Goal: Entertainment & Leisure: Browse casually

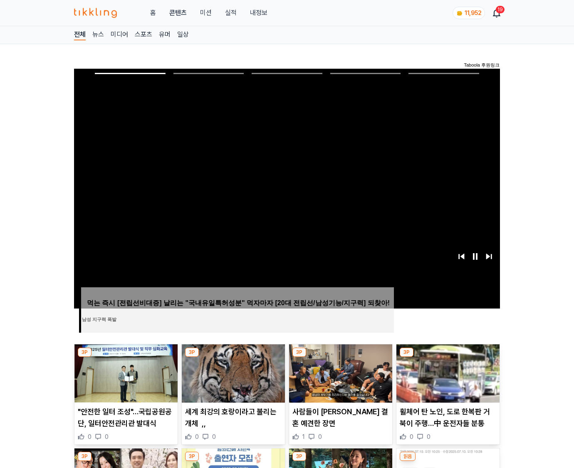
click at [448, 357] on img at bounding box center [448, 373] width 103 height 58
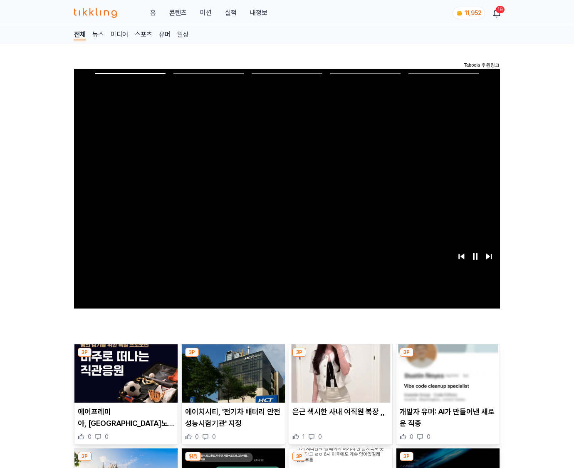
click at [448, 357] on img at bounding box center [448, 373] width 103 height 58
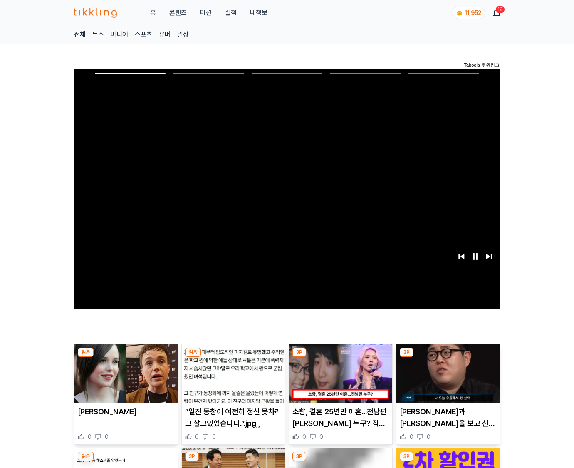
click at [448, 357] on img at bounding box center [448, 373] width 103 height 58
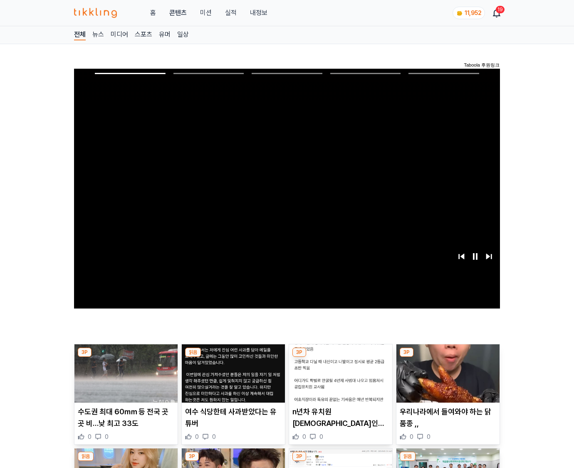
click at [448, 357] on img at bounding box center [448, 373] width 103 height 58
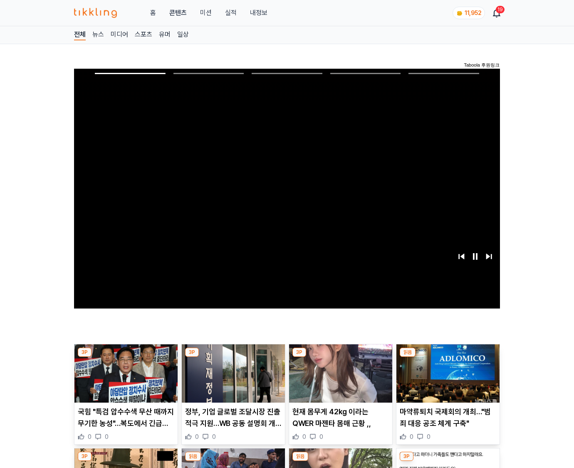
click at [448, 357] on img at bounding box center [448, 373] width 103 height 58
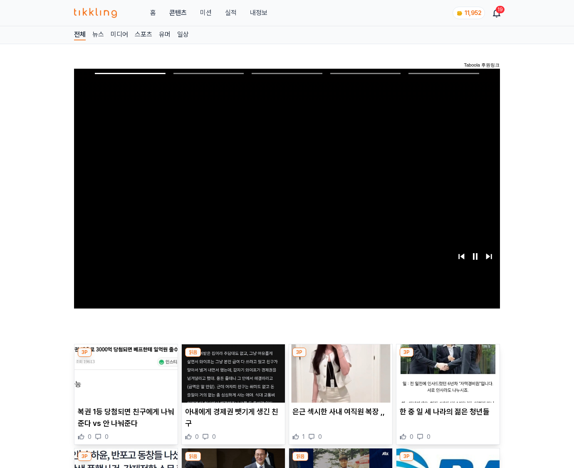
click at [448, 357] on img at bounding box center [448, 373] width 103 height 58
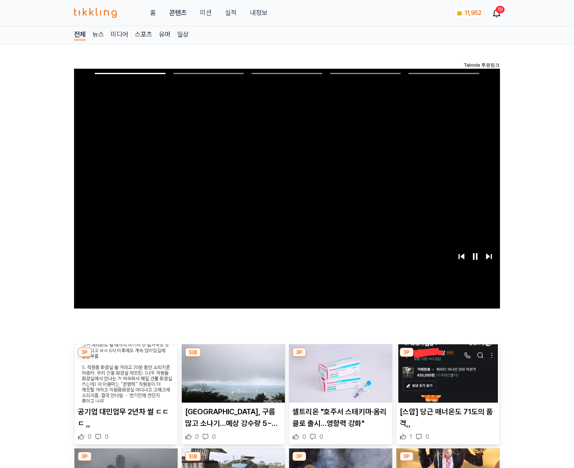
click at [448, 357] on img at bounding box center [448, 373] width 103 height 58
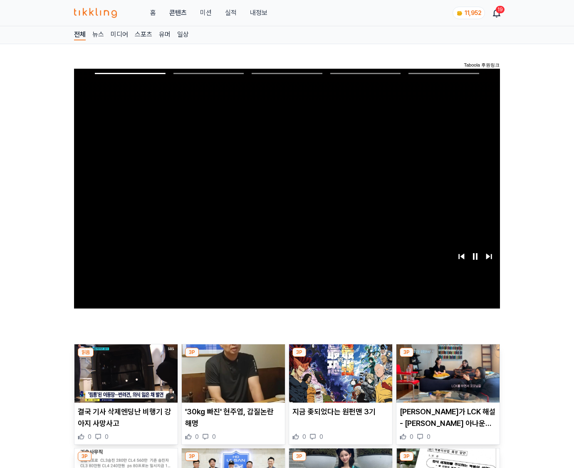
click at [448, 357] on img at bounding box center [448, 373] width 103 height 58
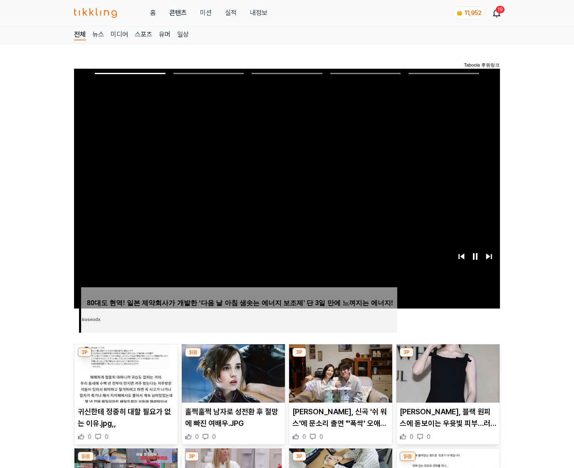
click at [448, 357] on img at bounding box center [448, 373] width 103 height 58
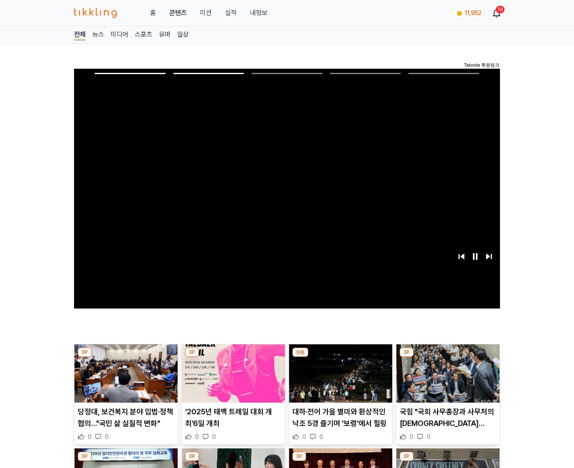
click at [448, 357] on img at bounding box center [448, 373] width 103 height 58
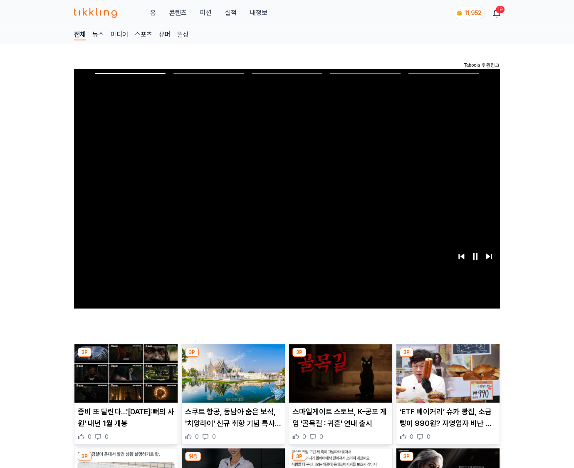
click at [448, 357] on img at bounding box center [448, 373] width 103 height 58
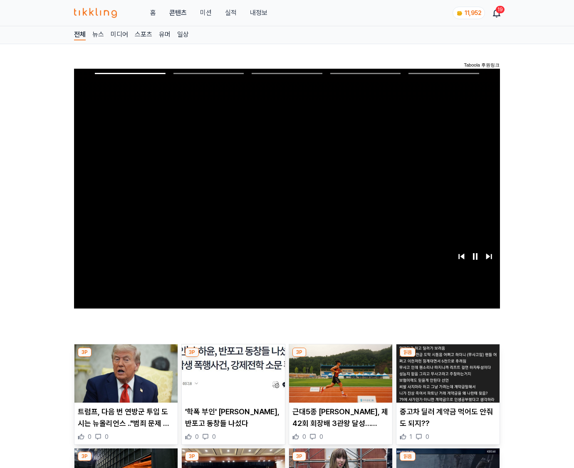
click at [448, 357] on img at bounding box center [448, 373] width 103 height 58
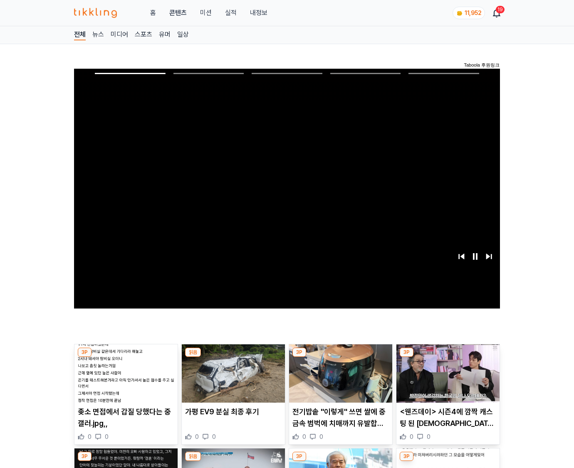
click at [448, 357] on img at bounding box center [448, 373] width 103 height 58
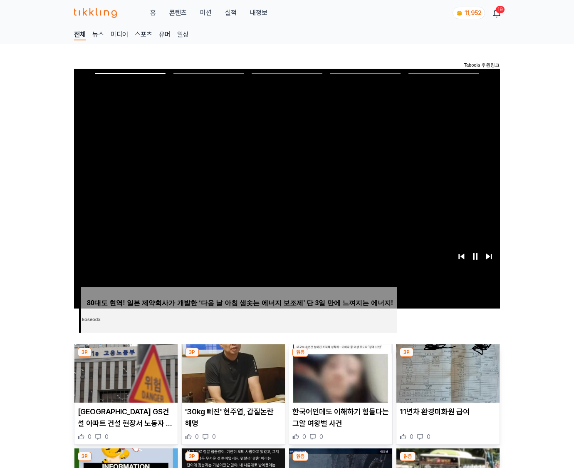
click at [448, 357] on img at bounding box center [448, 373] width 103 height 58
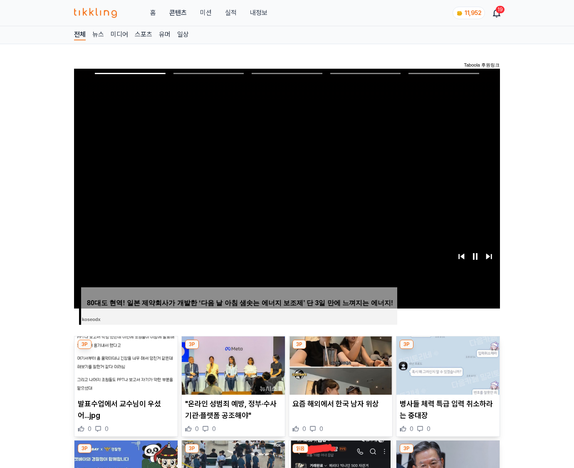
click at [448, 357] on img at bounding box center [448, 365] width 103 height 58
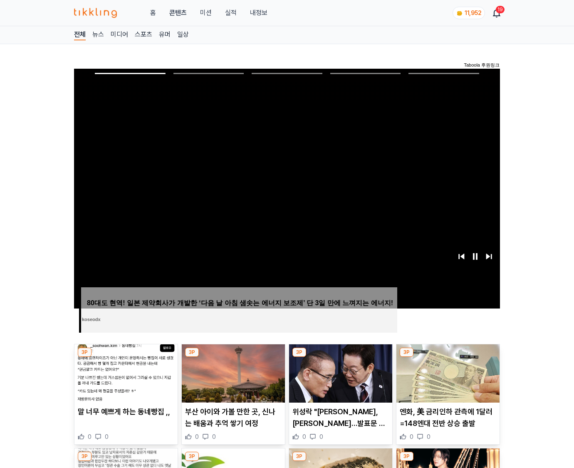
click at [448, 357] on img at bounding box center [448, 373] width 103 height 58
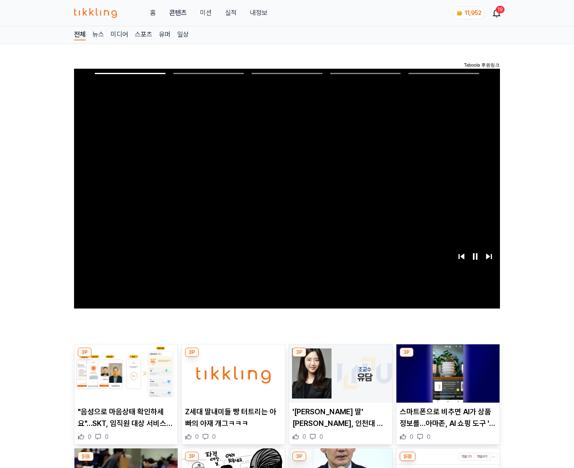
click at [448, 357] on img at bounding box center [448, 373] width 103 height 58
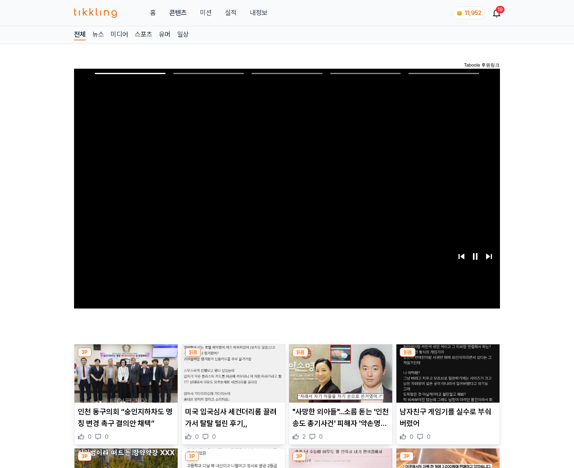
click at [448, 357] on img at bounding box center [448, 373] width 103 height 58
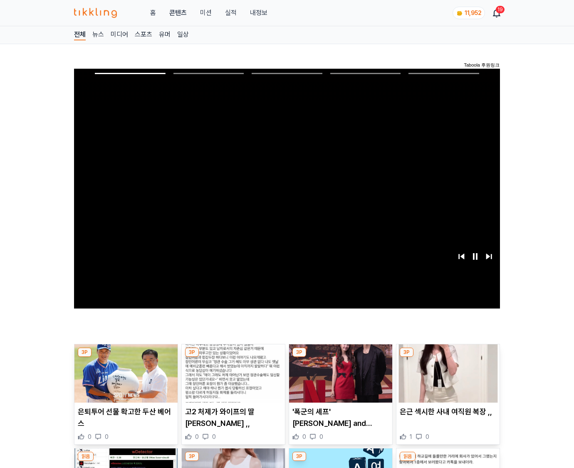
click at [448, 357] on img at bounding box center [448, 373] width 103 height 58
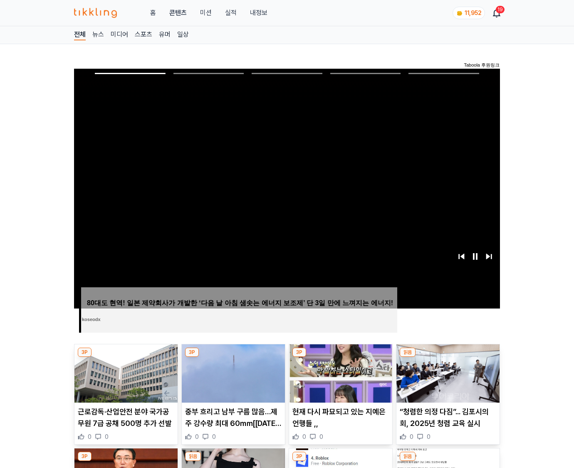
click at [448, 357] on img at bounding box center [448, 373] width 103 height 58
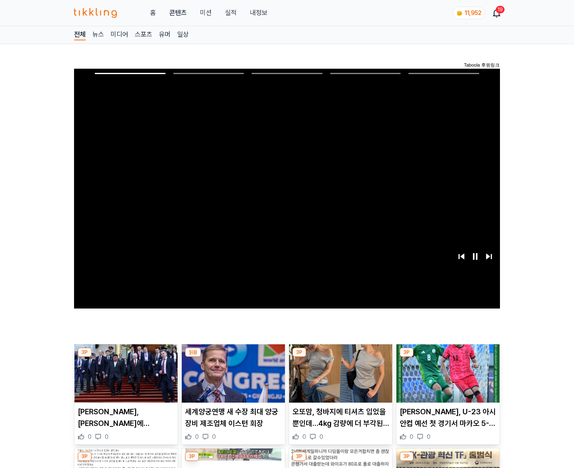
click at [448, 357] on img at bounding box center [448, 373] width 103 height 58
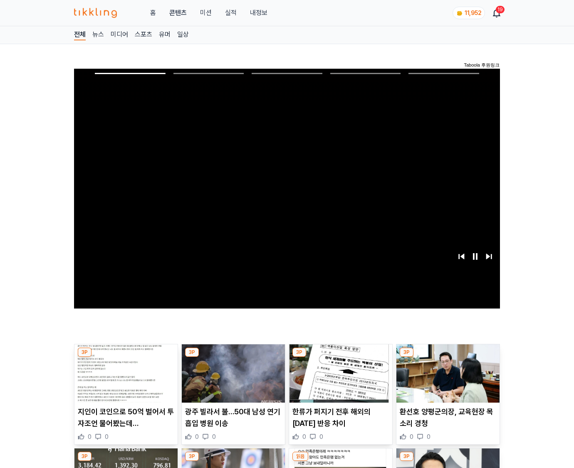
click at [448, 357] on img at bounding box center [448, 373] width 103 height 58
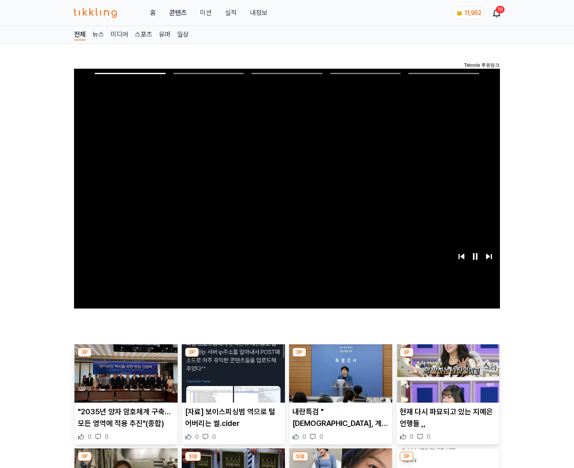
click at [448, 357] on img at bounding box center [448, 373] width 103 height 58
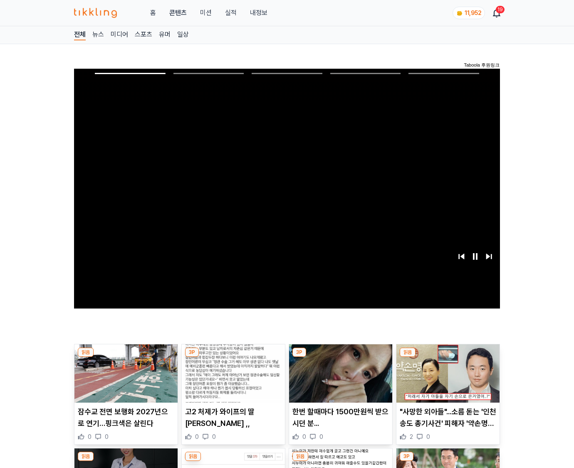
click at [448, 357] on img at bounding box center [448, 373] width 103 height 58
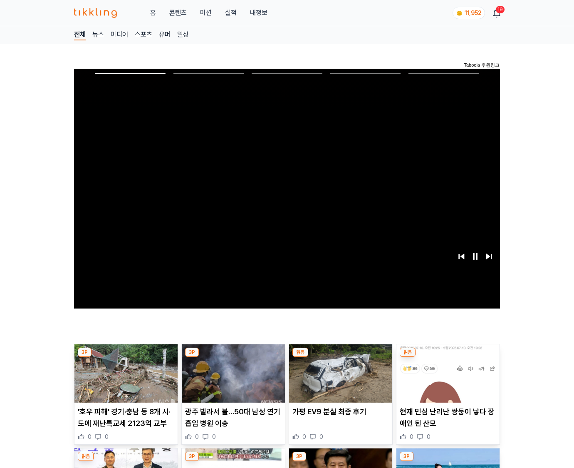
click at [448, 357] on img at bounding box center [448, 373] width 103 height 58
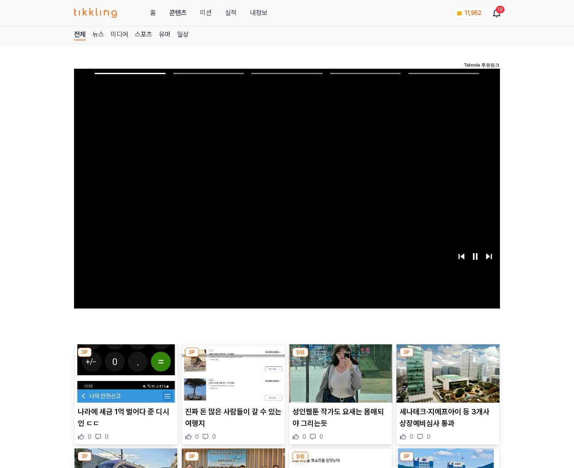
click at [448, 357] on img at bounding box center [448, 373] width 103 height 58
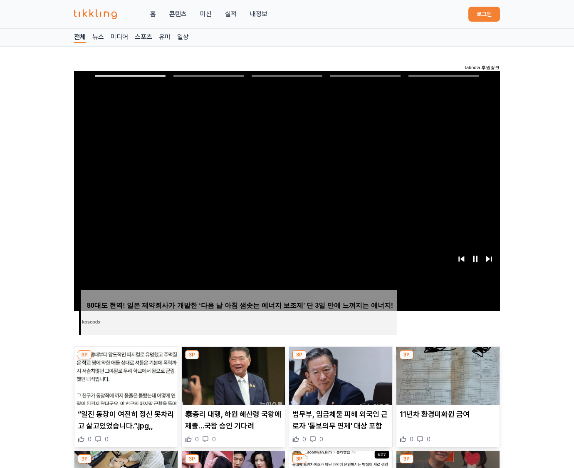
click at [448, 357] on img at bounding box center [448, 376] width 103 height 58
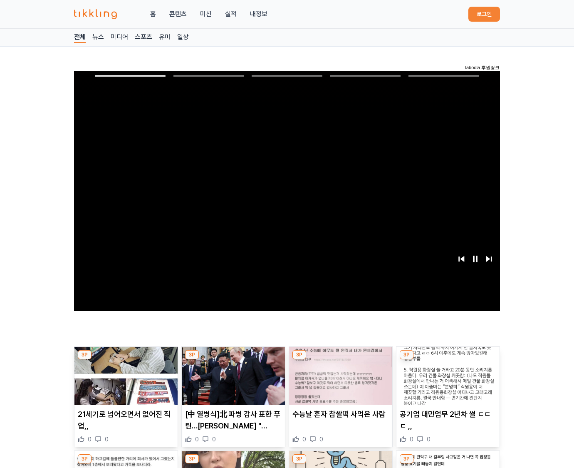
click at [448, 357] on img at bounding box center [448, 376] width 103 height 58
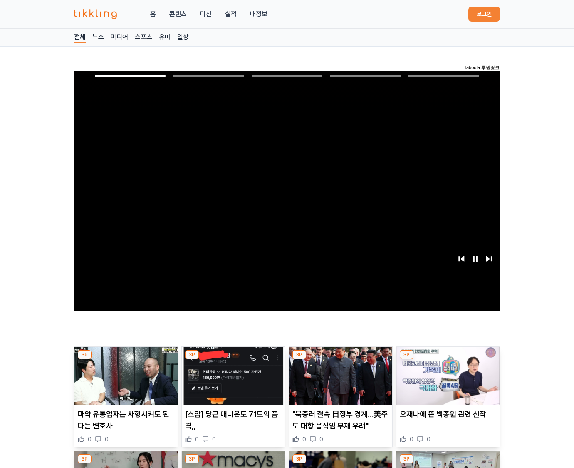
click at [448, 357] on img at bounding box center [448, 376] width 103 height 58
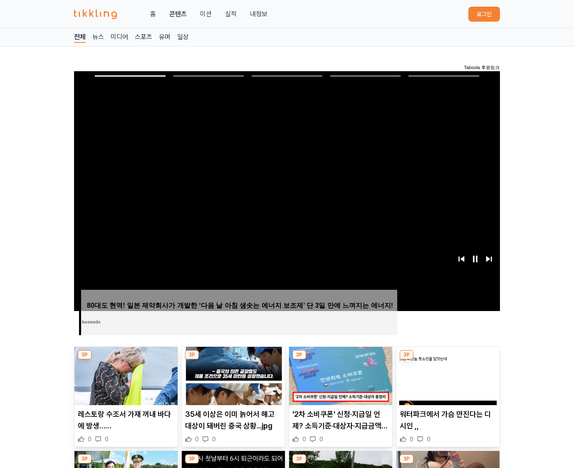
click at [448, 357] on img at bounding box center [448, 376] width 103 height 58
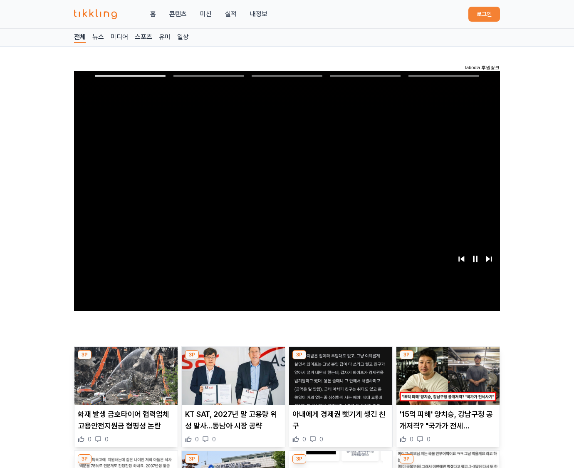
click at [448, 357] on img at bounding box center [448, 376] width 103 height 58
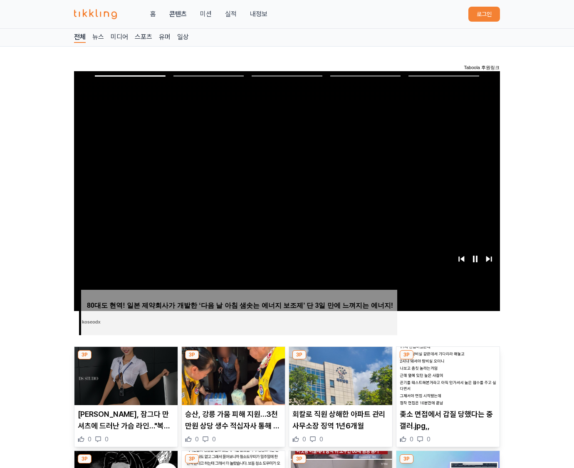
click at [448, 357] on img at bounding box center [448, 376] width 103 height 58
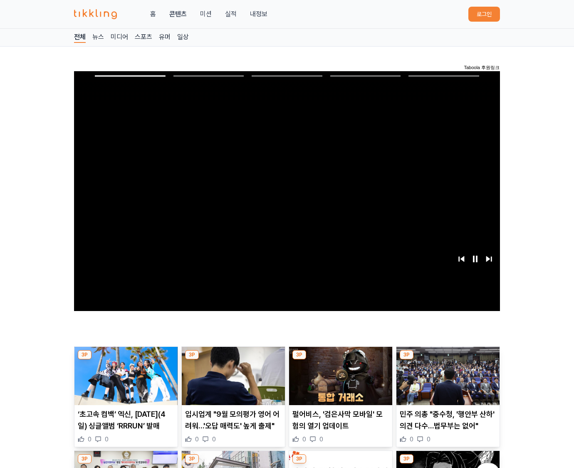
click at [448, 357] on img at bounding box center [448, 376] width 103 height 58
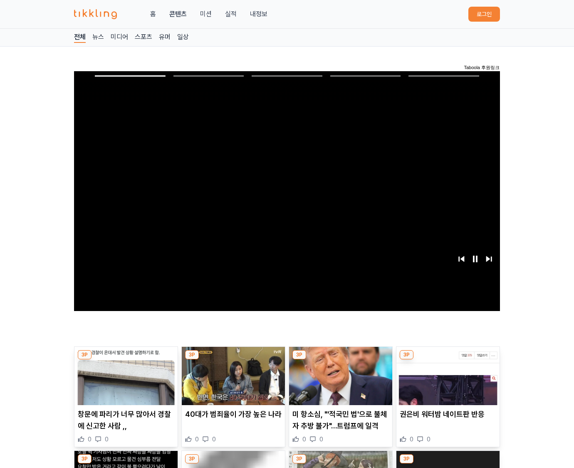
click at [448, 357] on img at bounding box center [448, 376] width 103 height 58
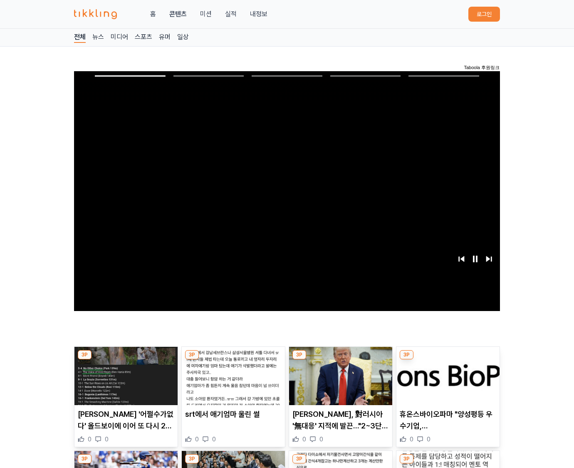
click at [448, 357] on img at bounding box center [448, 376] width 103 height 58
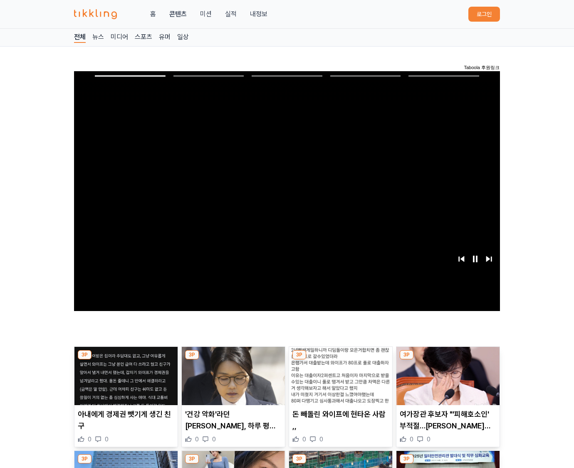
click at [448, 357] on img at bounding box center [448, 376] width 103 height 58
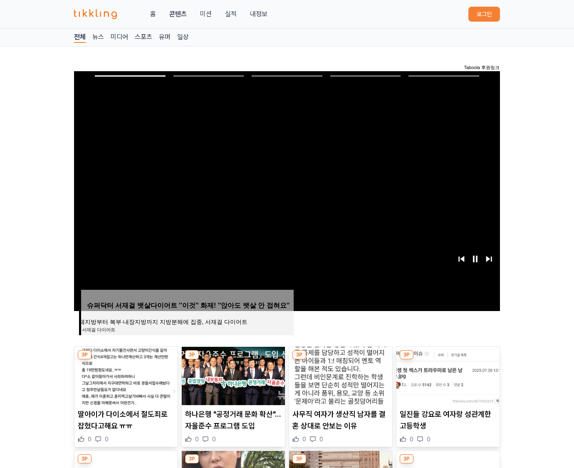
click at [448, 357] on img at bounding box center [448, 376] width 103 height 58
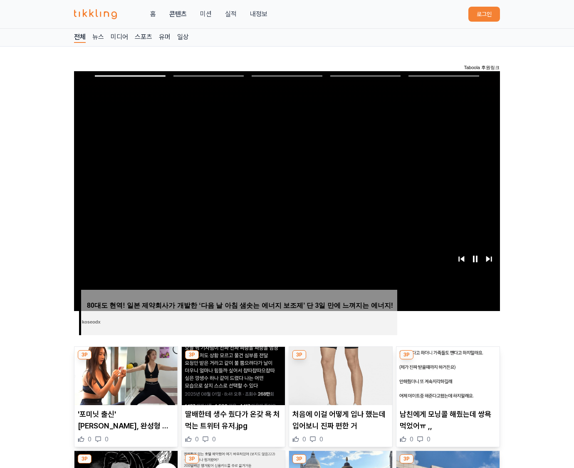
click at [448, 357] on img at bounding box center [448, 376] width 103 height 58
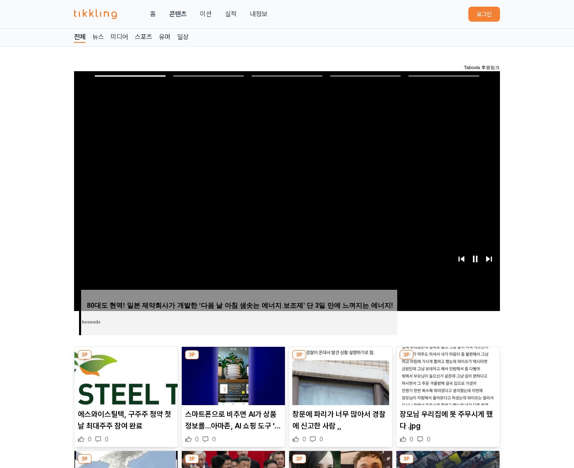
click at [448, 357] on img at bounding box center [448, 376] width 103 height 58
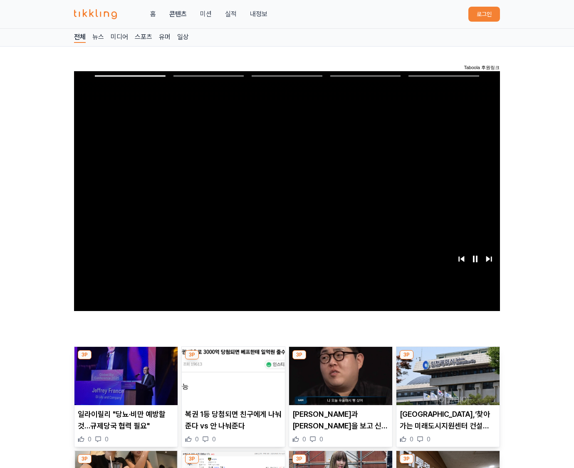
click at [448, 357] on img at bounding box center [448, 376] width 103 height 58
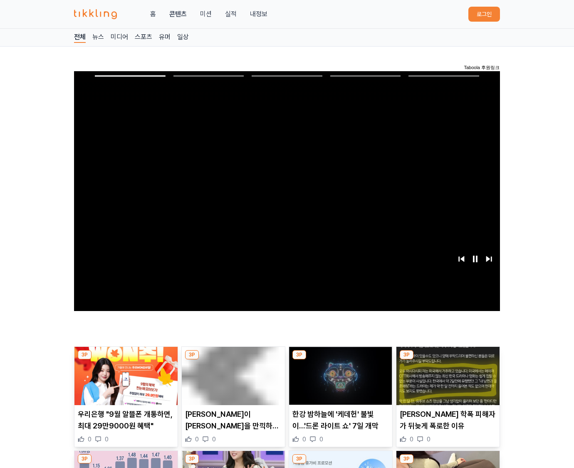
click at [448, 357] on img at bounding box center [448, 376] width 103 height 58
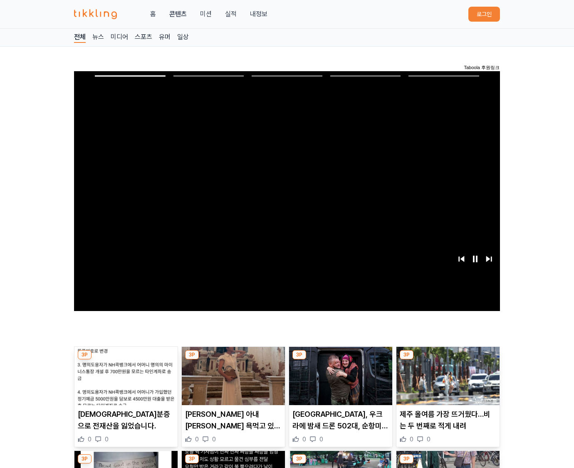
click at [448, 357] on img at bounding box center [448, 376] width 103 height 58
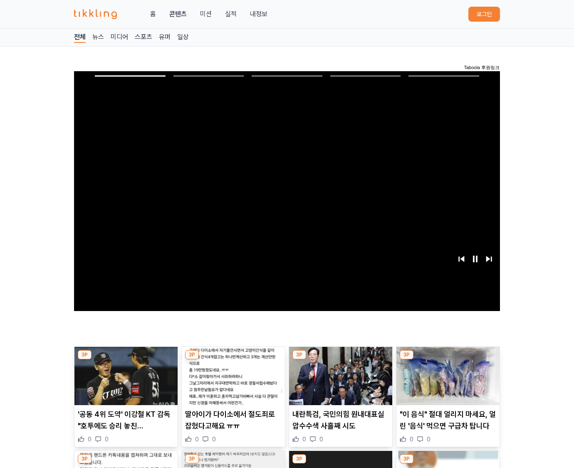
click at [448, 357] on img at bounding box center [448, 376] width 103 height 58
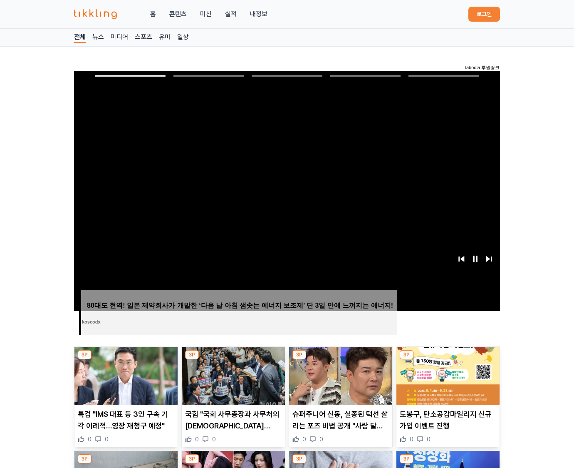
click at [448, 357] on img at bounding box center [448, 376] width 103 height 58
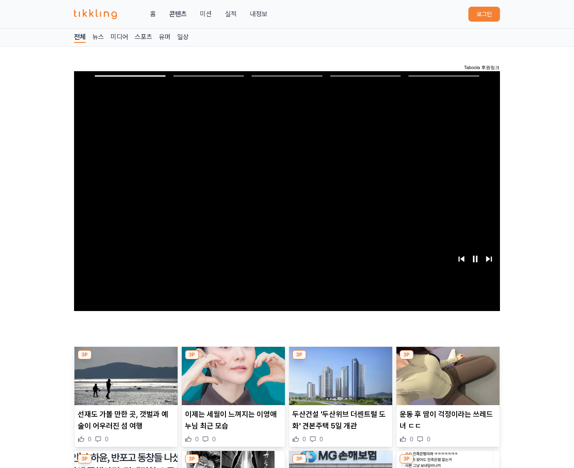
click at [448, 357] on img at bounding box center [448, 376] width 103 height 58
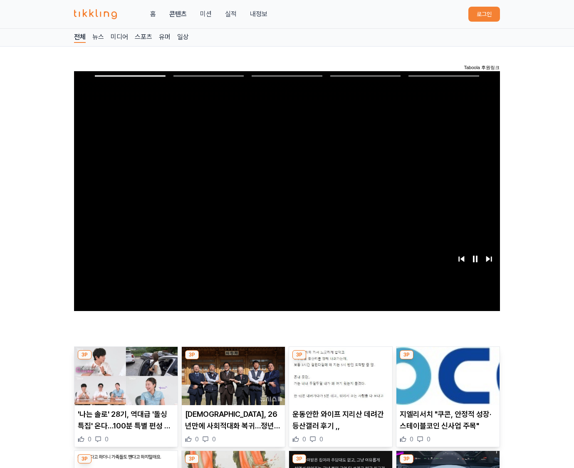
click at [448, 357] on img at bounding box center [448, 376] width 103 height 58
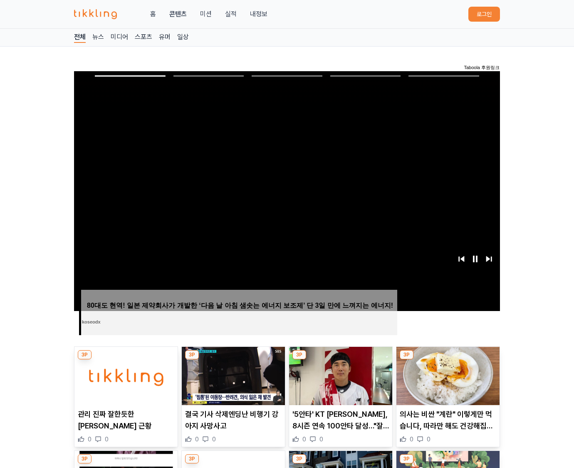
click at [448, 357] on img at bounding box center [448, 376] width 103 height 58
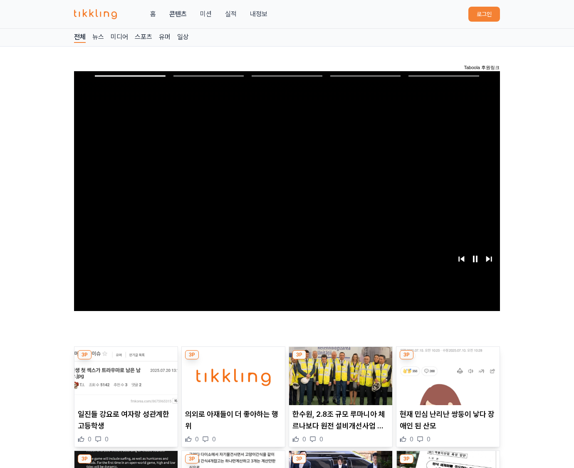
click at [448, 357] on img at bounding box center [448, 376] width 103 height 58
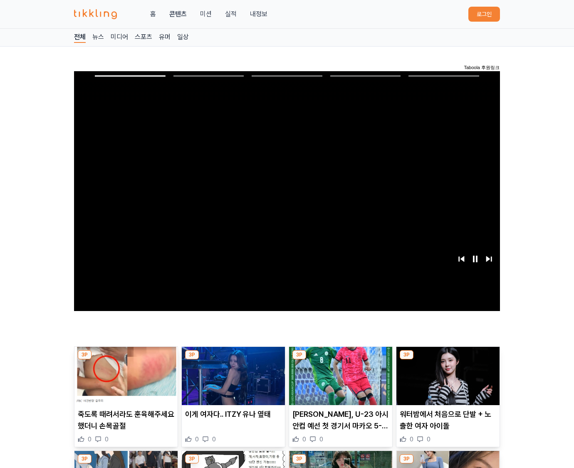
click at [448, 357] on img at bounding box center [448, 376] width 103 height 58
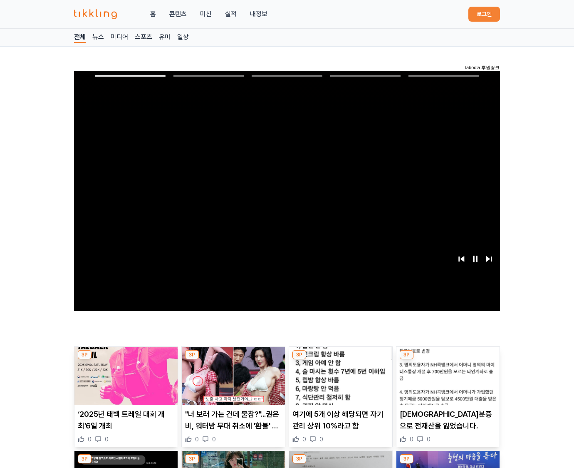
click at [448, 357] on img at bounding box center [448, 376] width 103 height 58
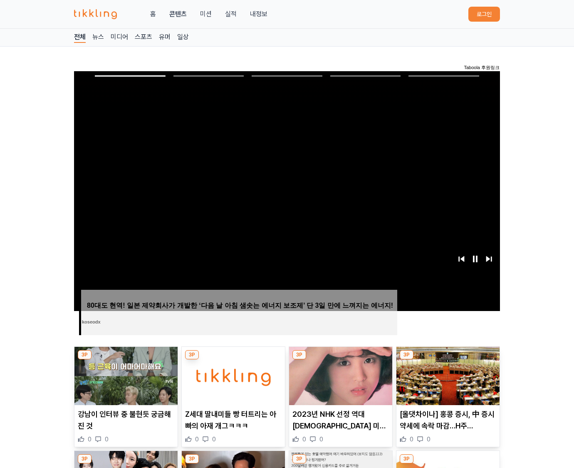
click at [448, 357] on img at bounding box center [448, 376] width 103 height 58
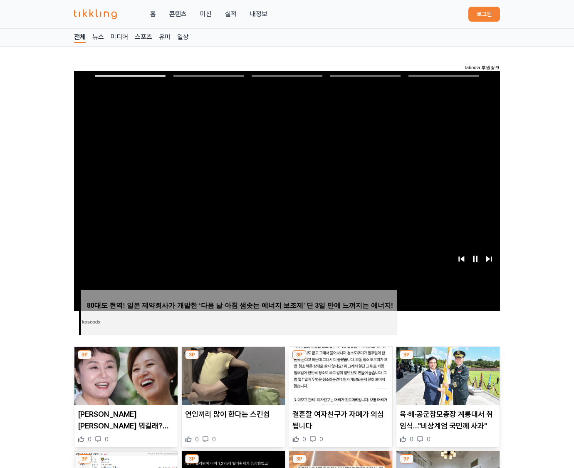
click at [448, 357] on img at bounding box center [448, 376] width 103 height 58
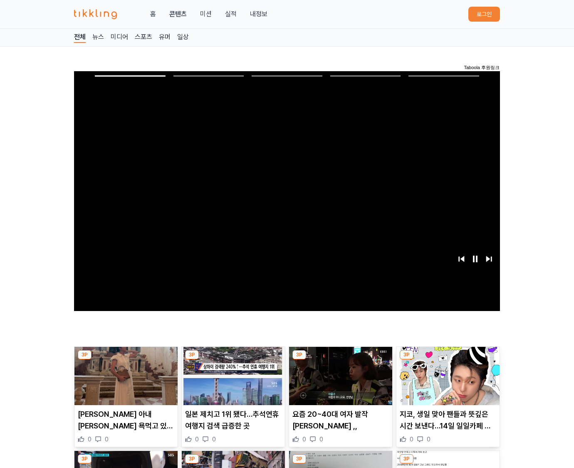
click at [448, 357] on img at bounding box center [448, 376] width 103 height 58
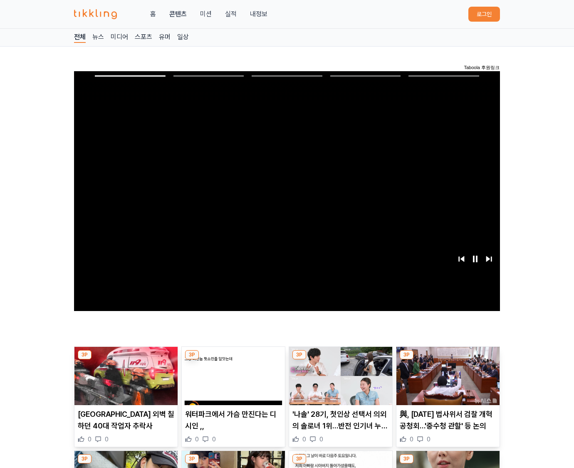
click at [448, 357] on img at bounding box center [448, 376] width 103 height 58
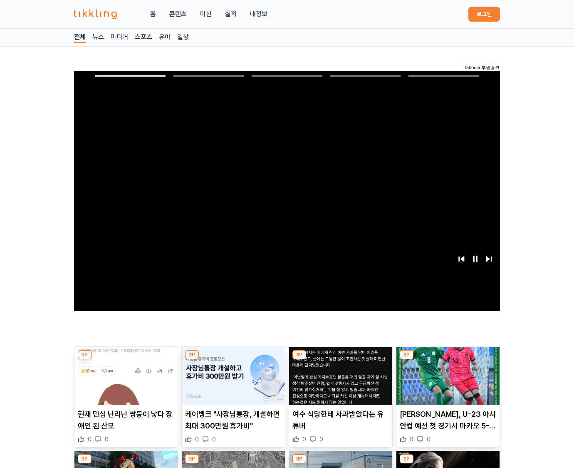
click at [448, 357] on img at bounding box center [448, 376] width 103 height 58
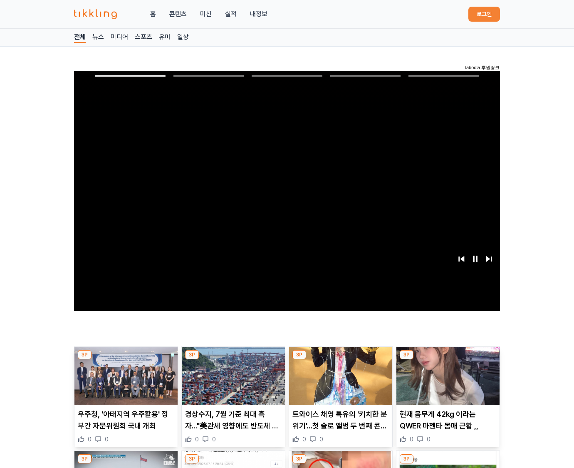
click at [448, 357] on img at bounding box center [448, 376] width 103 height 58
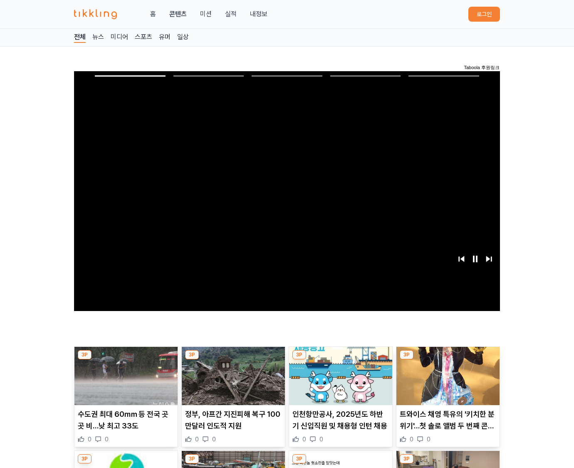
click at [448, 357] on img at bounding box center [448, 376] width 103 height 58
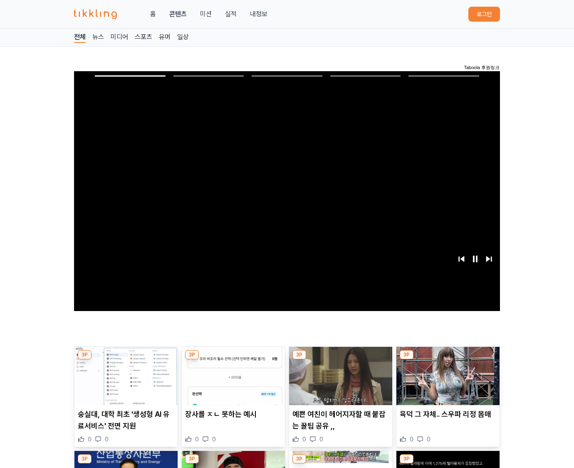
click at [448, 357] on img at bounding box center [448, 376] width 103 height 58
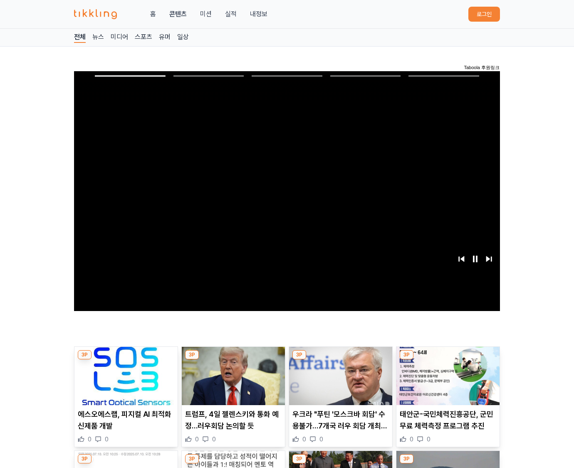
click at [448, 357] on img at bounding box center [448, 376] width 103 height 58
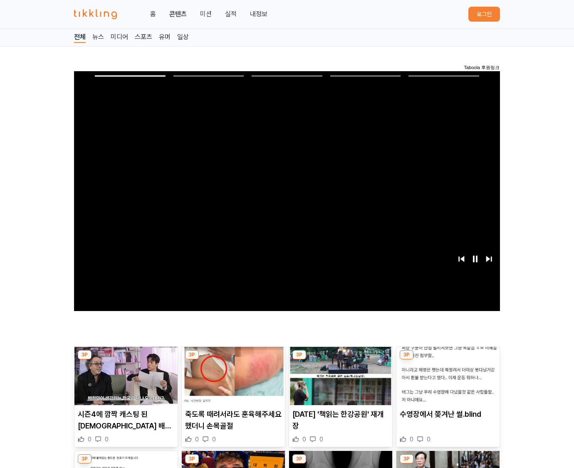
click at [448, 357] on img at bounding box center [448, 376] width 103 height 58
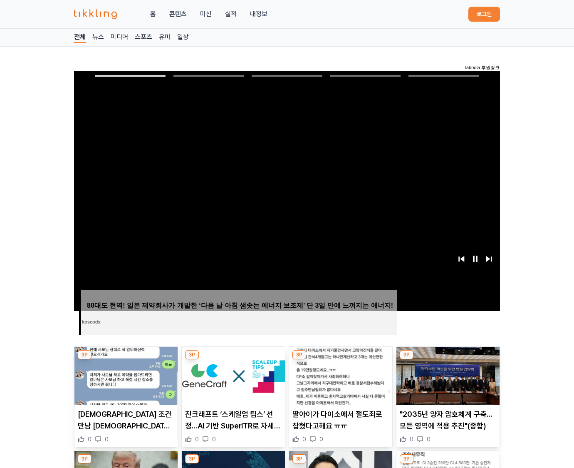
click at [448, 357] on img at bounding box center [448, 376] width 103 height 58
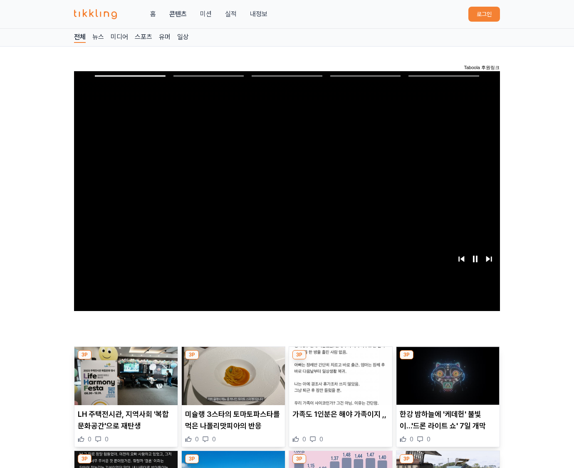
click at [448, 357] on img at bounding box center [448, 376] width 103 height 58
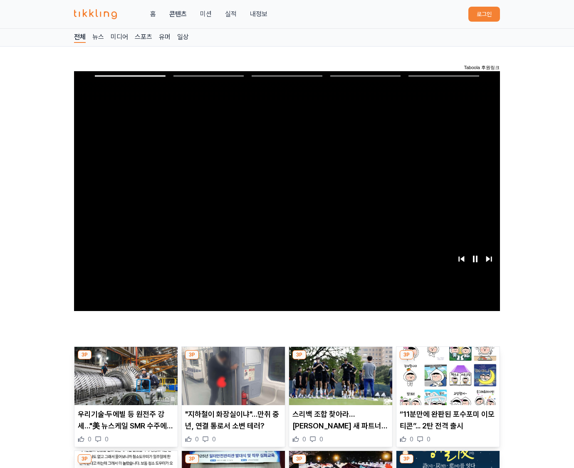
click at [448, 357] on img at bounding box center [448, 376] width 103 height 58
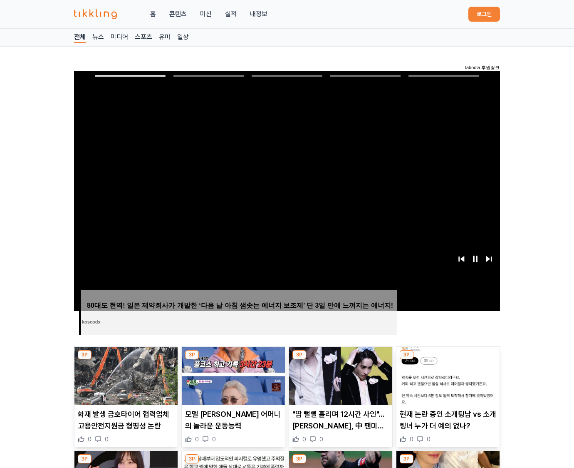
click at [448, 357] on img at bounding box center [448, 376] width 103 height 58
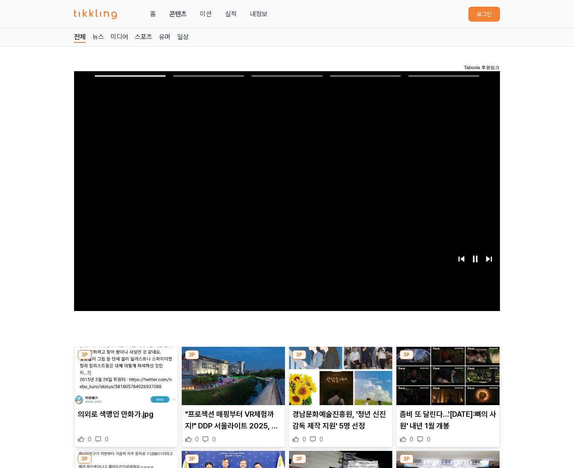
click at [448, 357] on img at bounding box center [448, 376] width 103 height 58
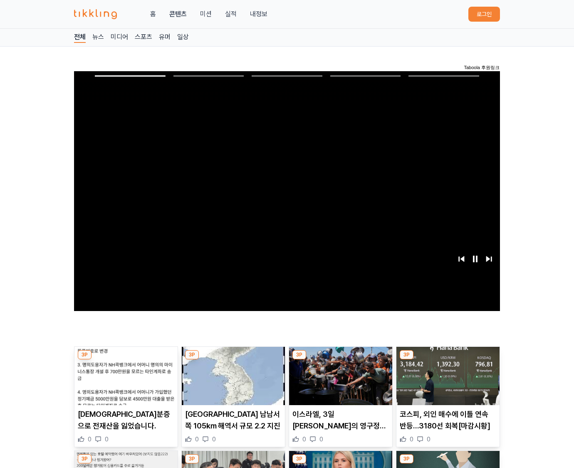
click at [448, 357] on img at bounding box center [448, 376] width 103 height 58
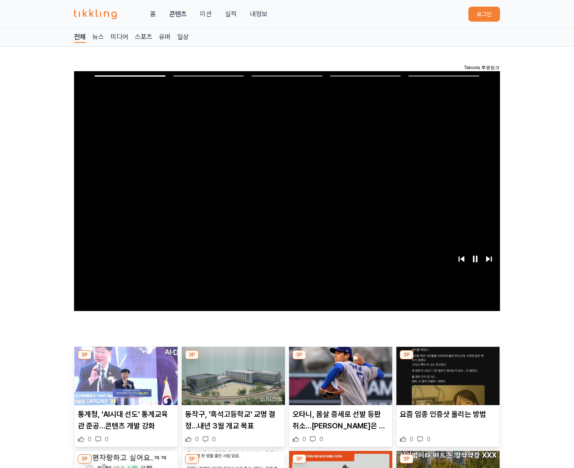
click at [448, 357] on img at bounding box center [448, 376] width 103 height 58
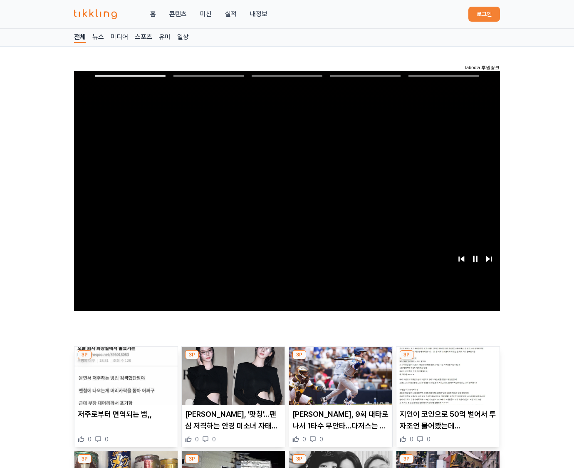
click at [448, 357] on img at bounding box center [448, 376] width 103 height 58
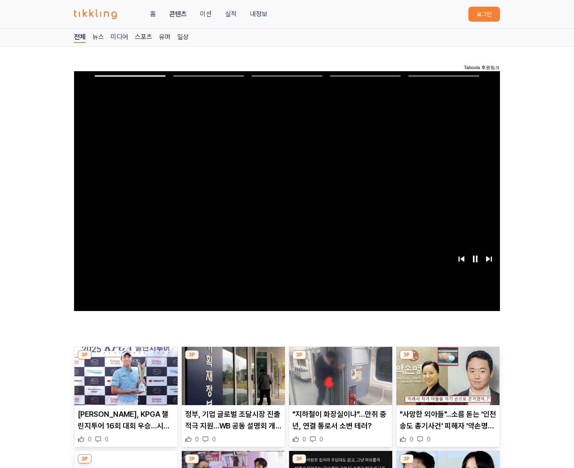
click at [448, 357] on img at bounding box center [448, 376] width 103 height 58
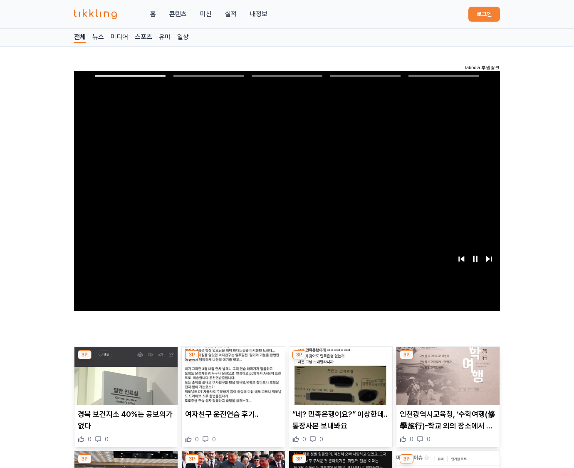
click at [448, 357] on img at bounding box center [448, 376] width 103 height 58
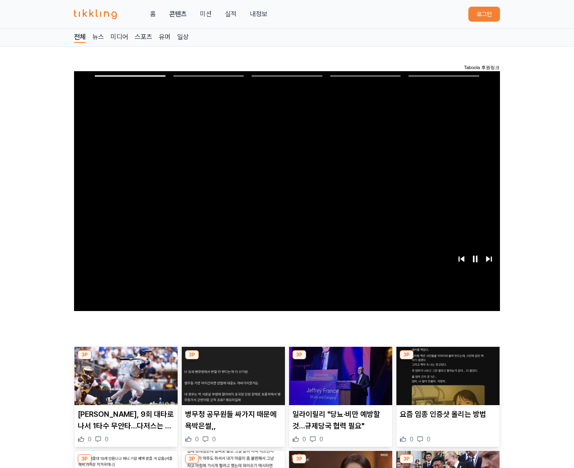
click at [448, 357] on img at bounding box center [448, 376] width 103 height 58
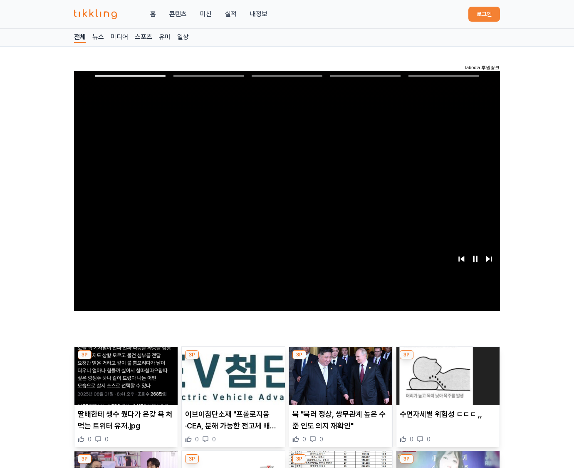
click at [448, 357] on img at bounding box center [448, 376] width 103 height 58
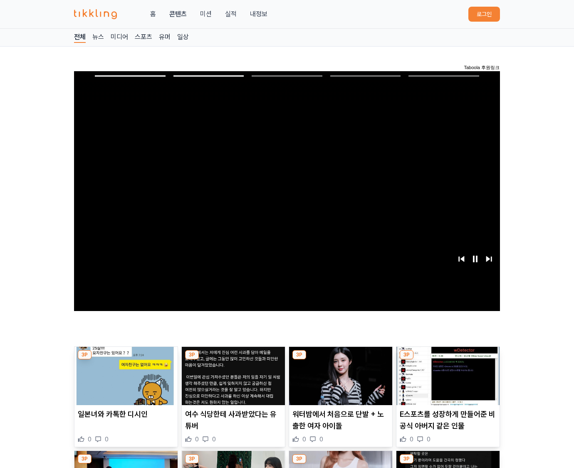
click at [448, 357] on img at bounding box center [448, 376] width 103 height 58
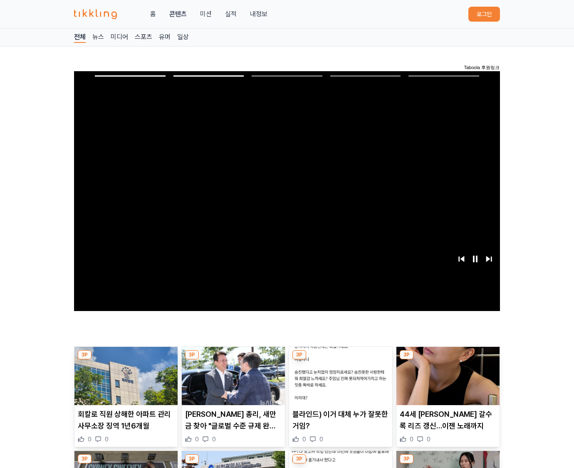
click at [448, 357] on img at bounding box center [448, 376] width 103 height 58
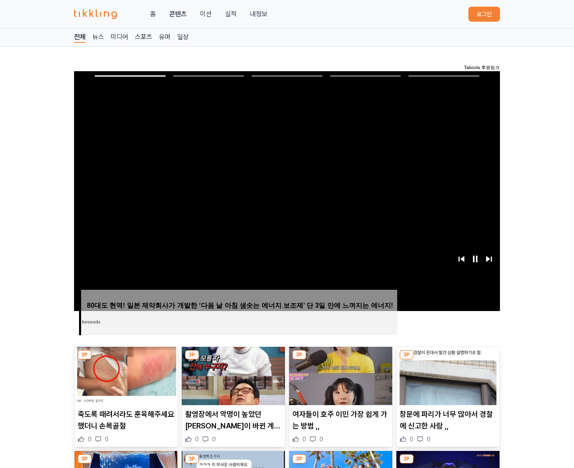
click at [448, 357] on img at bounding box center [448, 376] width 103 height 58
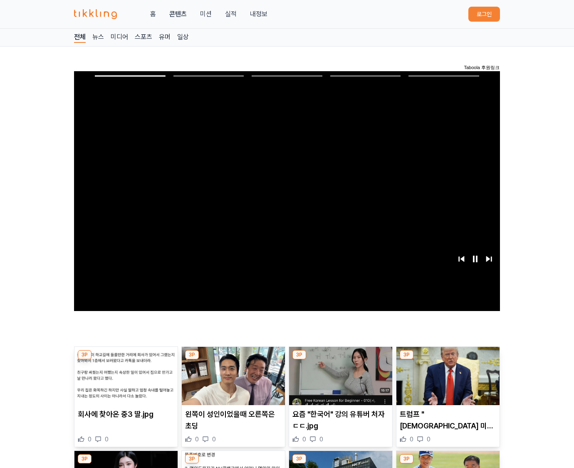
click at [448, 357] on img at bounding box center [448, 376] width 103 height 58
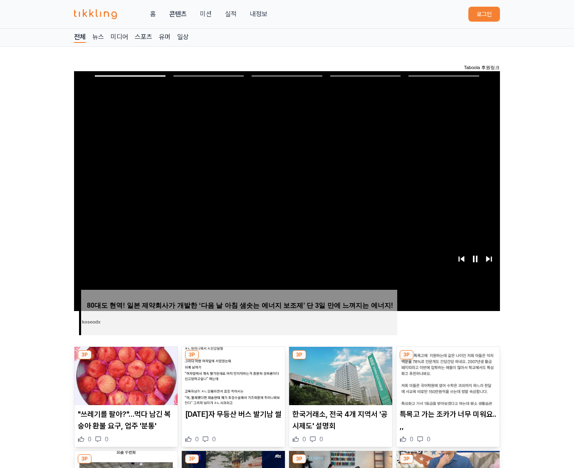
click at [448, 357] on img at bounding box center [448, 376] width 103 height 58
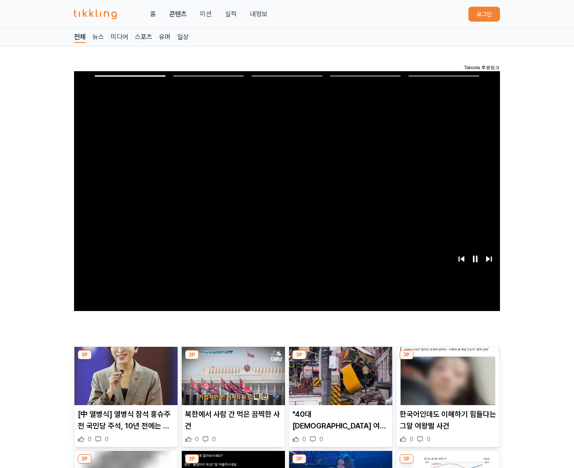
click at [448, 357] on img at bounding box center [448, 376] width 103 height 58
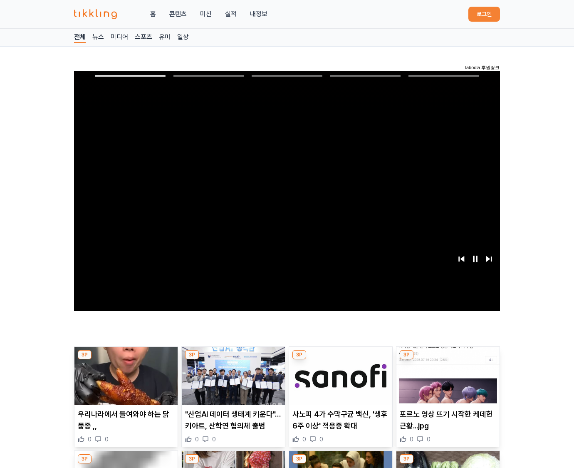
click at [448, 357] on img at bounding box center [448, 376] width 103 height 58
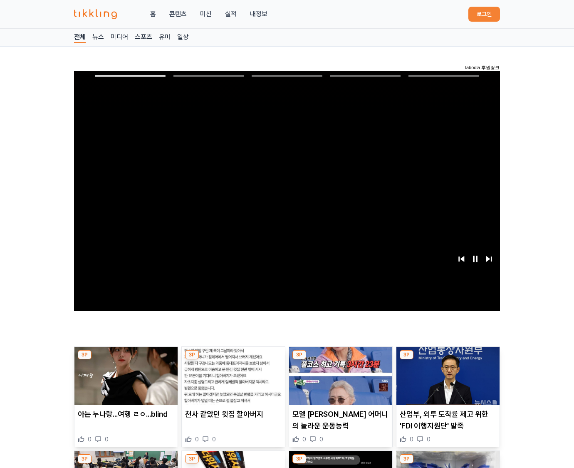
click at [448, 357] on img at bounding box center [448, 376] width 103 height 58
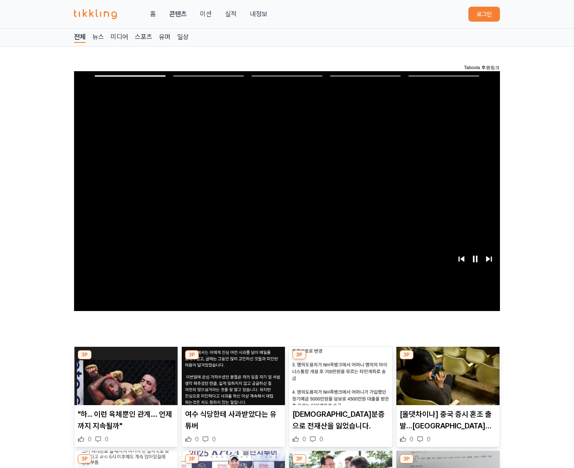
click at [448, 357] on img at bounding box center [448, 376] width 103 height 58
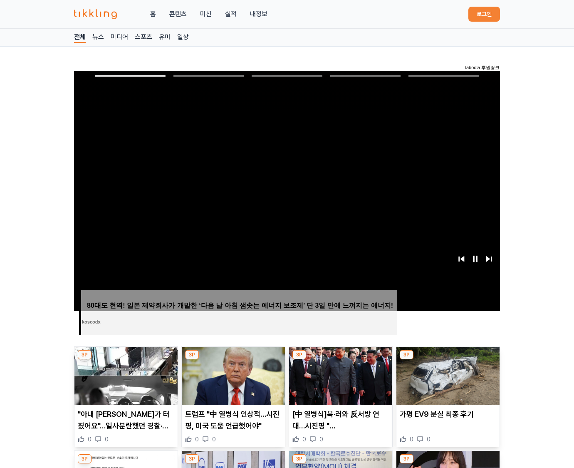
click at [448, 357] on img at bounding box center [448, 376] width 103 height 58
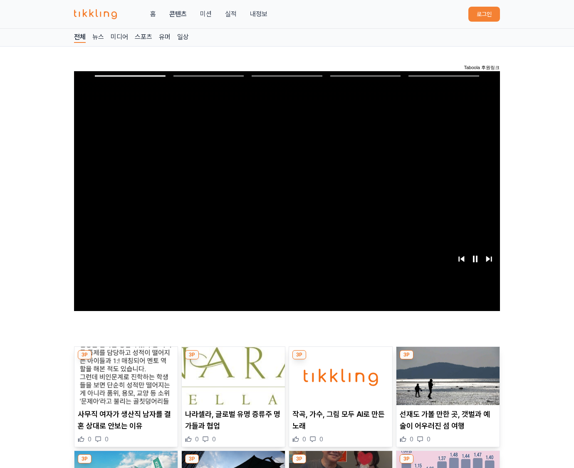
click at [448, 357] on img at bounding box center [448, 376] width 103 height 58
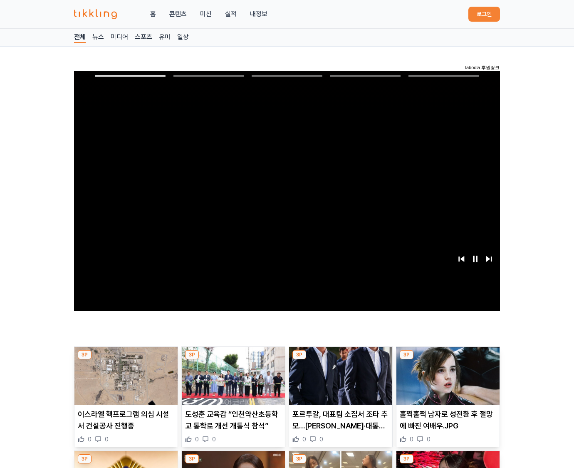
click at [448, 357] on img at bounding box center [448, 376] width 103 height 58
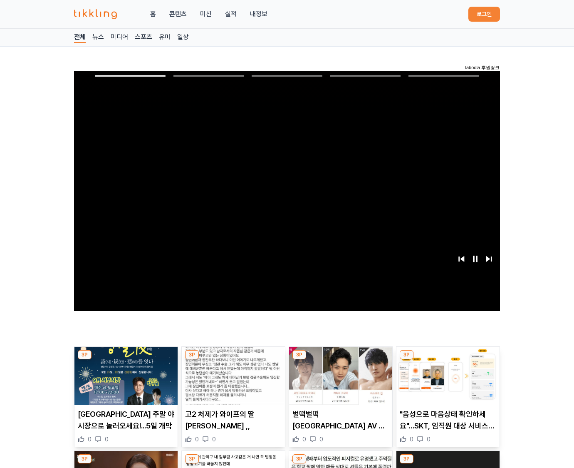
click at [448, 357] on img at bounding box center [448, 376] width 103 height 58
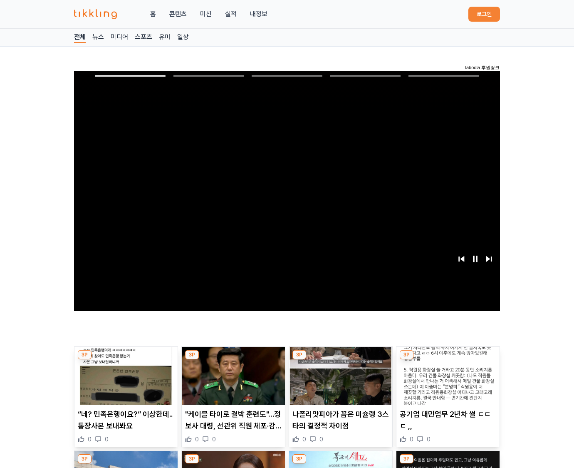
click at [448, 357] on img at bounding box center [448, 376] width 103 height 58
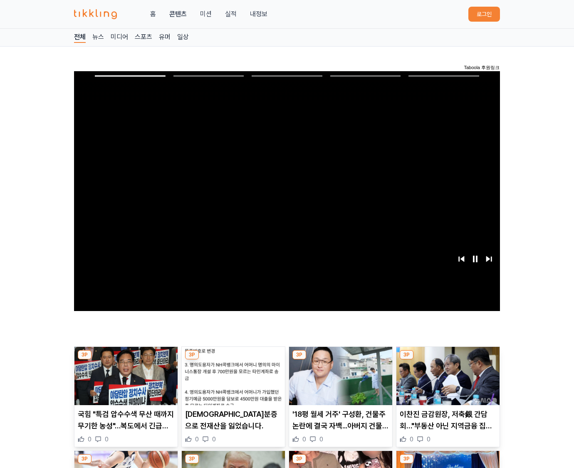
click at [448, 357] on img at bounding box center [448, 376] width 103 height 58
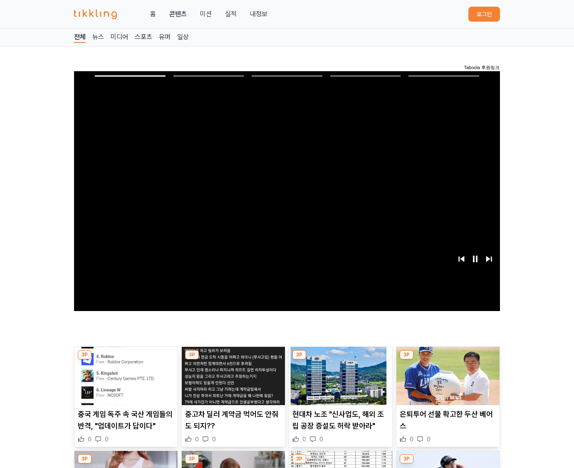
click at [448, 357] on img at bounding box center [448, 376] width 103 height 58
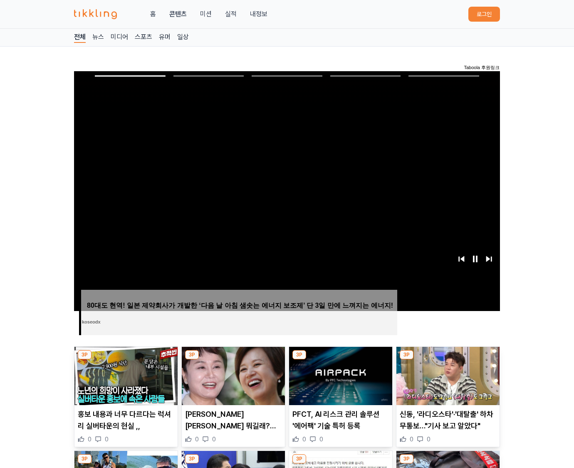
click at [448, 357] on img at bounding box center [448, 376] width 103 height 58
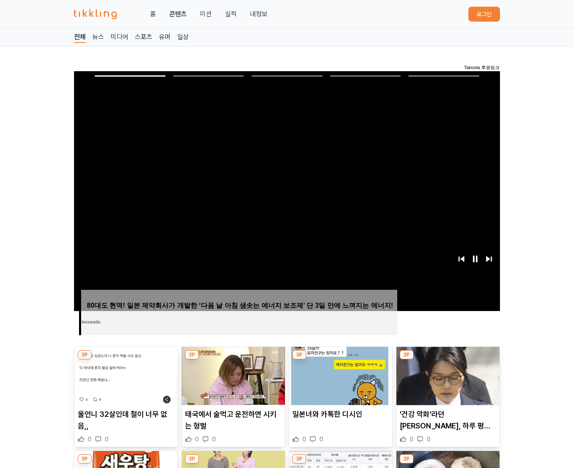
click at [448, 357] on img at bounding box center [448, 376] width 103 height 58
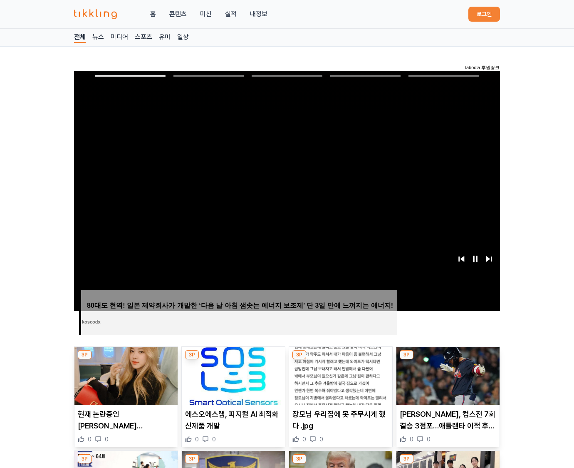
click at [448, 357] on img at bounding box center [448, 376] width 103 height 58
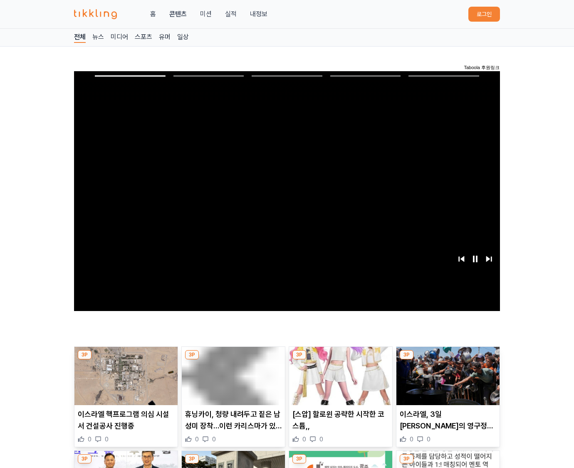
click at [448, 357] on img at bounding box center [448, 376] width 103 height 58
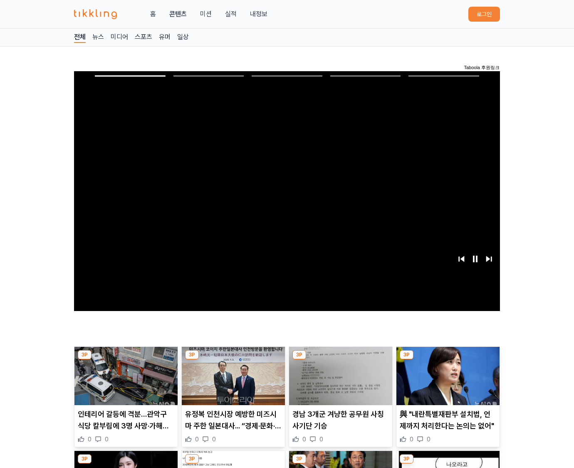
click at [448, 357] on img at bounding box center [448, 376] width 103 height 58
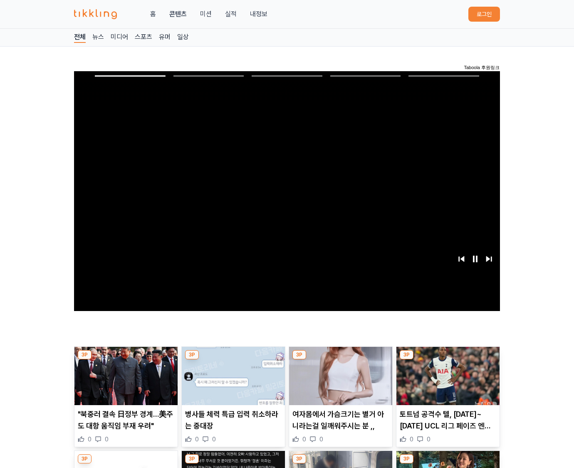
click at [448, 357] on img at bounding box center [448, 376] width 103 height 58
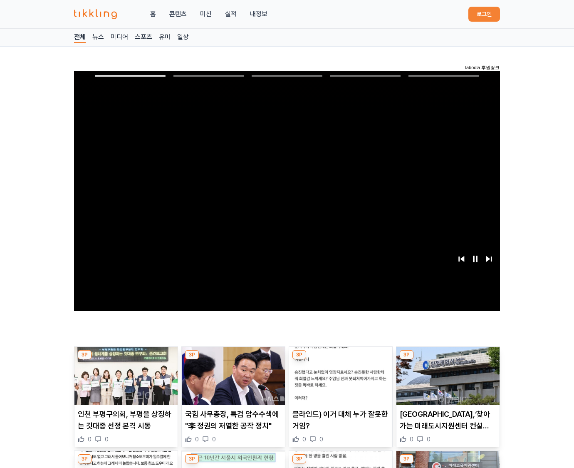
click at [448, 357] on img at bounding box center [448, 376] width 103 height 58
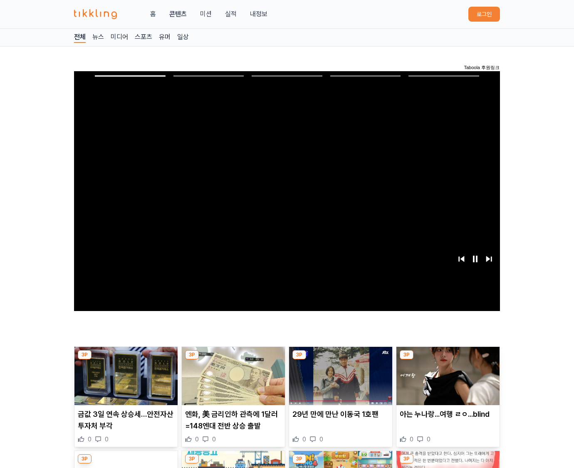
click at [448, 357] on img at bounding box center [448, 376] width 103 height 58
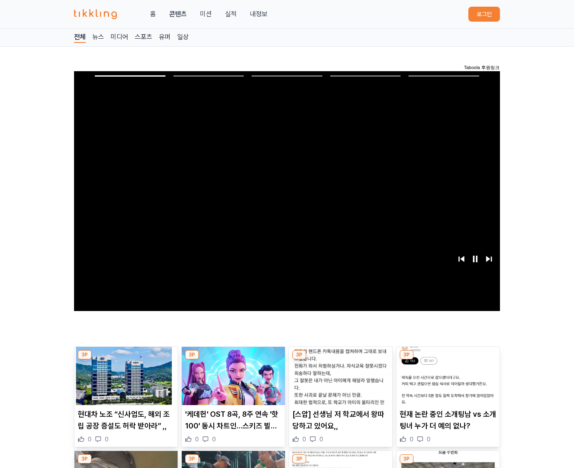
click at [448, 357] on img at bounding box center [448, 376] width 103 height 58
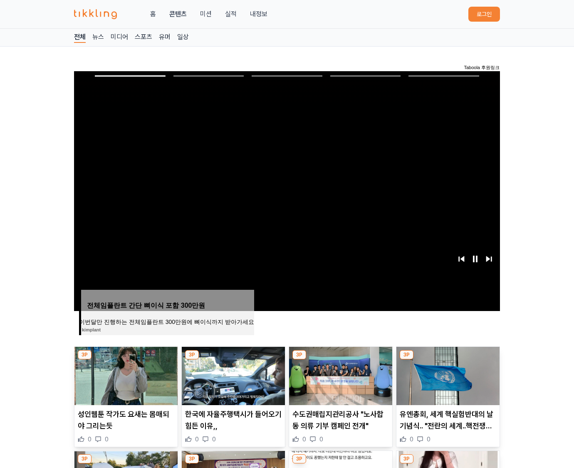
click at [448, 357] on img at bounding box center [448, 376] width 103 height 58
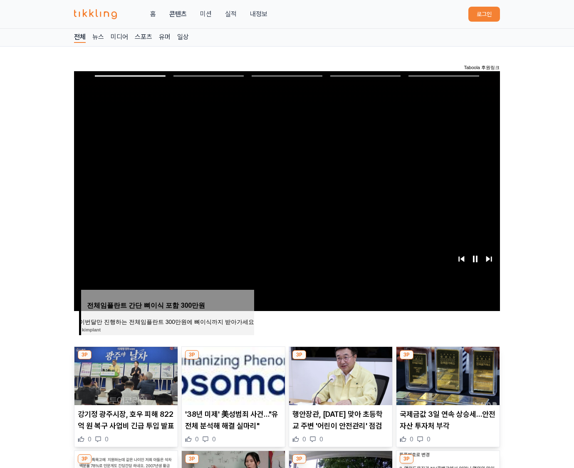
click at [448, 357] on img at bounding box center [448, 376] width 103 height 58
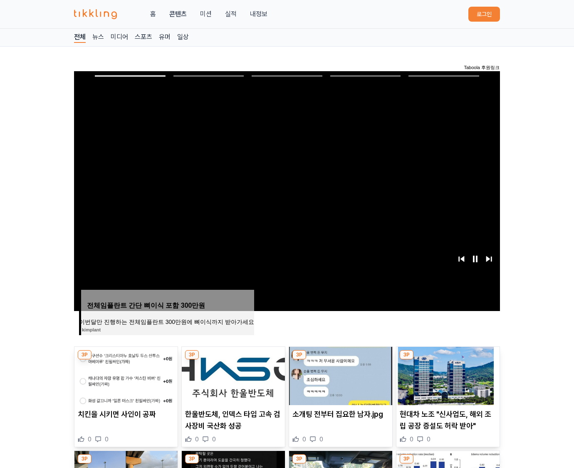
click at [448, 357] on img at bounding box center [448, 376] width 103 height 58
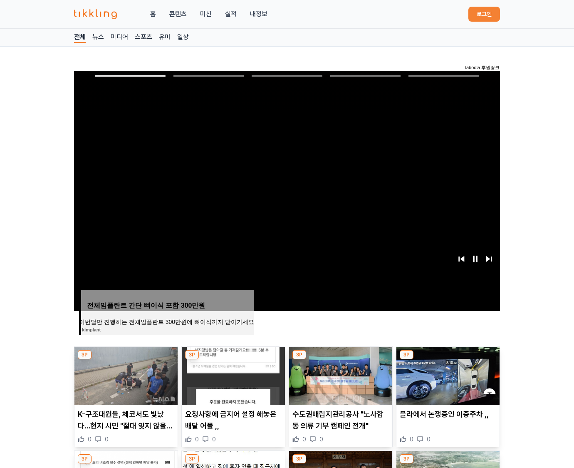
click at [448, 357] on img at bounding box center [448, 376] width 103 height 58
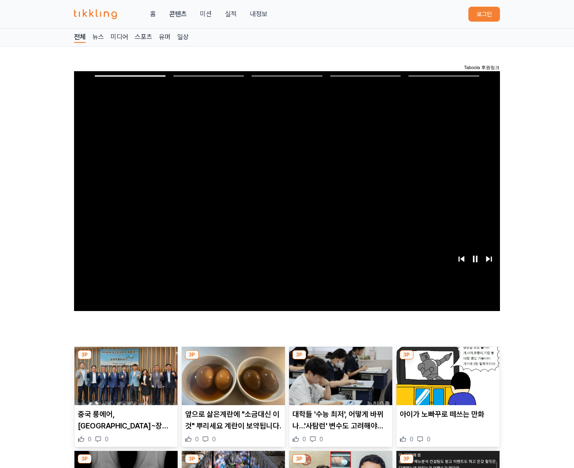
click at [448, 357] on img at bounding box center [448, 376] width 103 height 58
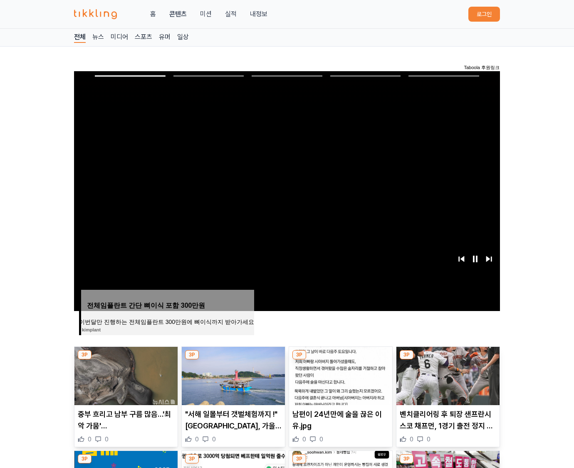
click at [448, 357] on img at bounding box center [448, 376] width 103 height 58
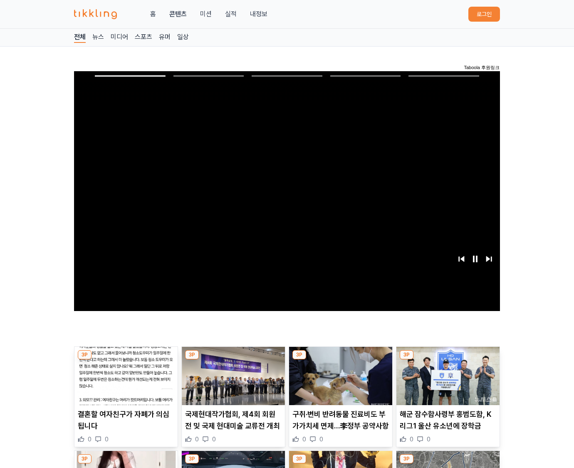
click at [448, 357] on img at bounding box center [448, 376] width 103 height 58
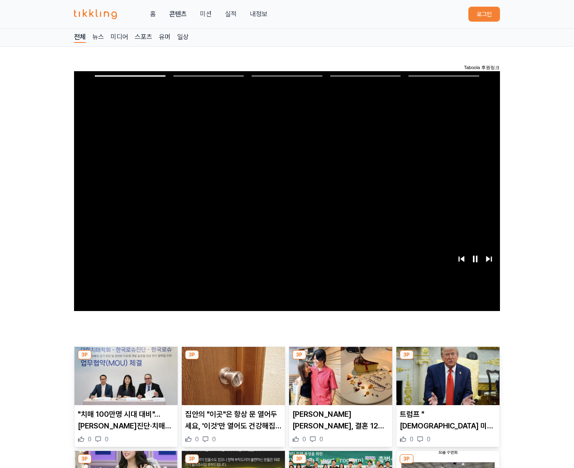
click at [448, 357] on img at bounding box center [448, 376] width 103 height 58
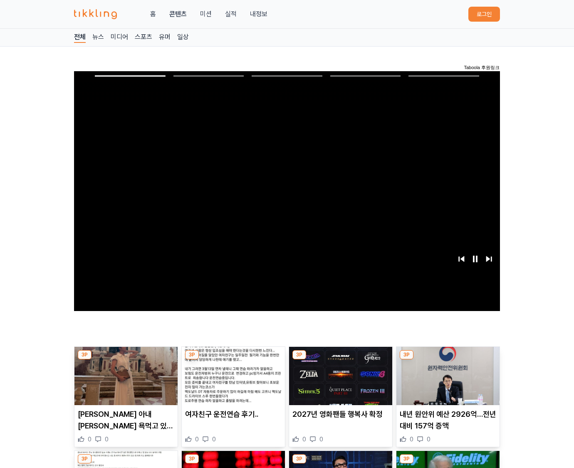
click at [448, 357] on img at bounding box center [448, 376] width 103 height 58
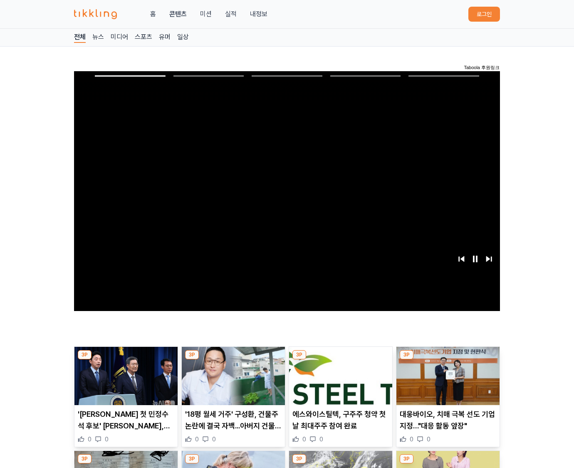
click at [448, 357] on img at bounding box center [448, 376] width 103 height 58
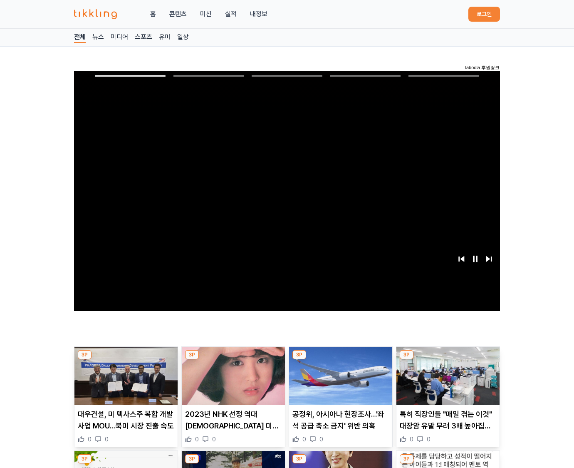
click at [448, 357] on img at bounding box center [448, 376] width 103 height 58
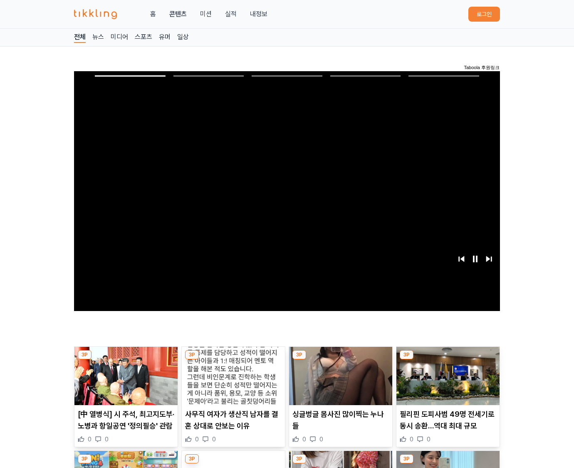
click at [448, 357] on img at bounding box center [448, 376] width 103 height 58
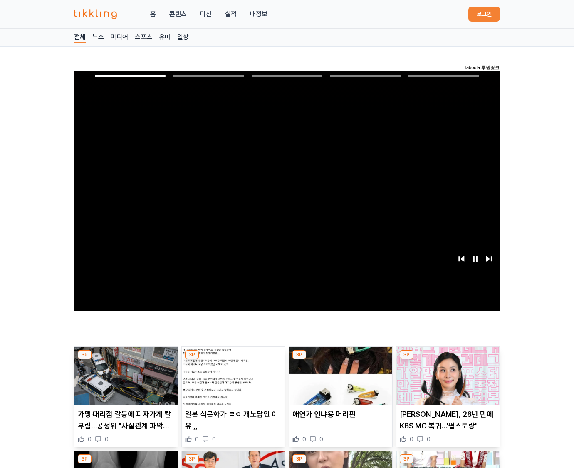
click at [448, 357] on img at bounding box center [448, 376] width 103 height 58
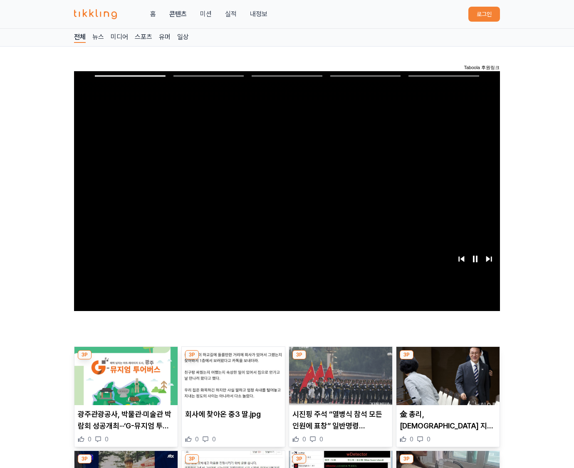
click at [448, 357] on img at bounding box center [448, 376] width 103 height 58
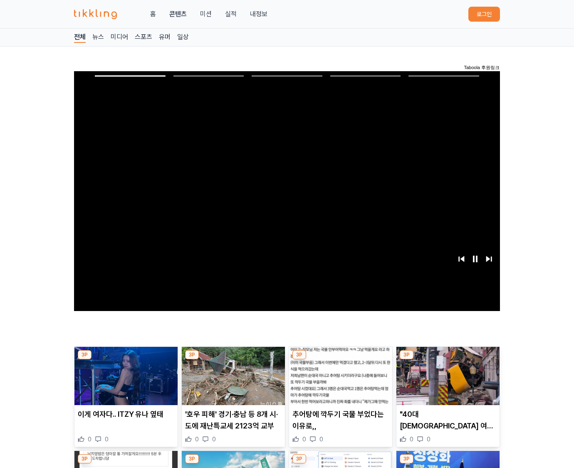
click at [448, 357] on img at bounding box center [448, 376] width 103 height 58
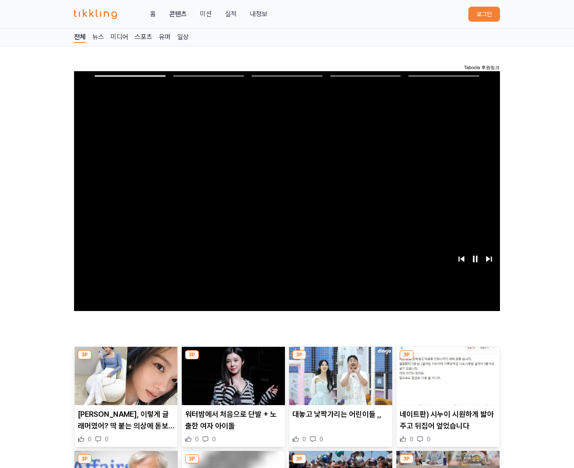
click at [448, 357] on img at bounding box center [448, 376] width 103 height 58
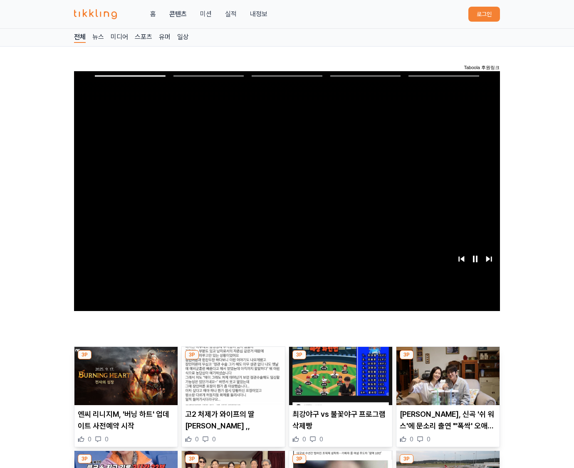
click at [448, 357] on img at bounding box center [448, 376] width 103 height 58
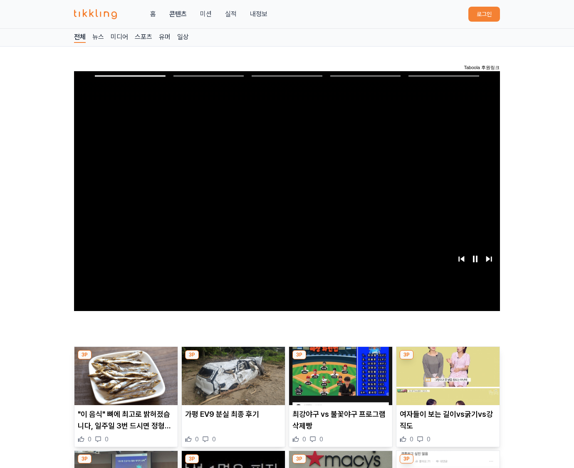
click at [448, 357] on img at bounding box center [448, 376] width 103 height 58
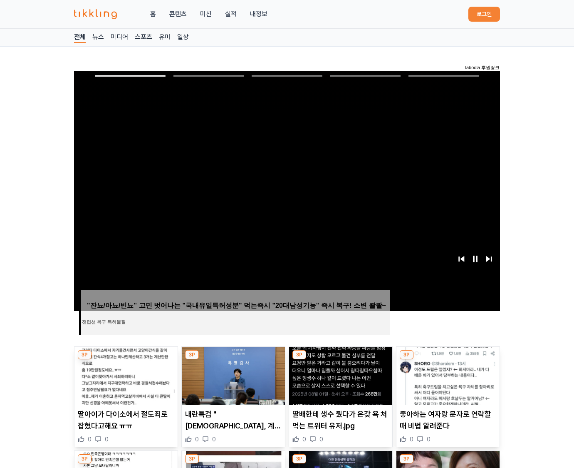
click at [448, 357] on img at bounding box center [448, 376] width 103 height 58
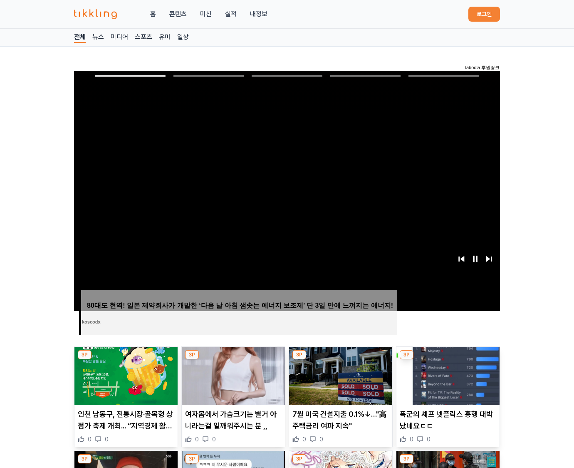
click at [448, 357] on img at bounding box center [448, 376] width 103 height 58
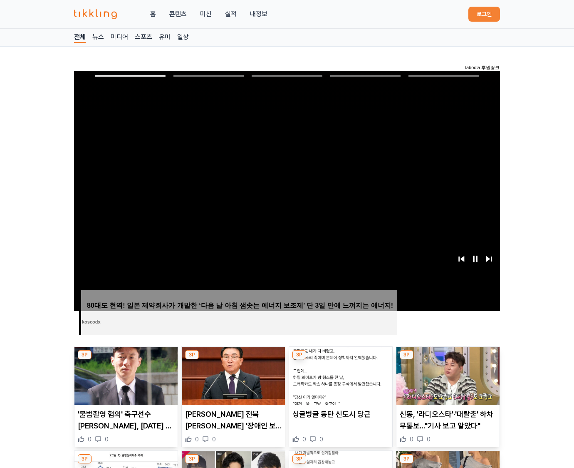
click at [448, 357] on img at bounding box center [448, 376] width 103 height 58
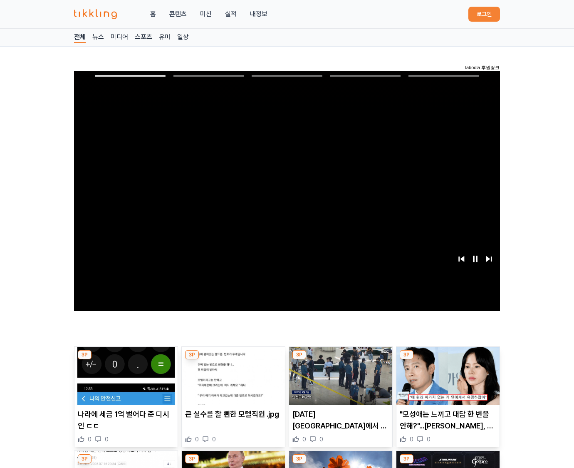
click at [448, 357] on img at bounding box center [448, 376] width 103 height 58
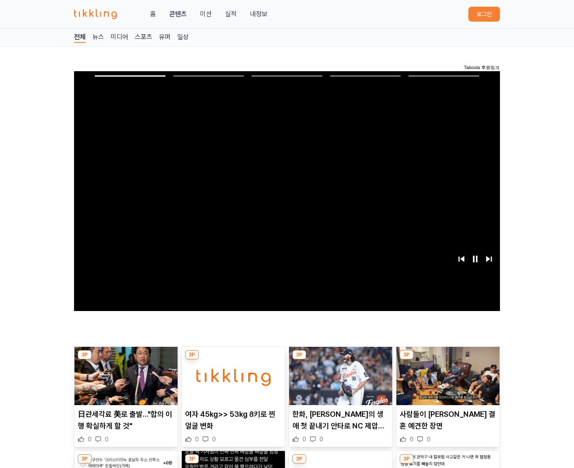
click at [448, 357] on img at bounding box center [448, 376] width 103 height 58
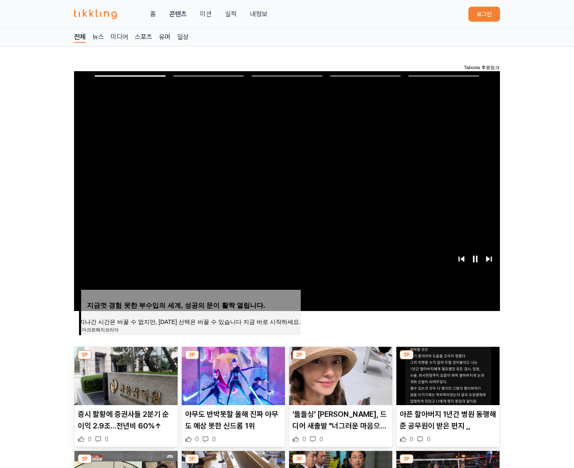
click at [448, 357] on img at bounding box center [448, 376] width 103 height 58
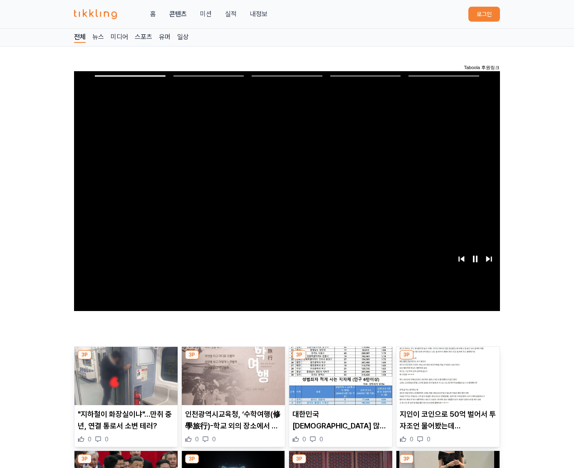
click at [448, 357] on img at bounding box center [448, 376] width 103 height 58
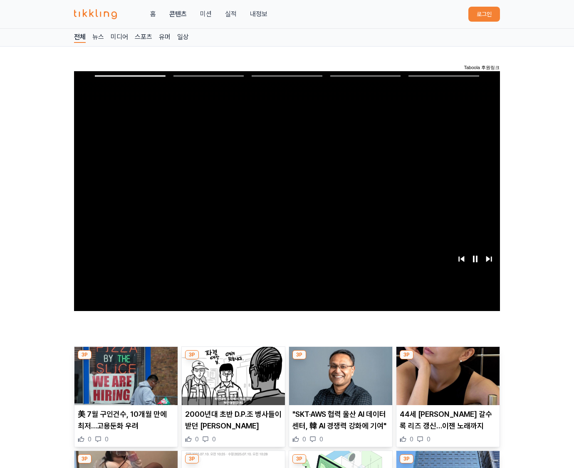
click at [448, 357] on img at bounding box center [448, 376] width 103 height 58
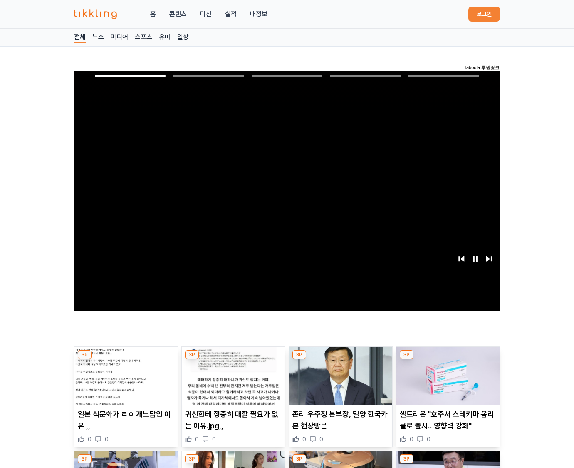
click at [448, 357] on img at bounding box center [448, 376] width 103 height 58
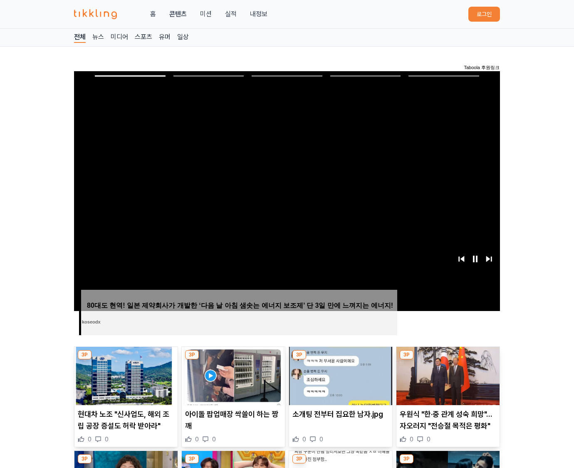
click at [448, 357] on img at bounding box center [448, 376] width 103 height 58
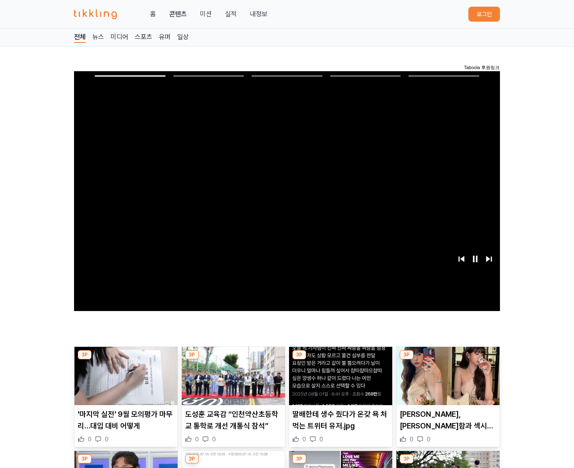
click at [448, 357] on img at bounding box center [448, 376] width 103 height 58
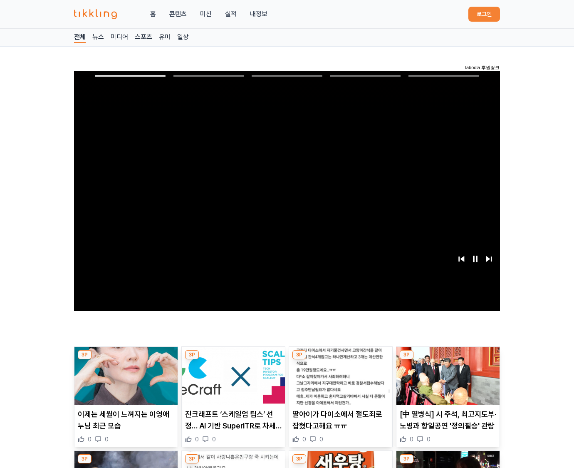
click at [448, 357] on img at bounding box center [448, 376] width 103 height 58
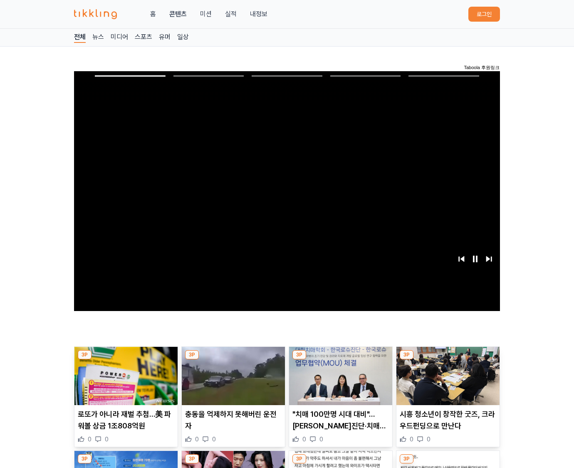
click at [448, 357] on img at bounding box center [448, 376] width 103 height 58
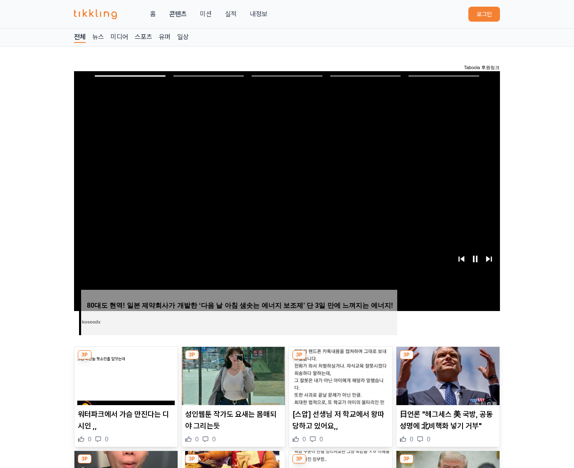
click at [448, 357] on img at bounding box center [448, 376] width 103 height 58
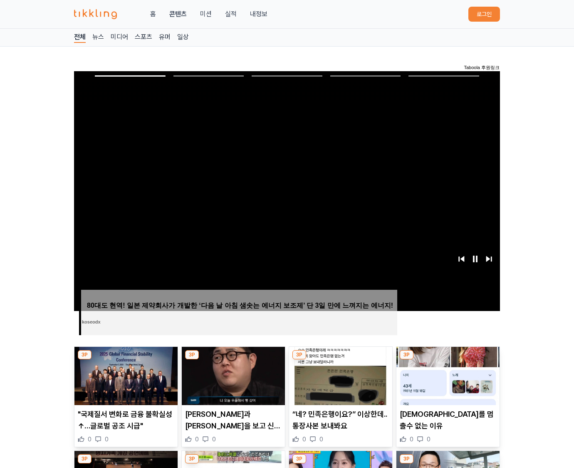
click at [448, 357] on img at bounding box center [448, 376] width 103 height 58
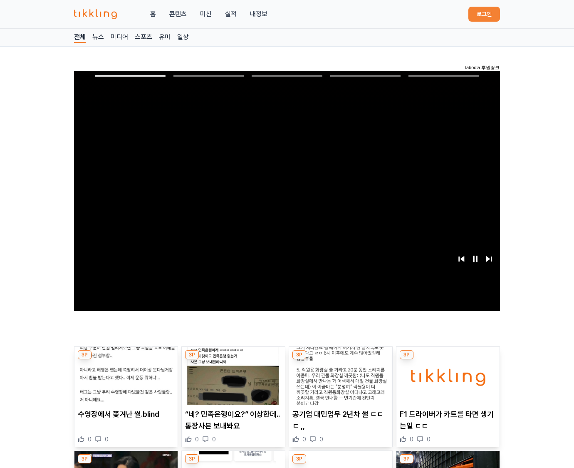
click at [448, 357] on img at bounding box center [448, 376] width 103 height 58
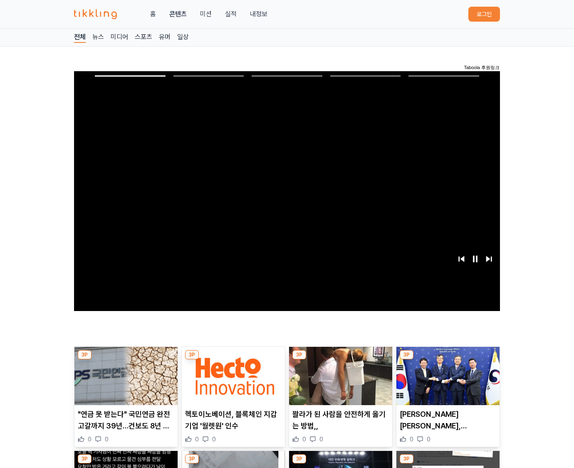
click at [448, 357] on img at bounding box center [448, 376] width 103 height 58
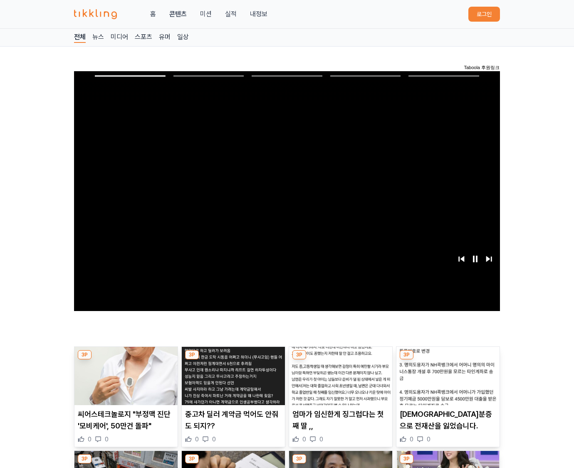
click at [448, 357] on img at bounding box center [448, 376] width 103 height 58
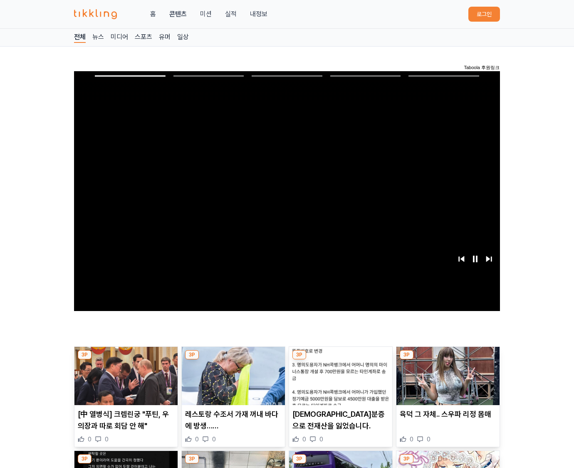
click at [448, 357] on img at bounding box center [448, 376] width 103 height 58
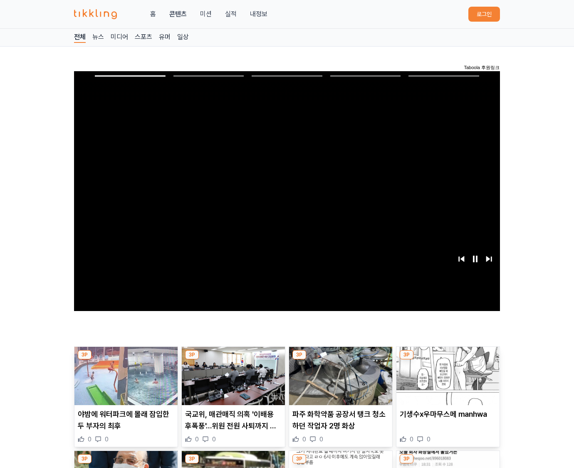
click at [448, 357] on img at bounding box center [448, 376] width 103 height 58
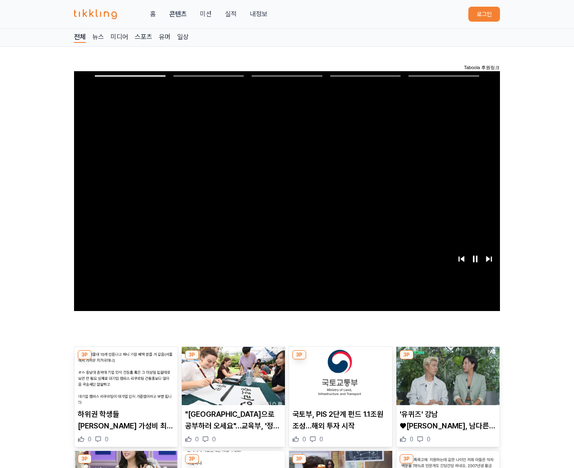
click at [448, 357] on img at bounding box center [448, 376] width 103 height 58
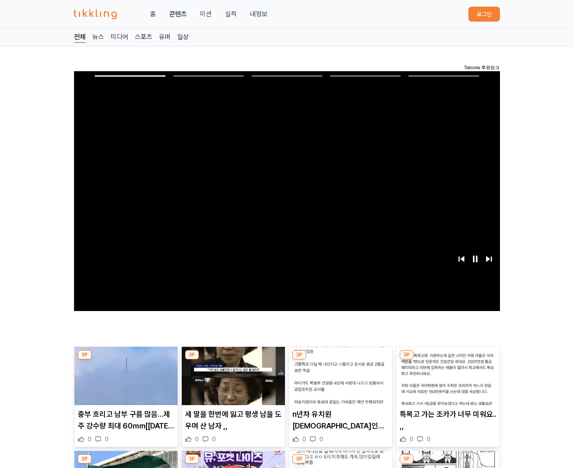
click at [448, 357] on img at bounding box center [448, 376] width 103 height 58
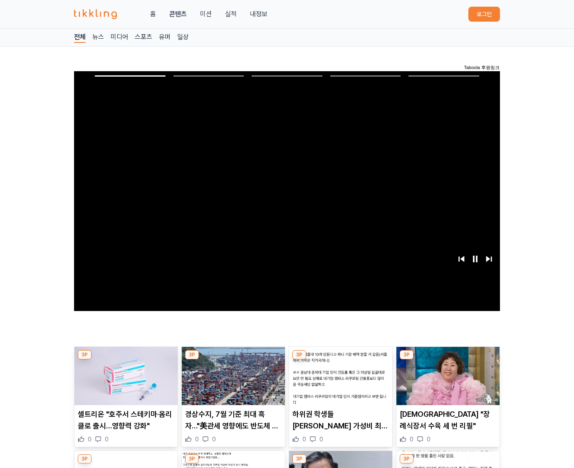
click at [448, 357] on img at bounding box center [448, 376] width 103 height 58
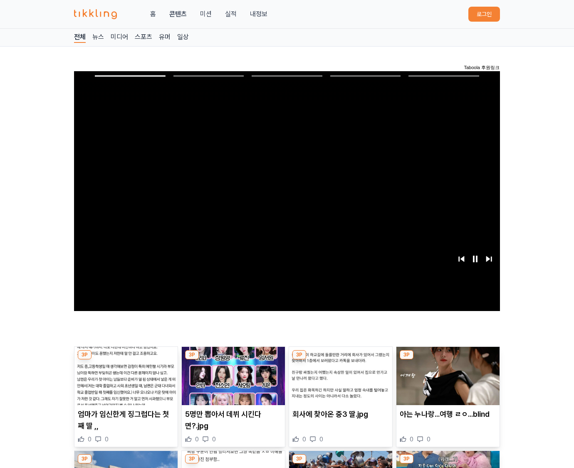
click at [448, 357] on img at bounding box center [448, 376] width 103 height 58
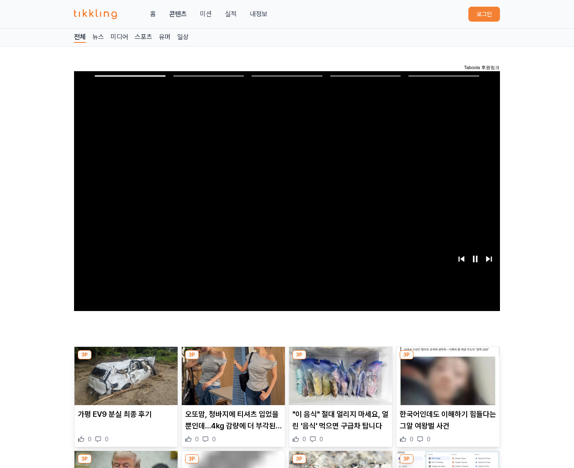
click at [448, 357] on img at bounding box center [448, 376] width 103 height 58
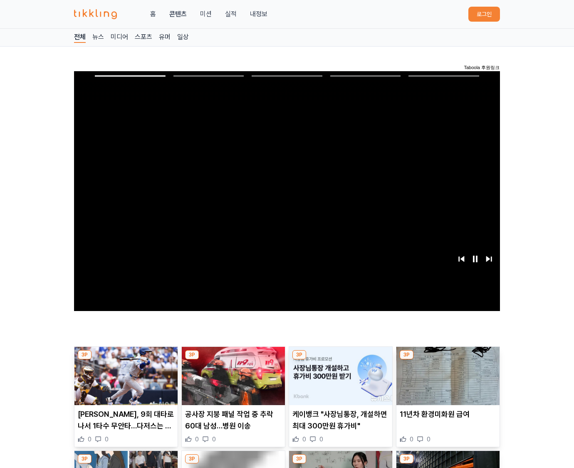
click at [448, 357] on img at bounding box center [448, 376] width 103 height 58
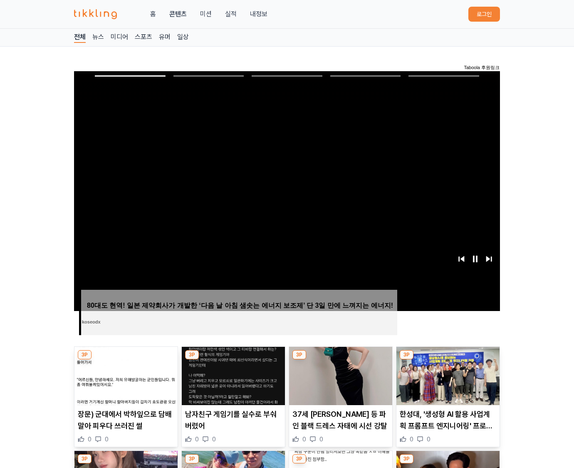
click at [448, 357] on img at bounding box center [448, 376] width 103 height 58
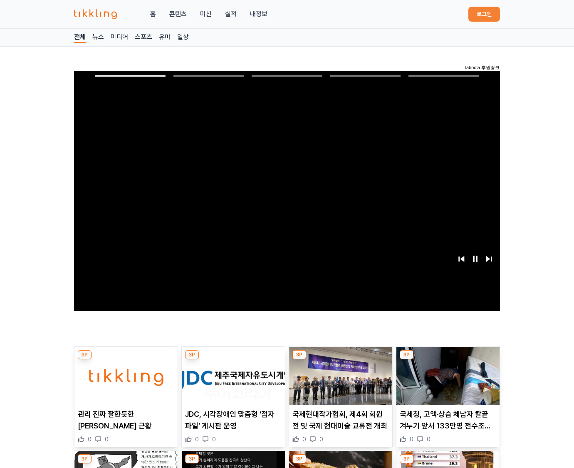
click at [448, 357] on img at bounding box center [448, 376] width 103 height 58
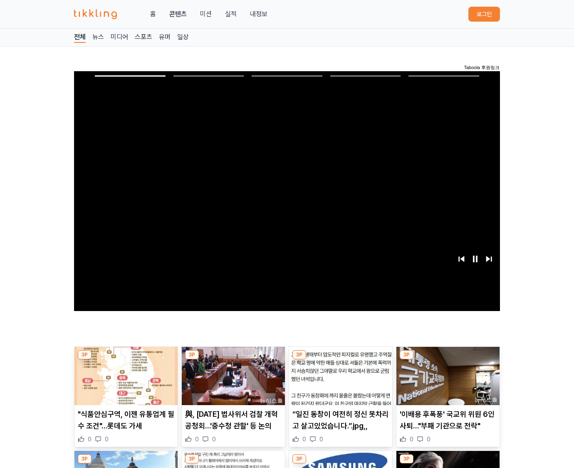
click at [448, 357] on img at bounding box center [448, 376] width 103 height 58
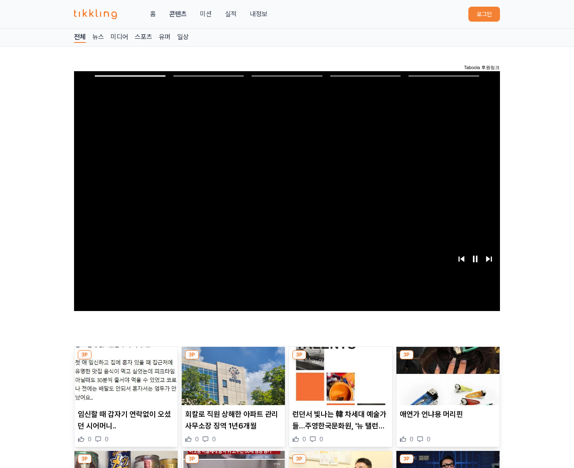
click at [448, 357] on img at bounding box center [448, 376] width 103 height 58
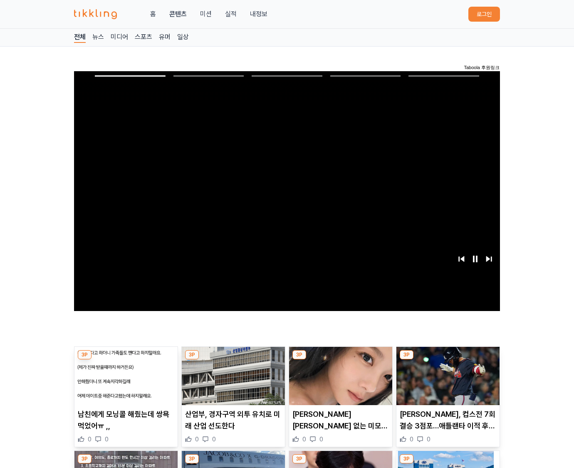
click at [448, 357] on img at bounding box center [448, 376] width 103 height 58
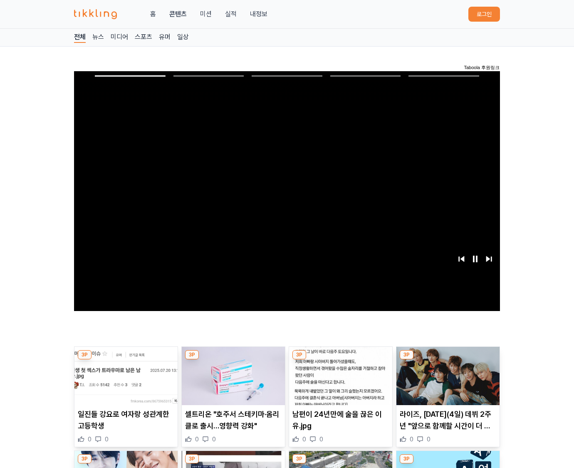
click at [448, 357] on img at bounding box center [448, 376] width 103 height 58
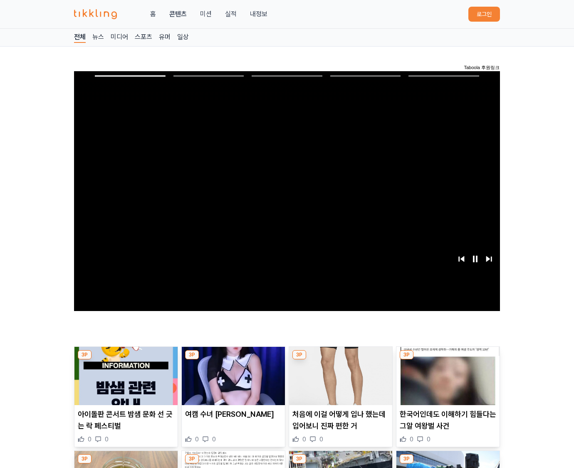
click at [448, 357] on img at bounding box center [448, 376] width 103 height 58
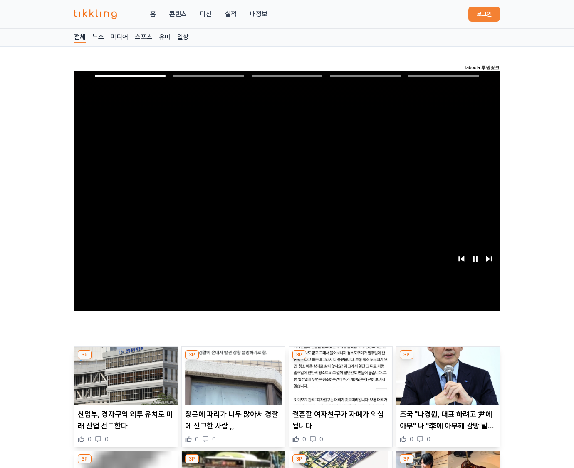
click at [448, 357] on img at bounding box center [448, 376] width 103 height 58
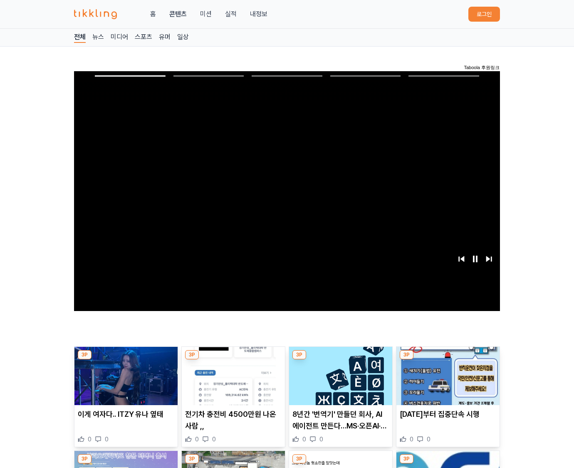
click at [448, 357] on img at bounding box center [448, 376] width 103 height 58
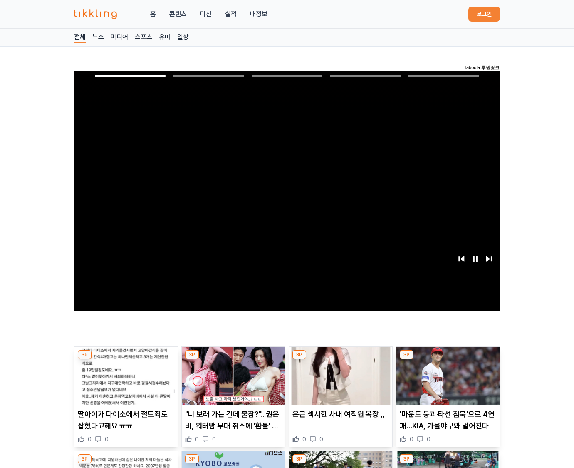
click at [448, 357] on img at bounding box center [448, 376] width 103 height 58
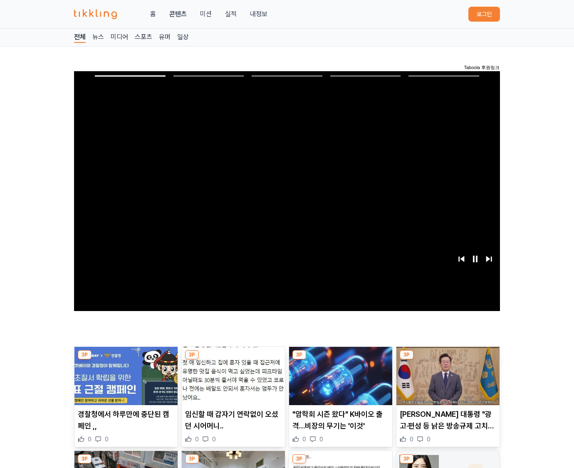
click at [448, 357] on img at bounding box center [448, 376] width 103 height 58
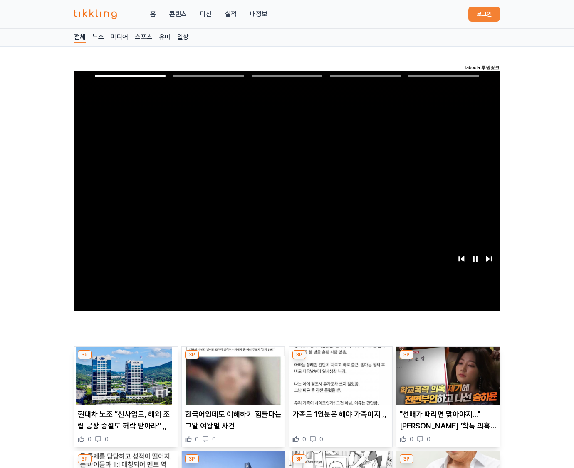
click at [448, 357] on img at bounding box center [448, 376] width 103 height 58
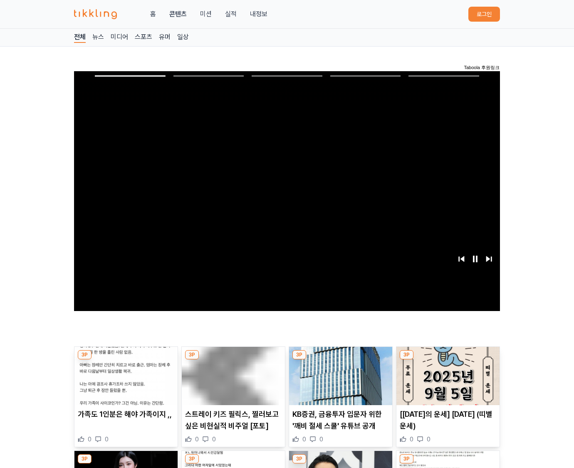
click at [448, 357] on img at bounding box center [448, 376] width 103 height 58
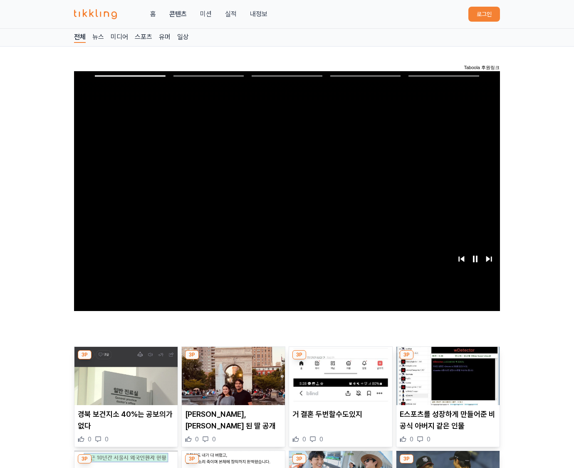
click at [448, 357] on img at bounding box center [448, 376] width 103 height 58
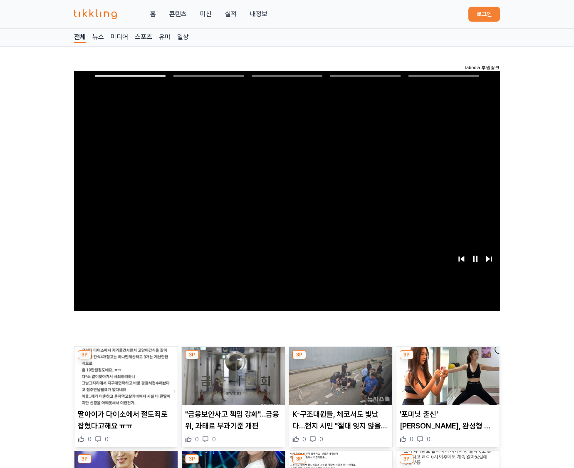
click at [448, 357] on img at bounding box center [448, 376] width 103 height 58
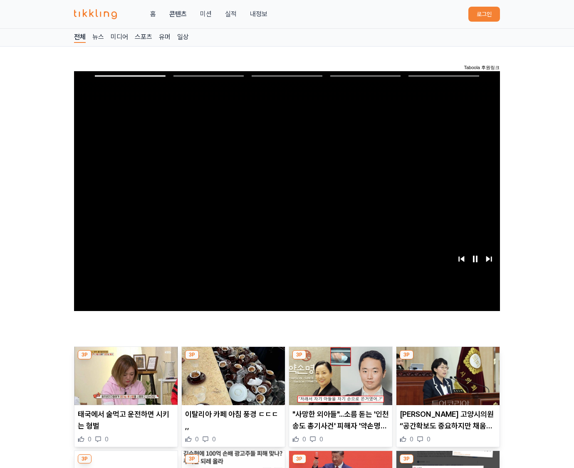
click at [448, 357] on img at bounding box center [448, 376] width 103 height 58
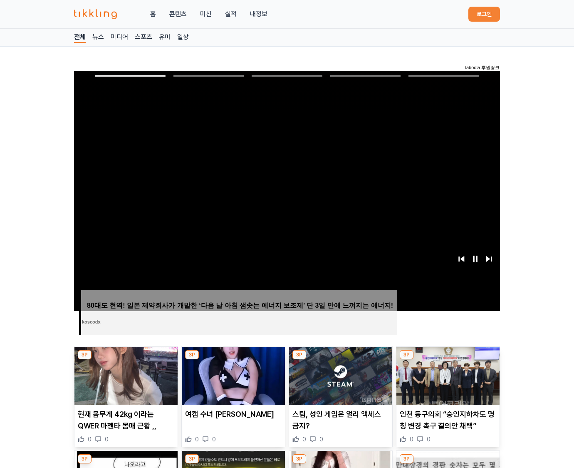
click at [448, 357] on img at bounding box center [448, 376] width 103 height 58
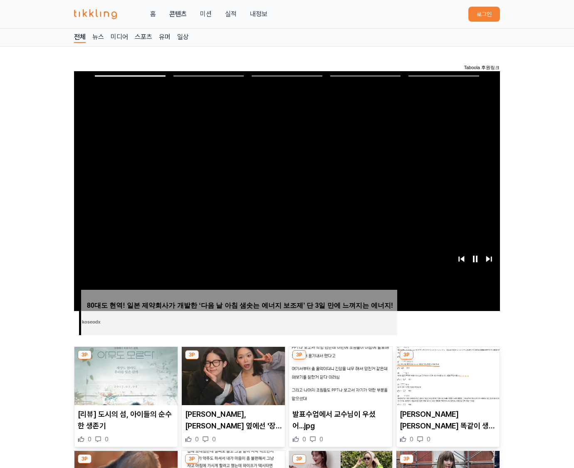
click at [448, 357] on img at bounding box center [448, 376] width 103 height 58
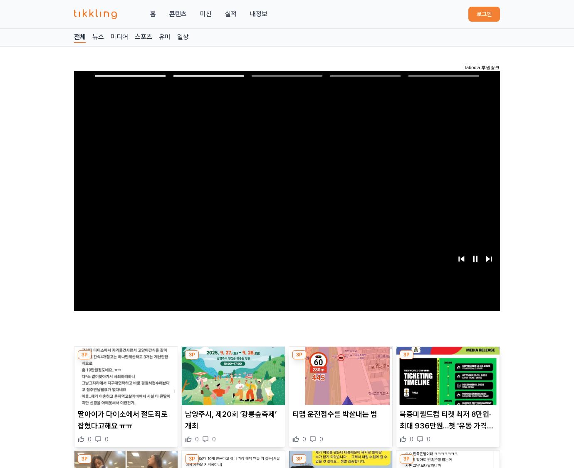
click at [448, 357] on img at bounding box center [448, 376] width 103 height 58
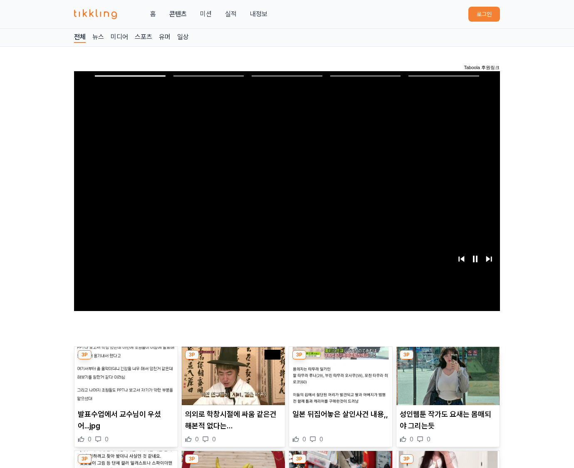
click at [448, 357] on img at bounding box center [448, 376] width 103 height 58
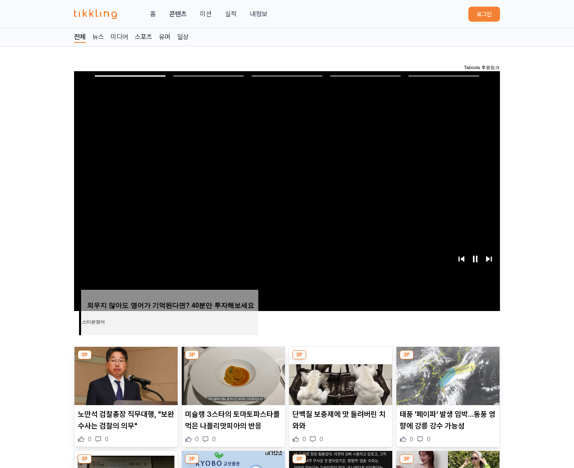
click at [448, 357] on img at bounding box center [448, 376] width 103 height 58
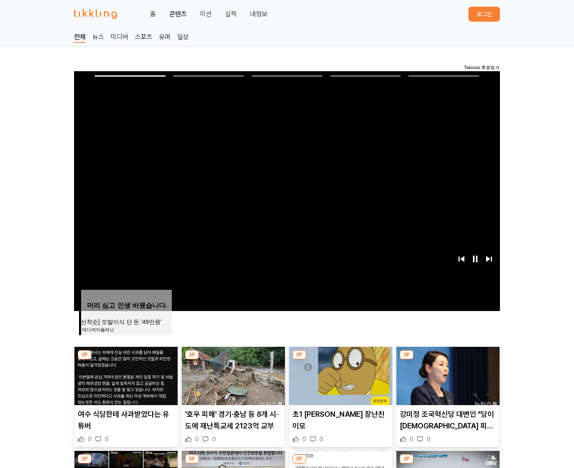
click at [448, 357] on img at bounding box center [448, 376] width 103 height 58
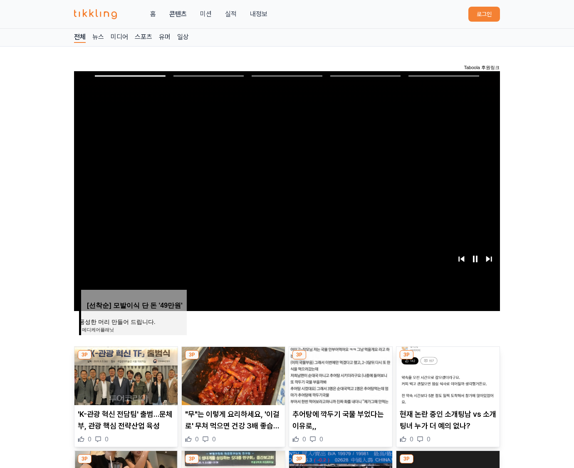
click at [448, 357] on img at bounding box center [448, 376] width 103 height 58
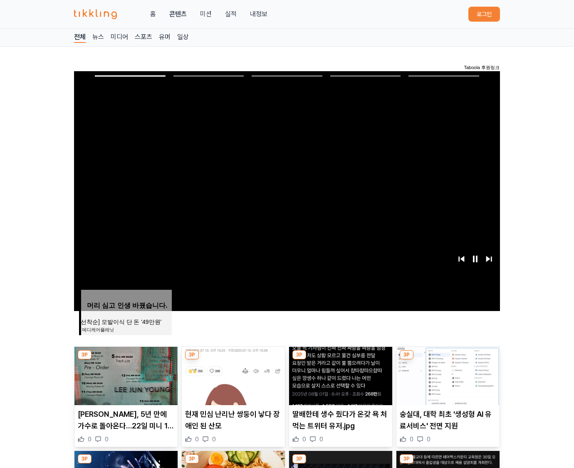
click at [448, 357] on img at bounding box center [448, 376] width 103 height 58
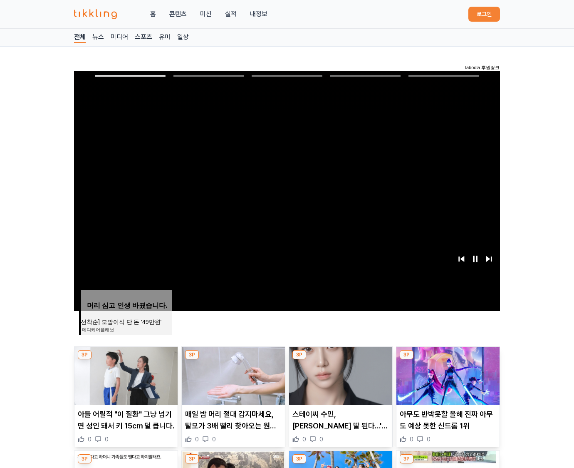
click at [448, 357] on img at bounding box center [448, 376] width 103 height 58
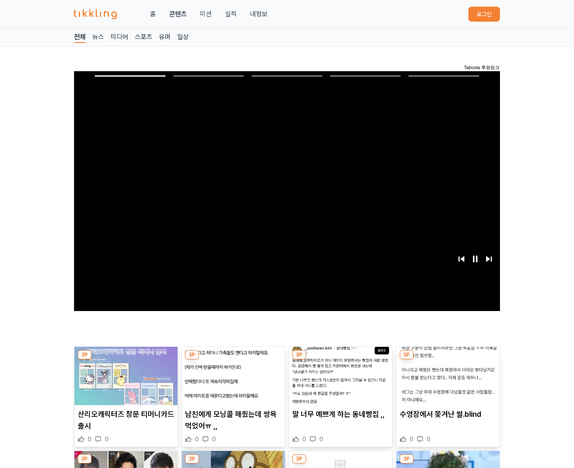
click at [448, 357] on img at bounding box center [448, 376] width 103 height 58
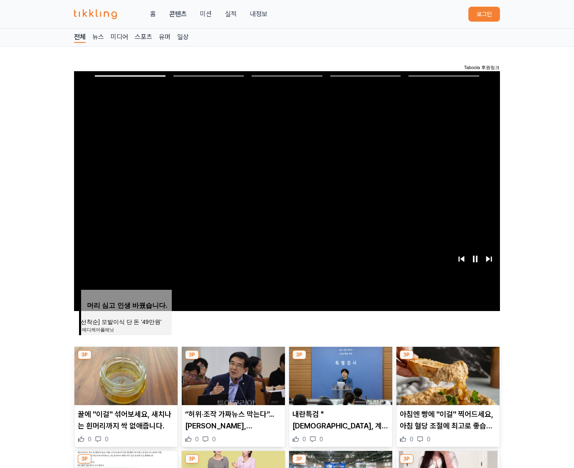
click at [448, 357] on img at bounding box center [448, 376] width 103 height 58
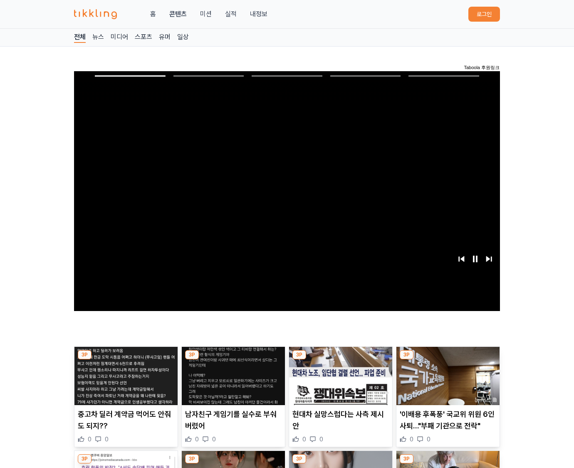
click at [448, 357] on img at bounding box center [448, 376] width 103 height 58
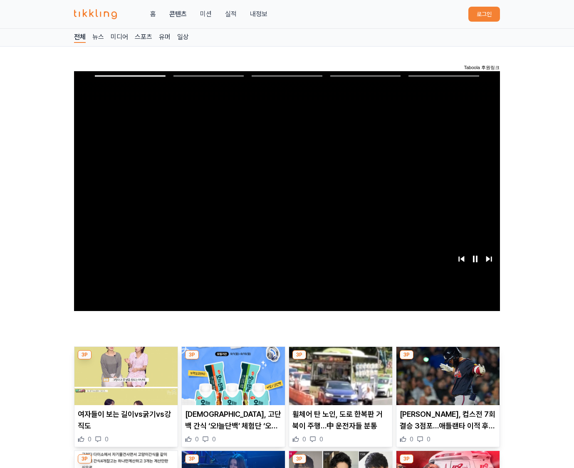
click at [448, 357] on img at bounding box center [448, 376] width 103 height 58
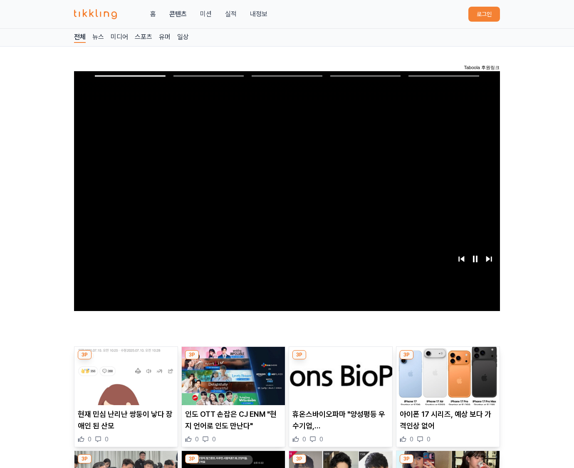
click at [448, 357] on img at bounding box center [448, 376] width 103 height 58
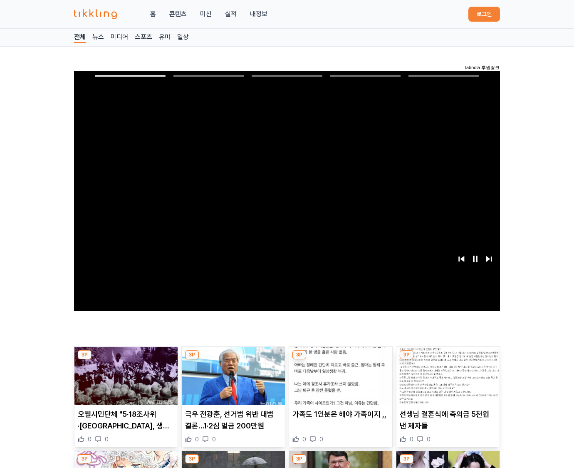
click at [448, 357] on img at bounding box center [448, 376] width 103 height 58
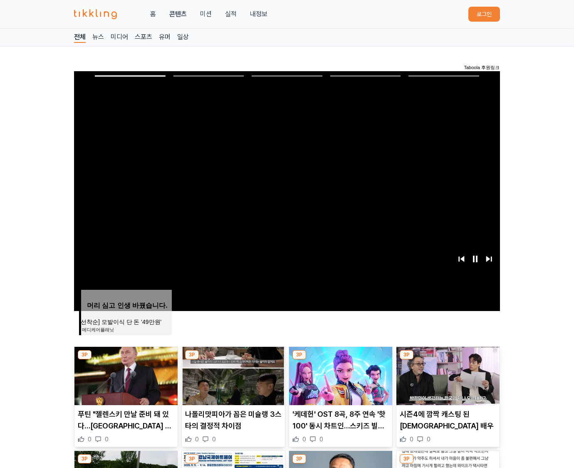
click at [448, 357] on img at bounding box center [448, 376] width 103 height 58
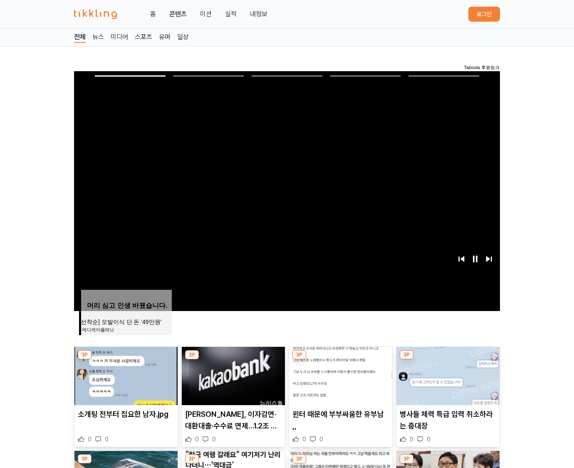
click at [448, 357] on img at bounding box center [448, 376] width 103 height 58
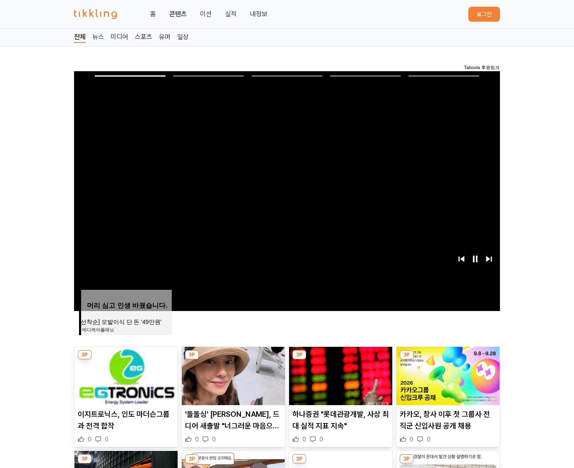
click at [448, 357] on img at bounding box center [448, 376] width 103 height 58
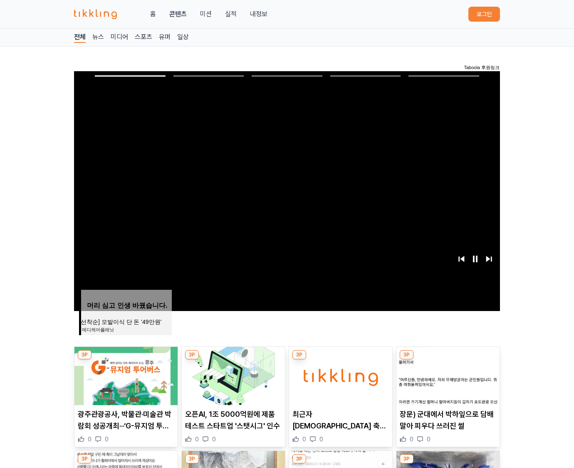
click at [448, 357] on img at bounding box center [448, 376] width 103 height 58
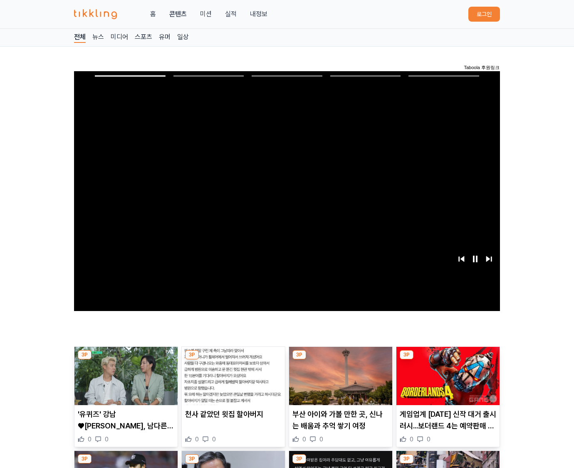
click at [448, 357] on img at bounding box center [448, 376] width 103 height 58
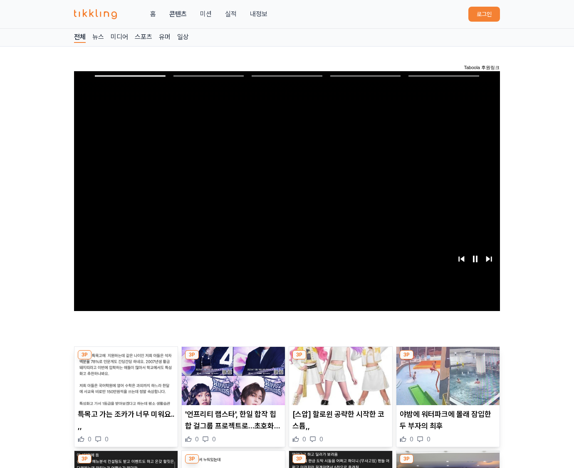
click at [448, 357] on img at bounding box center [448, 376] width 103 height 58
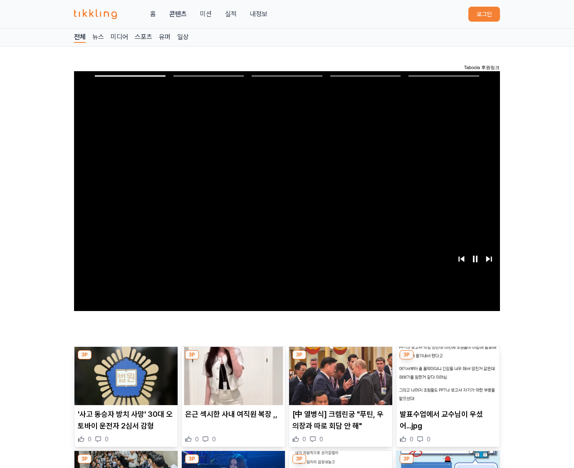
click at [448, 357] on img at bounding box center [448, 376] width 103 height 58
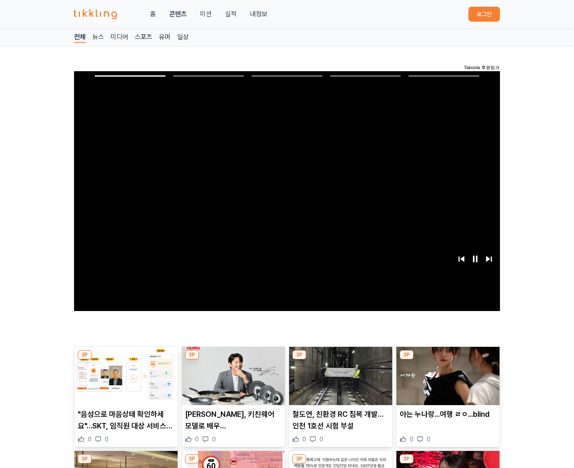
click at [448, 357] on img at bounding box center [448, 376] width 103 height 58
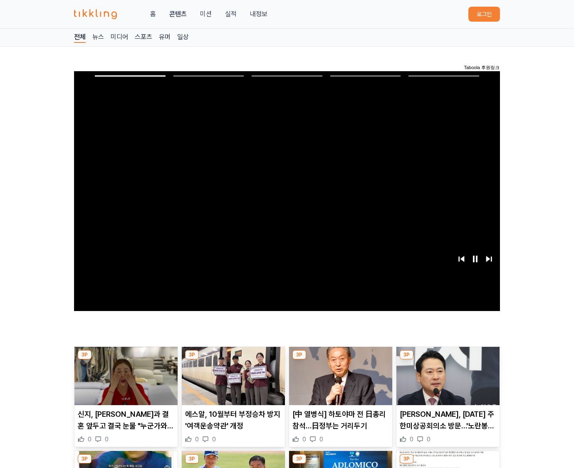
click at [448, 357] on img at bounding box center [448, 376] width 103 height 58
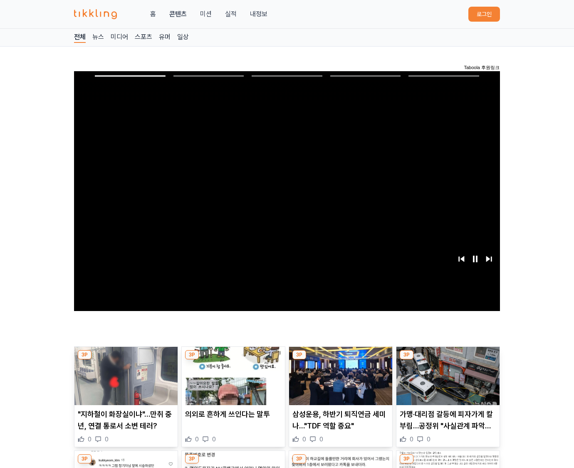
click at [448, 357] on img at bounding box center [448, 376] width 103 height 58
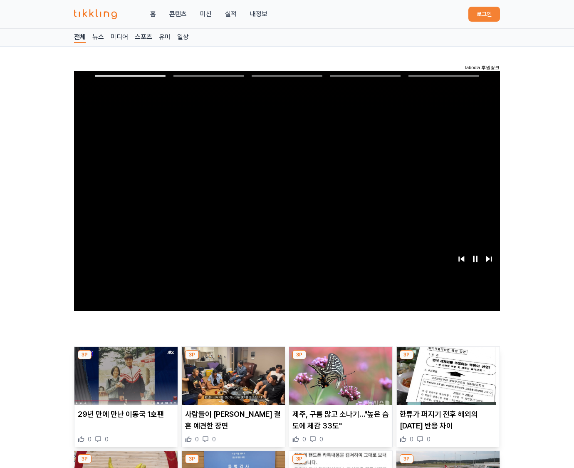
click at [448, 357] on img at bounding box center [448, 376] width 103 height 58
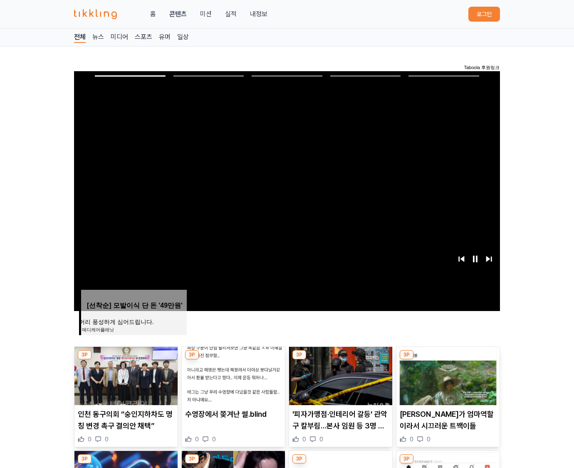
click at [448, 357] on img at bounding box center [448, 376] width 103 height 58
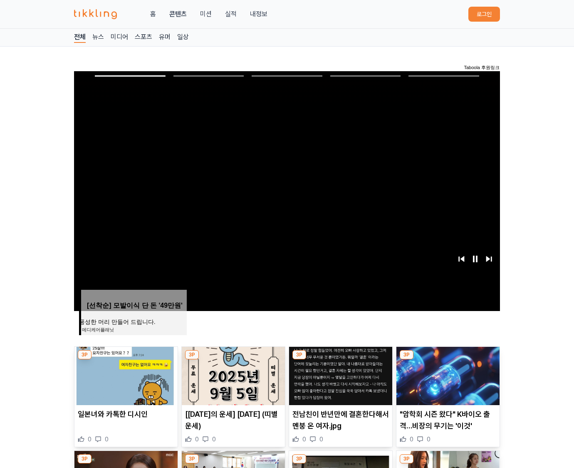
click at [448, 357] on img at bounding box center [448, 376] width 103 height 58
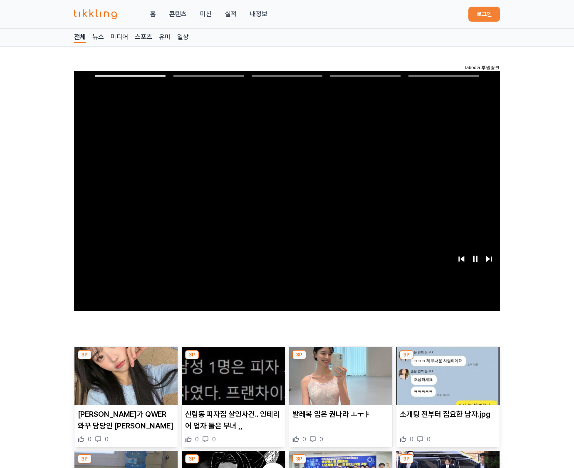
click at [448, 357] on img at bounding box center [448, 376] width 103 height 58
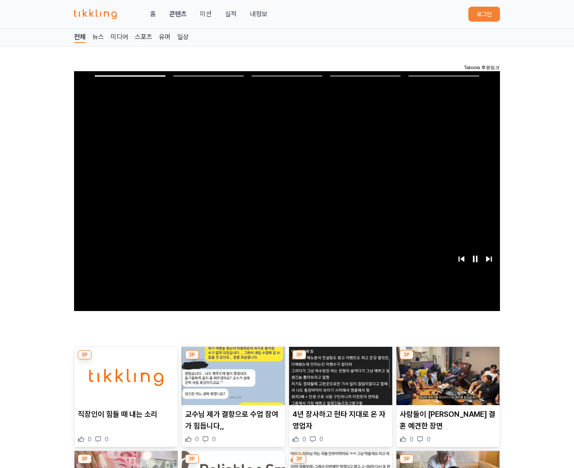
click at [448, 357] on img at bounding box center [448, 376] width 103 height 58
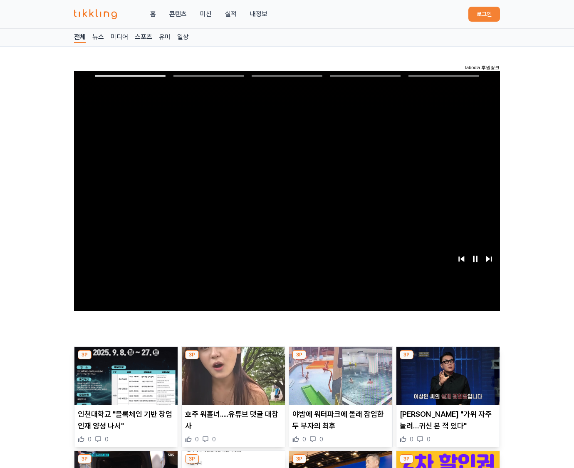
click at [448, 357] on img at bounding box center [448, 376] width 103 height 58
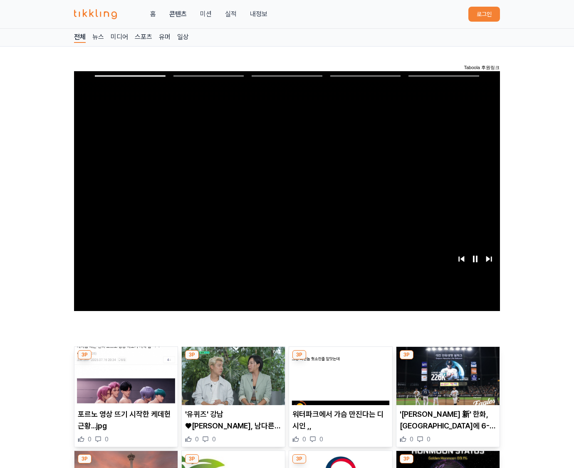
click at [448, 357] on img at bounding box center [448, 376] width 103 height 58
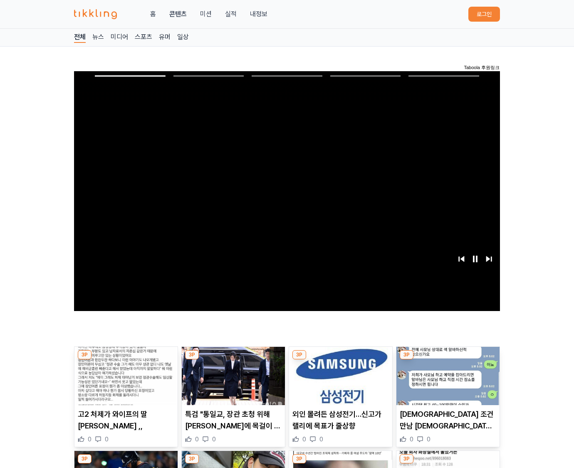
click at [448, 357] on img at bounding box center [448, 376] width 103 height 58
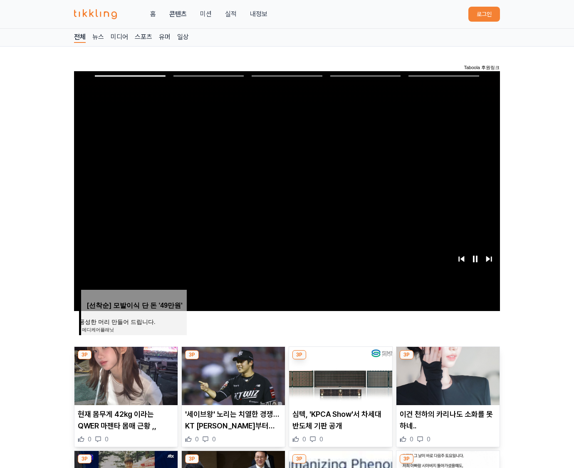
click at [448, 357] on img at bounding box center [448, 376] width 103 height 58
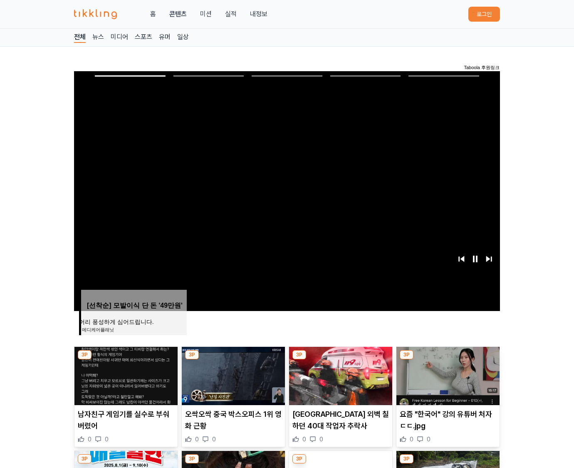
click at [448, 357] on img at bounding box center [448, 376] width 103 height 58
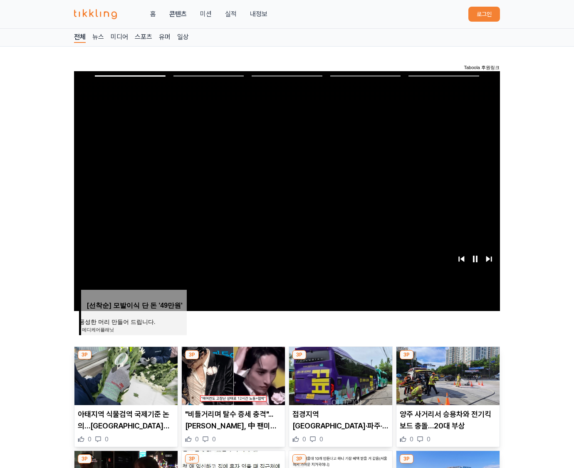
click at [448, 357] on img at bounding box center [448, 376] width 103 height 58
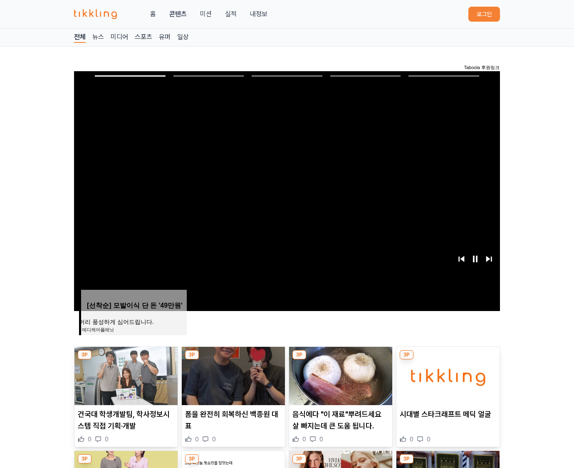
click at [448, 357] on img at bounding box center [448, 376] width 103 height 58
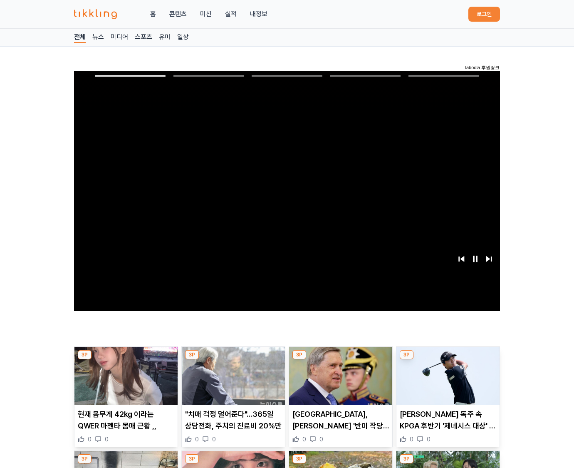
click at [448, 357] on img at bounding box center [448, 376] width 103 height 58
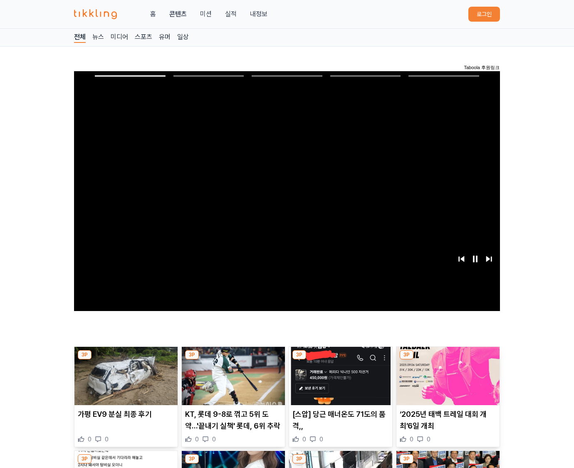
click at [448, 357] on img at bounding box center [448, 376] width 103 height 58
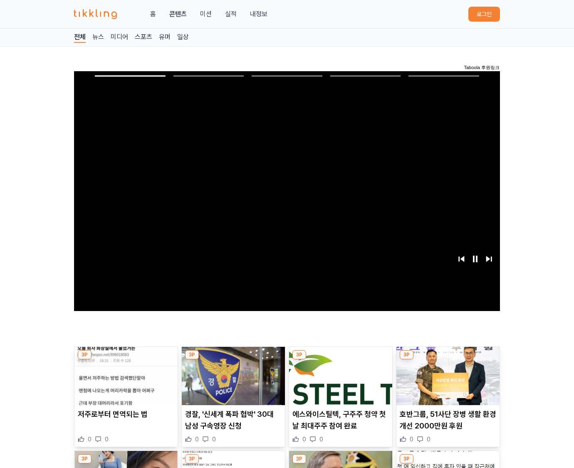
click at [448, 357] on img at bounding box center [448, 376] width 103 height 58
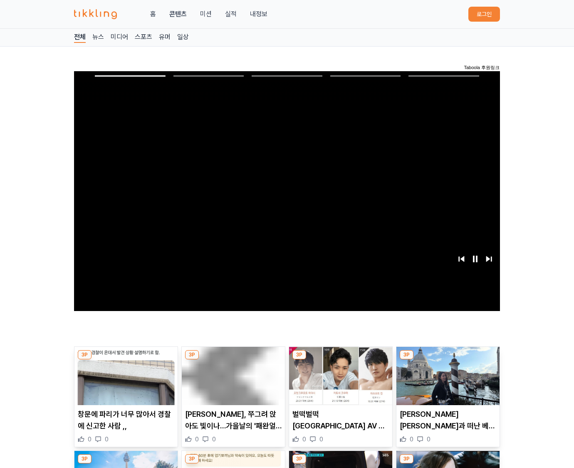
click at [448, 357] on img at bounding box center [448, 376] width 103 height 58
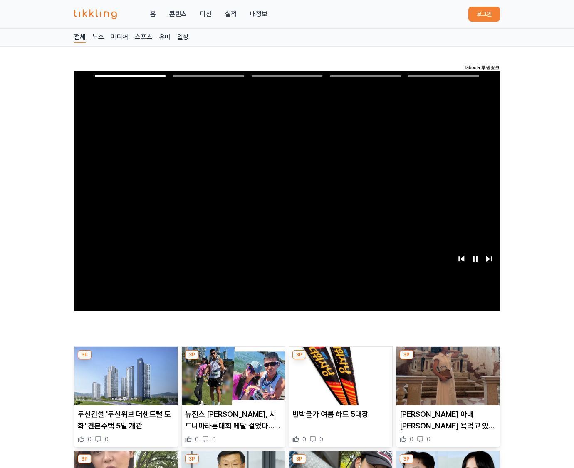
click at [448, 357] on img at bounding box center [448, 376] width 103 height 58
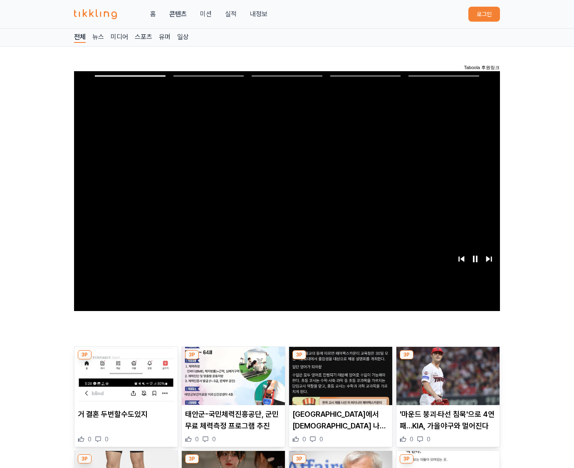
click at [448, 357] on img at bounding box center [448, 376] width 103 height 58
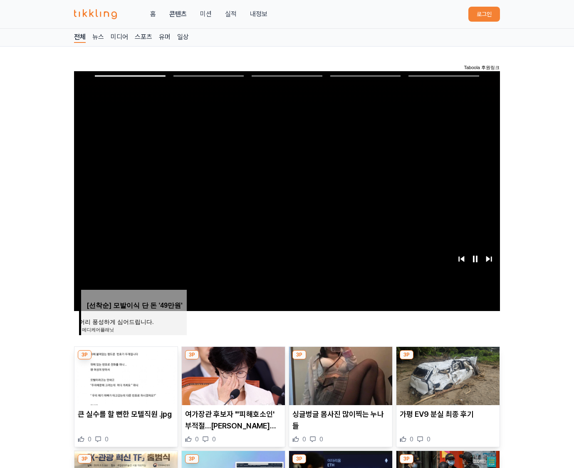
click at [448, 357] on img at bounding box center [448, 376] width 103 height 58
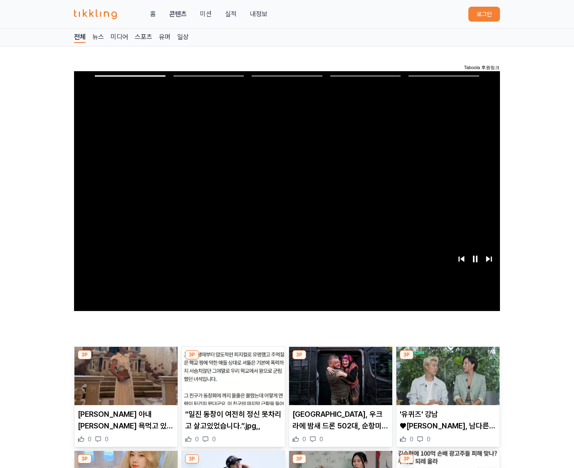
click at [448, 357] on img at bounding box center [448, 376] width 103 height 58
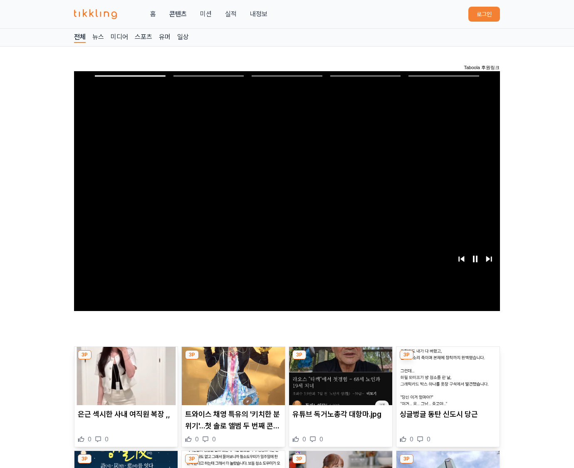
click at [448, 357] on img at bounding box center [448, 376] width 103 height 58
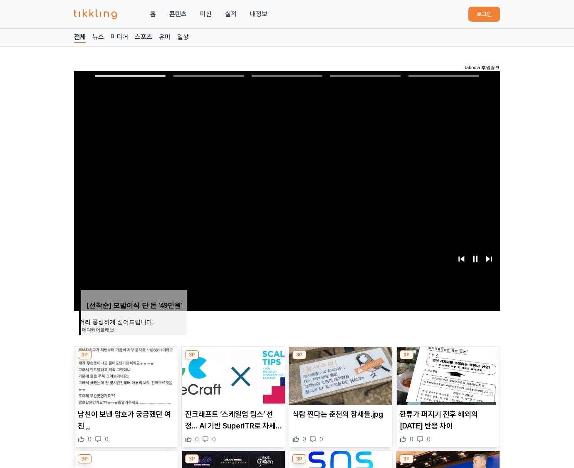
click at [448, 357] on img at bounding box center [448, 376] width 103 height 58
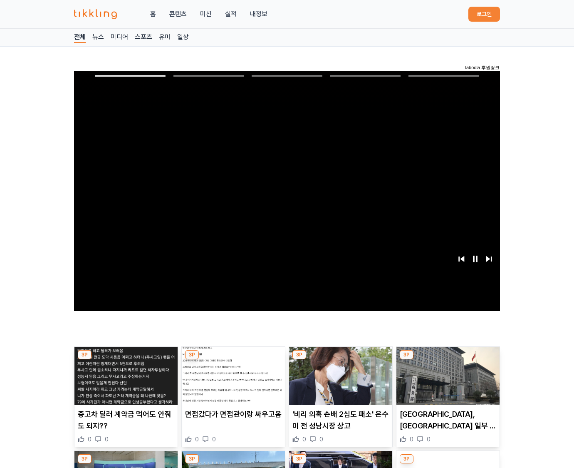
click at [448, 357] on img at bounding box center [448, 376] width 103 height 58
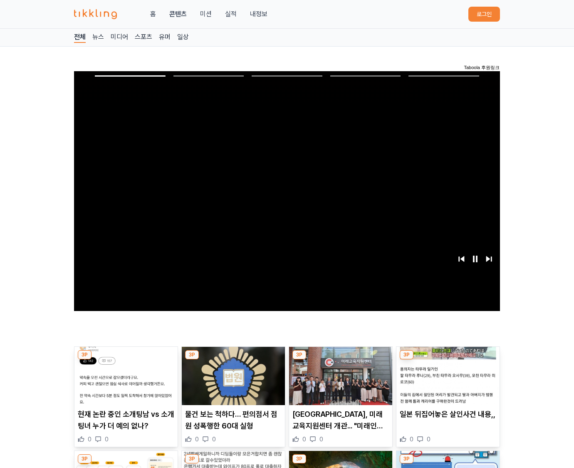
click at [448, 357] on img at bounding box center [448, 376] width 103 height 58
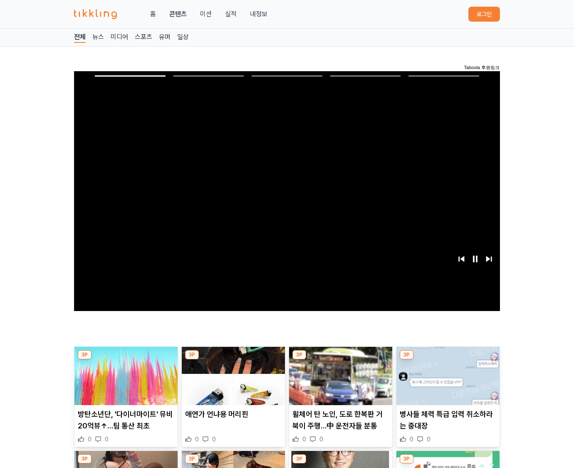
click at [448, 357] on img at bounding box center [448, 376] width 103 height 58
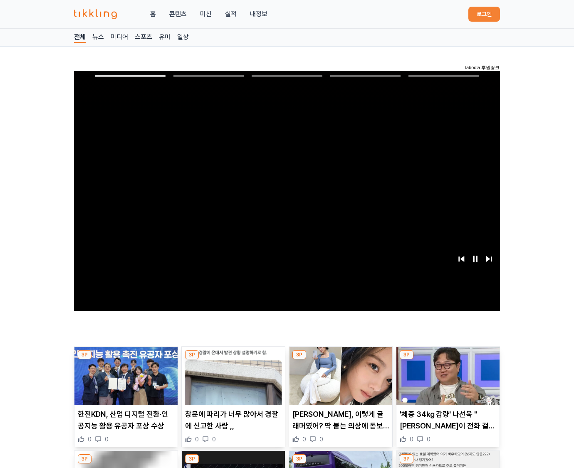
click at [448, 357] on img at bounding box center [448, 376] width 103 height 58
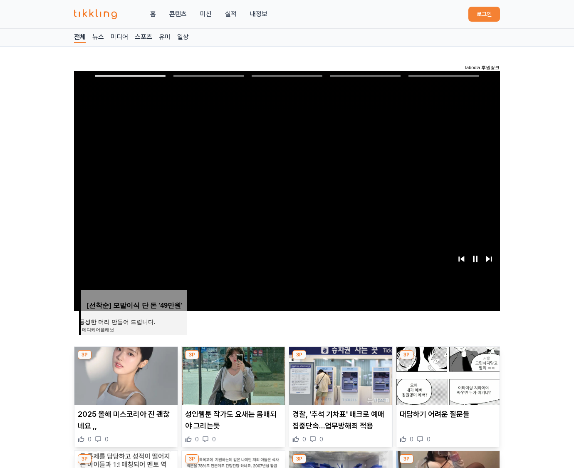
click at [448, 357] on img at bounding box center [448, 376] width 103 height 58
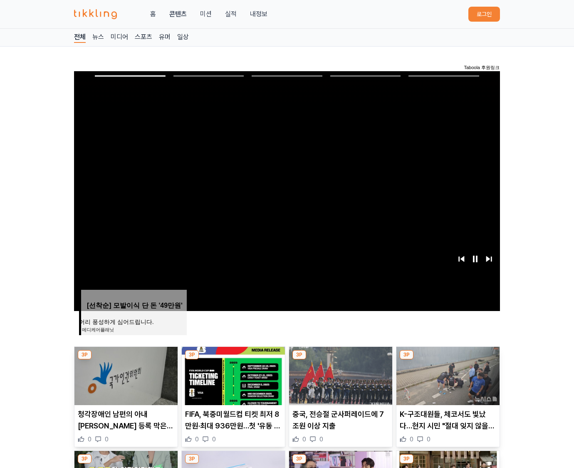
click at [448, 357] on img at bounding box center [448, 376] width 103 height 58
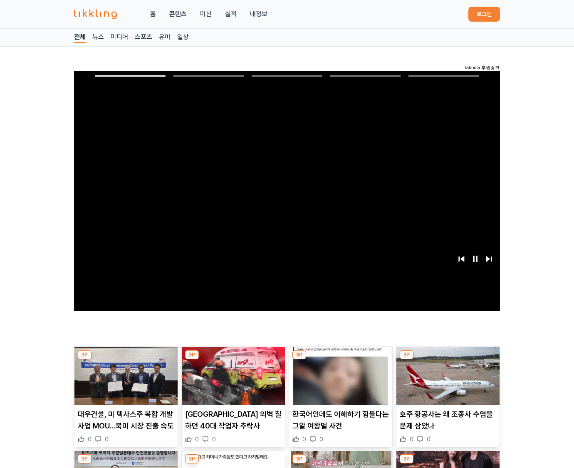
click at [448, 357] on img at bounding box center [448, 376] width 103 height 58
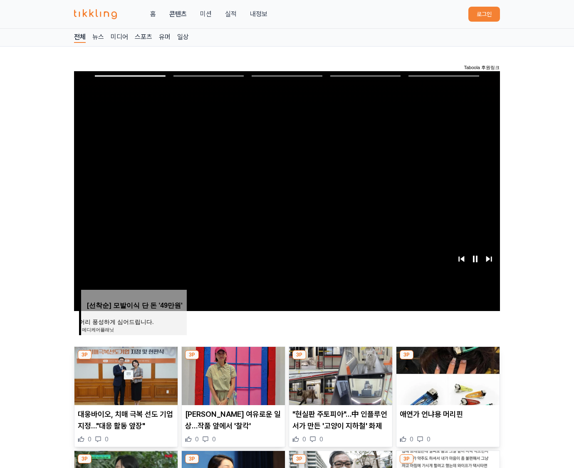
click at [448, 357] on img at bounding box center [448, 376] width 103 height 58
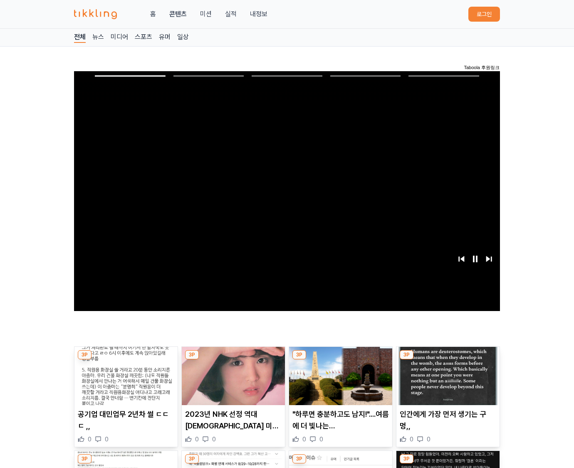
click at [448, 357] on img at bounding box center [448, 376] width 103 height 58
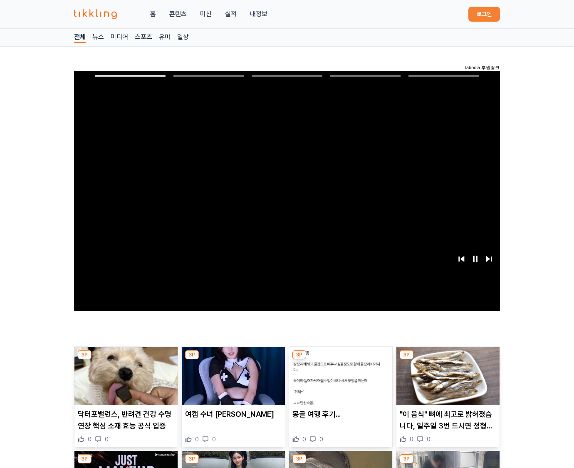
click at [448, 357] on img at bounding box center [448, 376] width 103 height 58
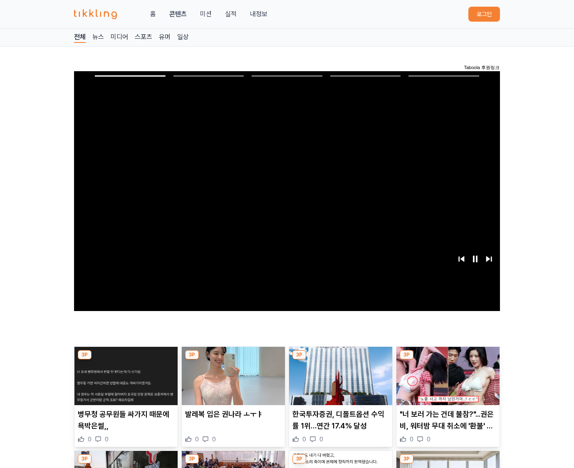
click at [448, 357] on img at bounding box center [448, 376] width 103 height 58
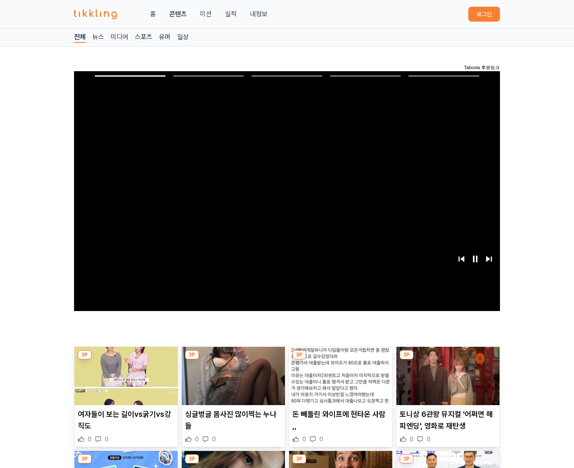
click at [448, 357] on img at bounding box center [448, 376] width 103 height 58
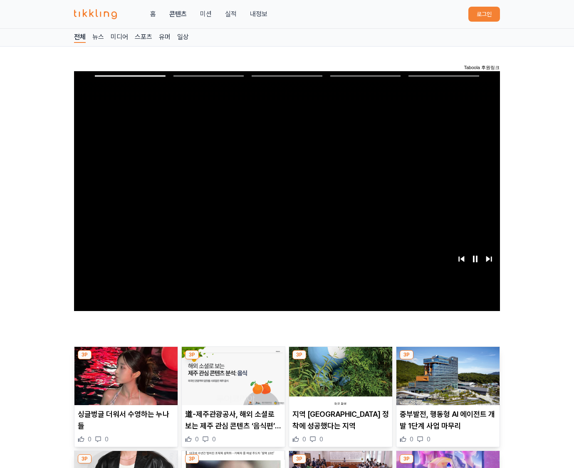
click at [448, 357] on img at bounding box center [448, 376] width 103 height 58
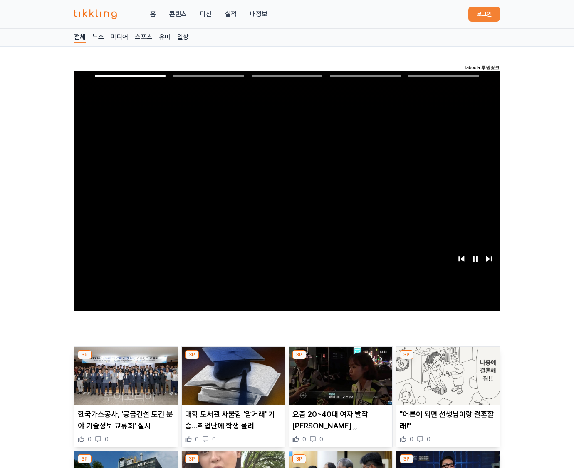
click at [448, 357] on img at bounding box center [448, 376] width 103 height 58
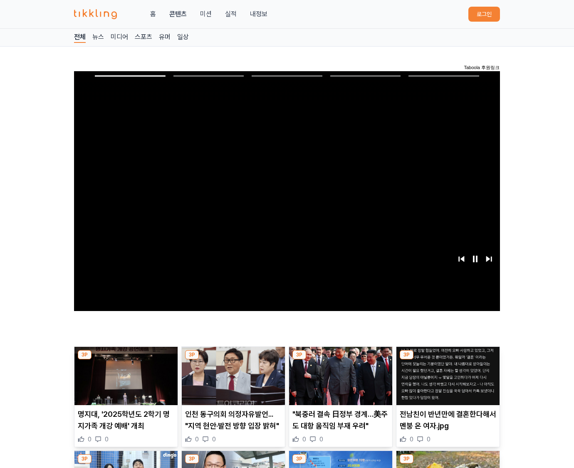
click at [448, 357] on img at bounding box center [448, 376] width 103 height 58
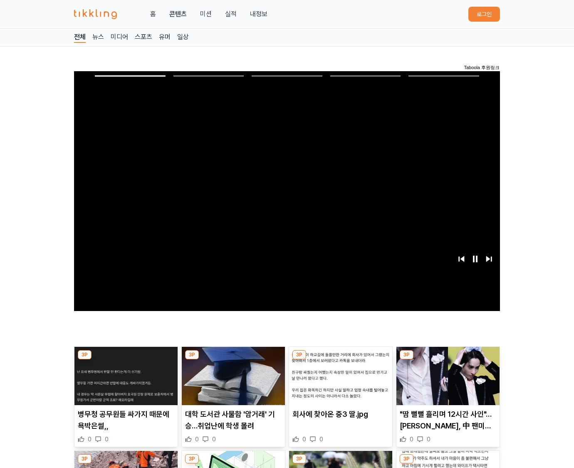
click at [448, 357] on img at bounding box center [448, 376] width 103 height 58
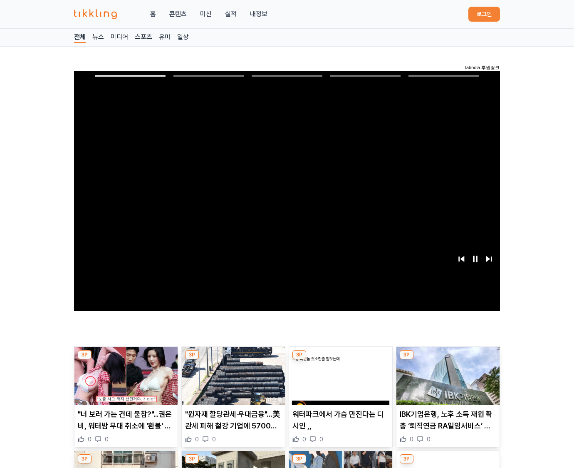
click at [448, 357] on img at bounding box center [448, 376] width 103 height 58
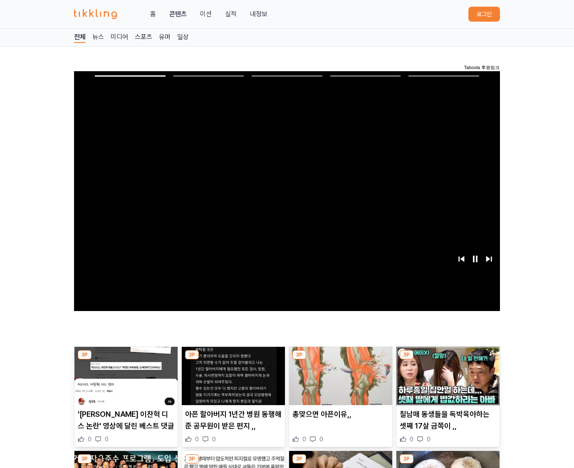
click at [448, 357] on img at bounding box center [448, 376] width 103 height 58
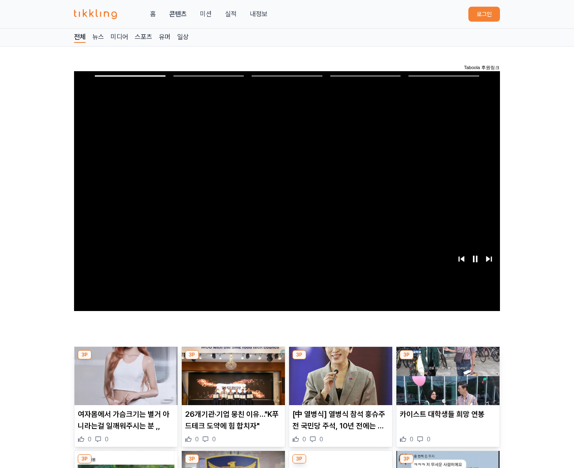
click at [448, 357] on img at bounding box center [448, 376] width 103 height 58
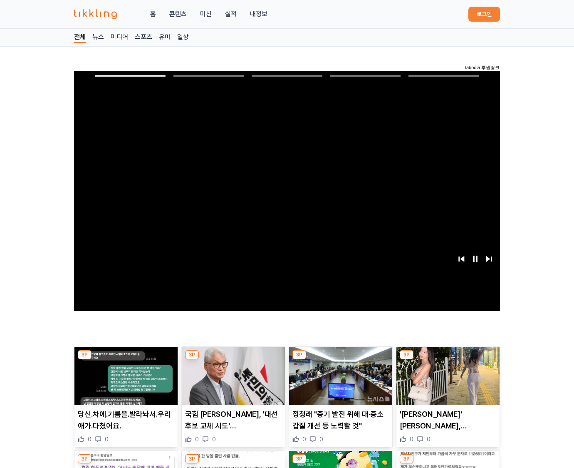
click at [448, 357] on img at bounding box center [448, 376] width 103 height 58
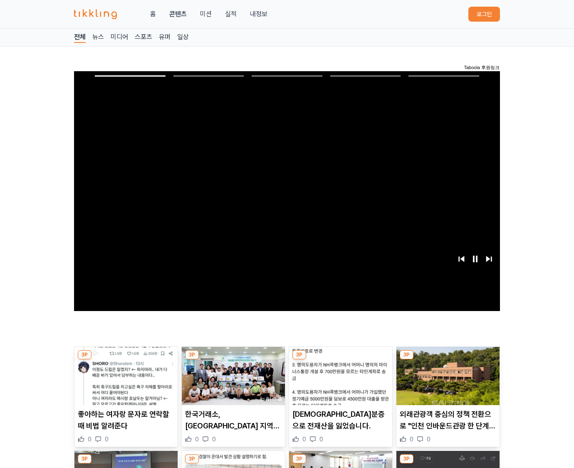
click at [448, 357] on img at bounding box center [448, 376] width 103 height 58
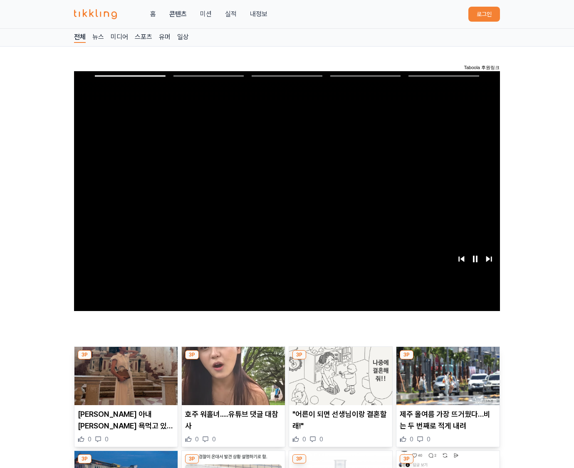
click at [448, 357] on img at bounding box center [448, 376] width 103 height 58
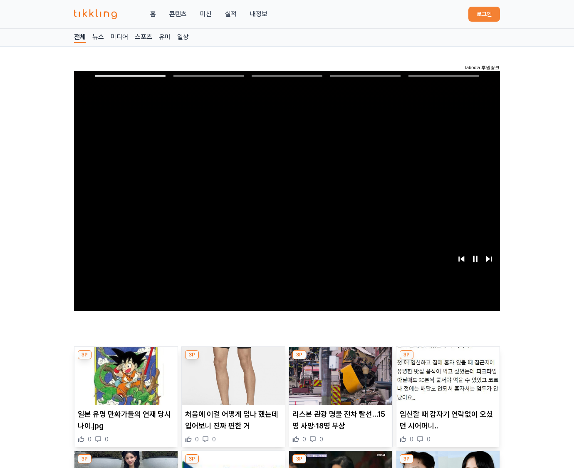
click at [448, 357] on img at bounding box center [448, 376] width 103 height 58
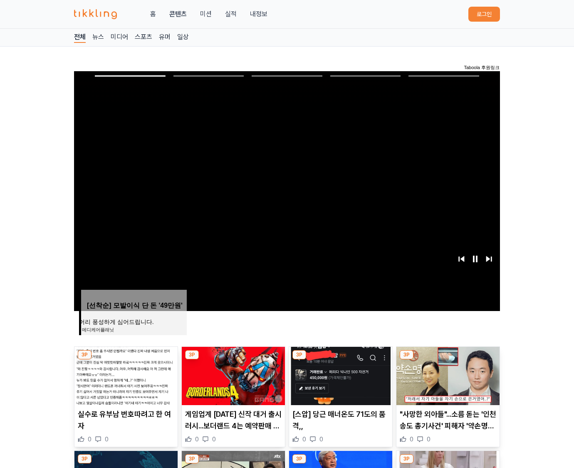
click at [448, 357] on img at bounding box center [448, 376] width 103 height 58
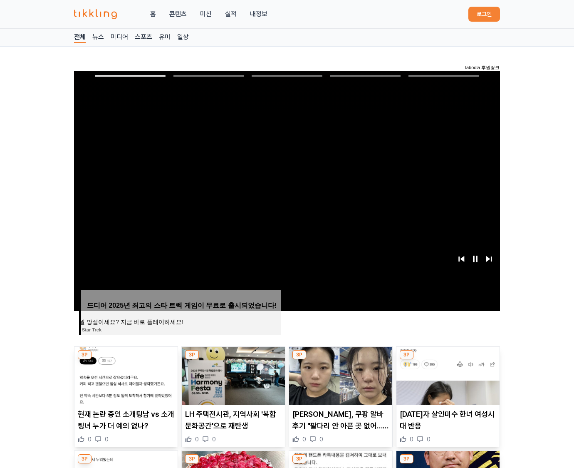
click at [448, 357] on img at bounding box center [448, 376] width 103 height 58
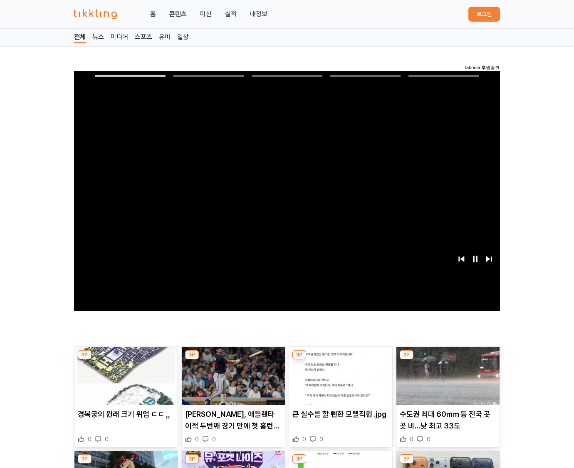
click at [448, 357] on img at bounding box center [448, 376] width 103 height 58
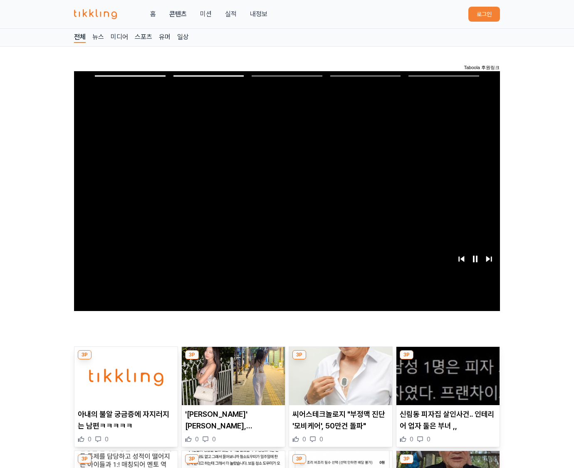
click at [448, 357] on img at bounding box center [448, 376] width 103 height 58
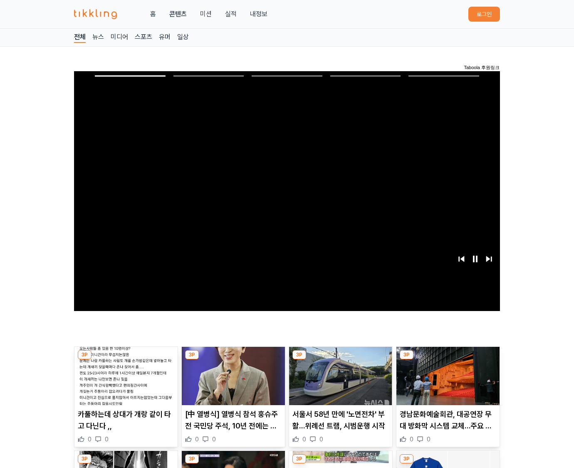
click at [448, 357] on img at bounding box center [448, 376] width 103 height 58
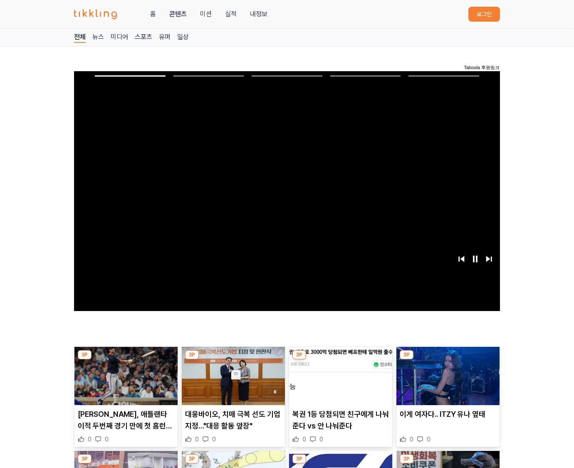
click at [448, 357] on img at bounding box center [448, 376] width 103 height 58
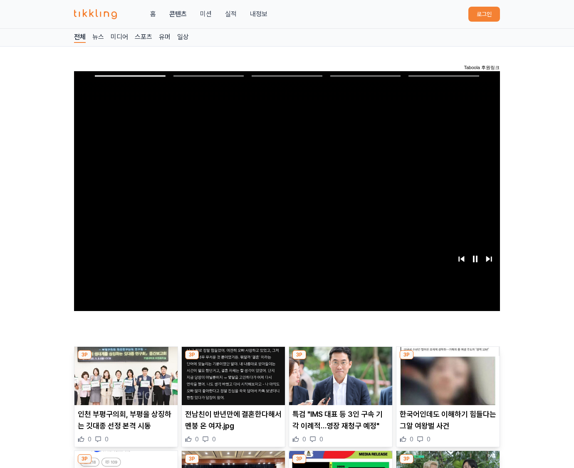
click at [448, 357] on img at bounding box center [448, 376] width 103 height 58
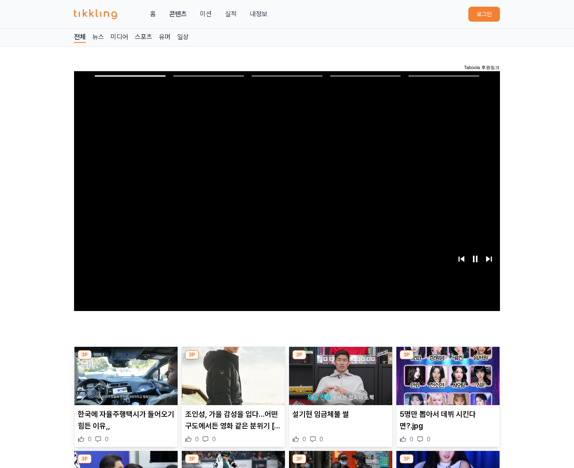
click at [448, 357] on img at bounding box center [448, 376] width 103 height 58
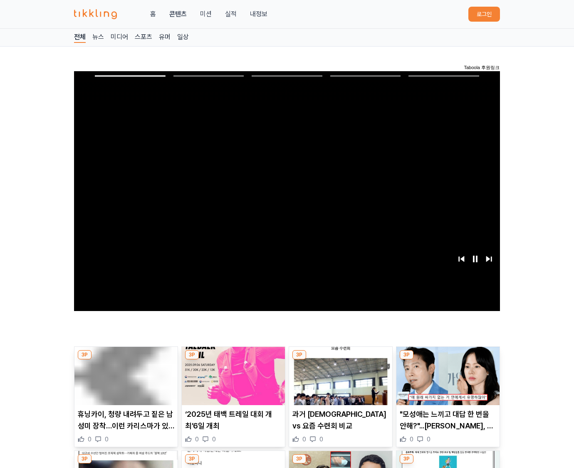
click at [448, 357] on img at bounding box center [448, 376] width 103 height 58
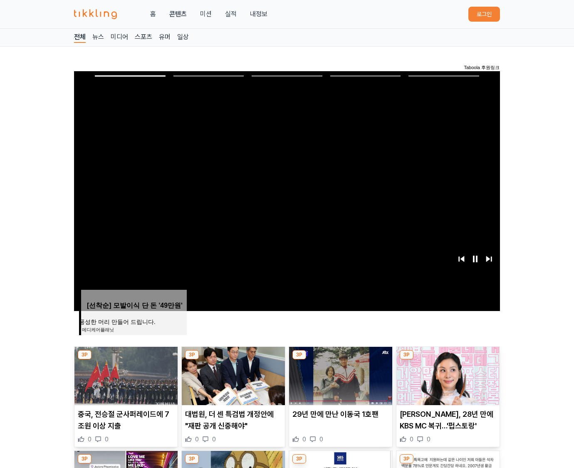
click at [448, 357] on img at bounding box center [448, 376] width 103 height 58
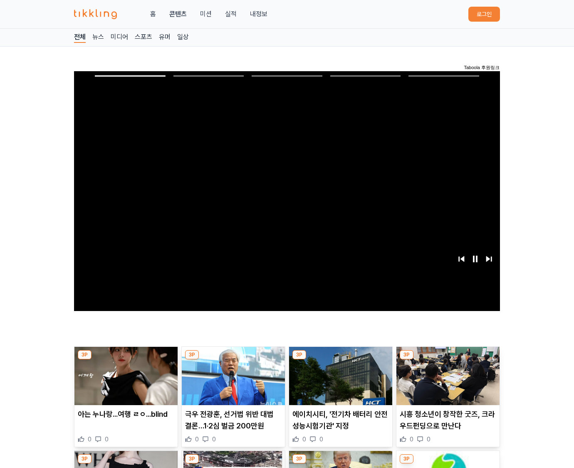
click at [448, 357] on img at bounding box center [448, 376] width 103 height 58
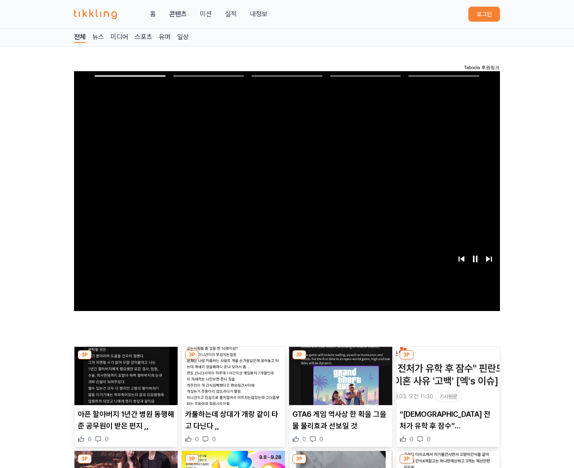
click at [448, 357] on img at bounding box center [448, 376] width 103 height 58
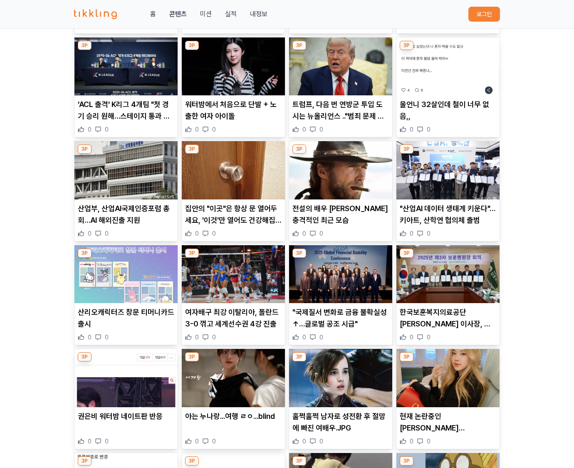
scroll to position [4351, 0]
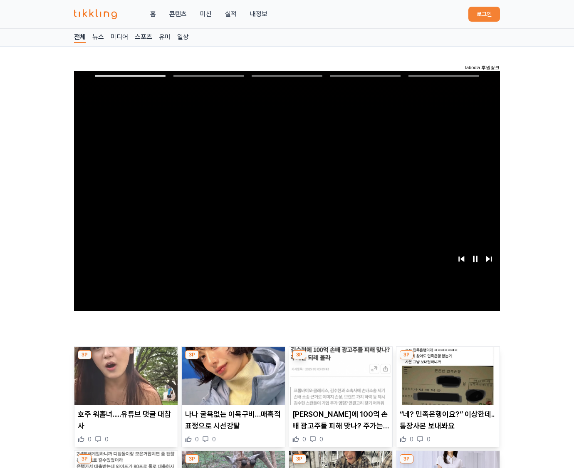
click at [448, 357] on img at bounding box center [448, 376] width 103 height 58
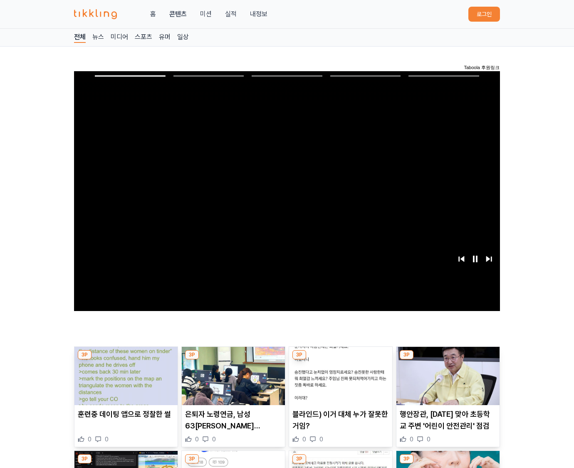
click at [448, 357] on img at bounding box center [448, 376] width 103 height 58
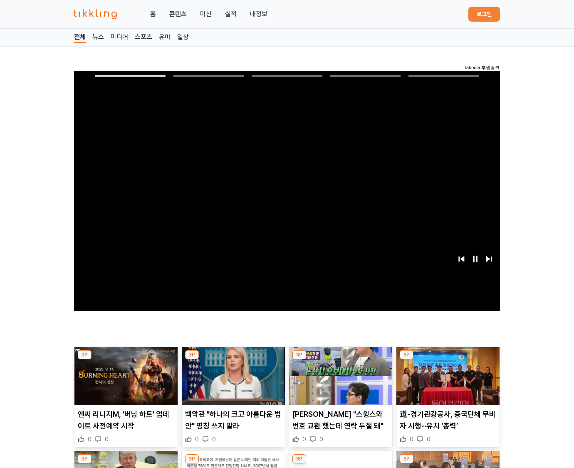
click at [448, 357] on img at bounding box center [448, 376] width 103 height 58
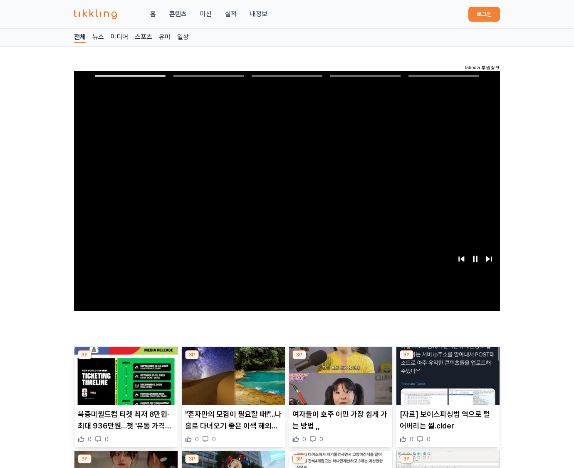
click at [448, 357] on img at bounding box center [448, 376] width 103 height 58
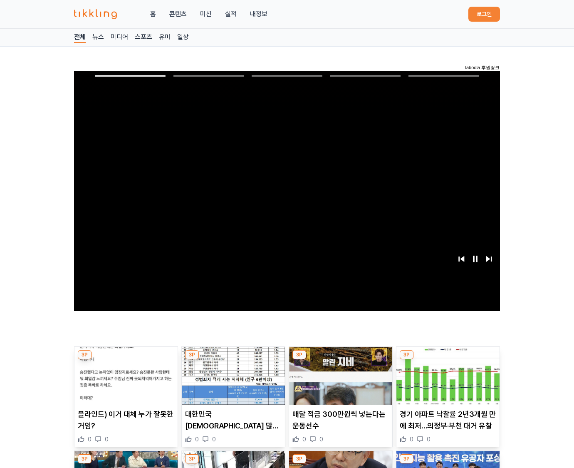
click at [448, 357] on img at bounding box center [448, 376] width 103 height 58
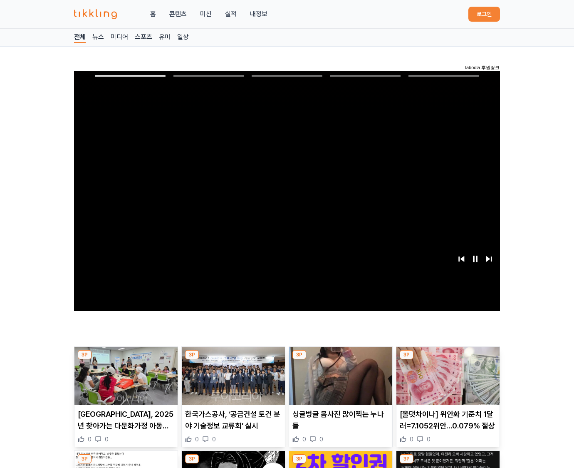
click at [448, 357] on img at bounding box center [448, 376] width 103 height 58
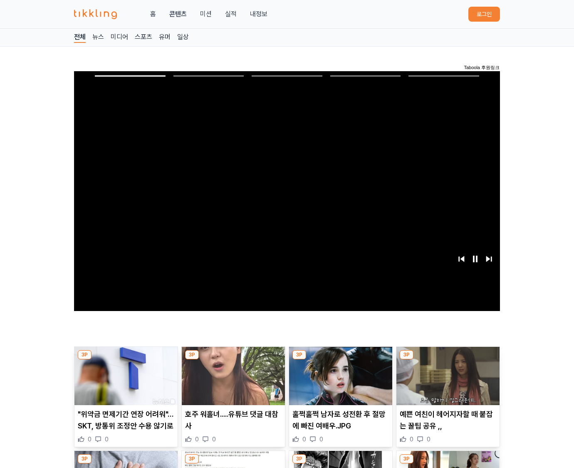
click at [448, 357] on img at bounding box center [448, 376] width 103 height 58
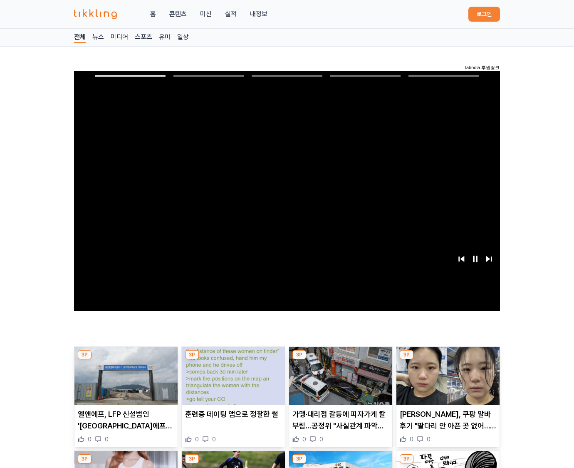
click at [448, 357] on img at bounding box center [448, 376] width 103 height 58
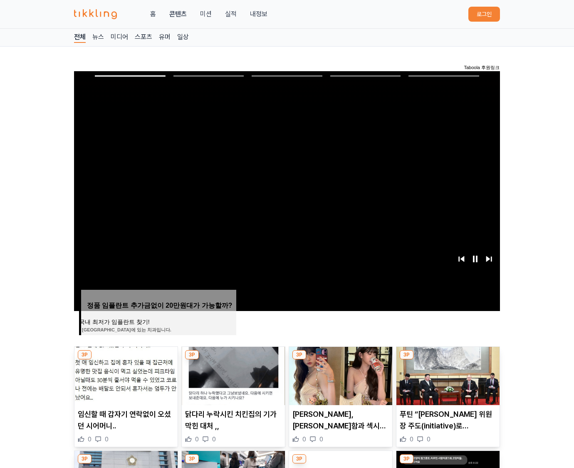
click at [448, 357] on img at bounding box center [448, 376] width 103 height 58
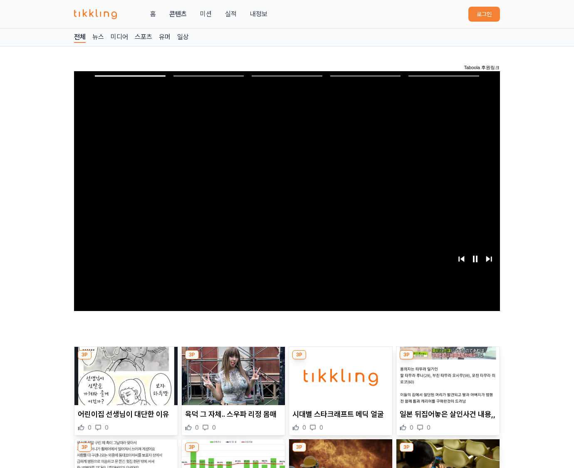
click at [448, 357] on img at bounding box center [448, 376] width 103 height 58
